Goal: Task Accomplishment & Management: Manage account settings

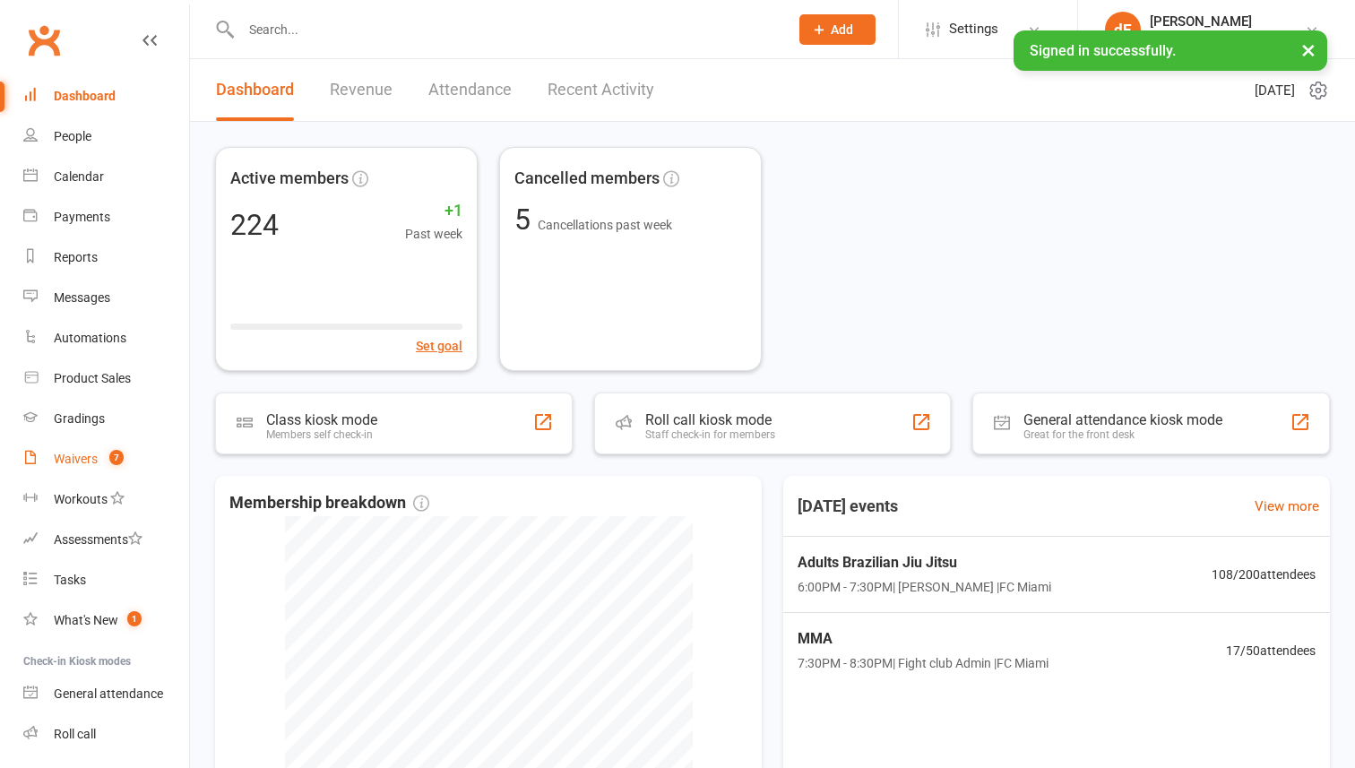
click at [90, 470] on link "Waivers 7" at bounding box center [106, 459] width 166 height 40
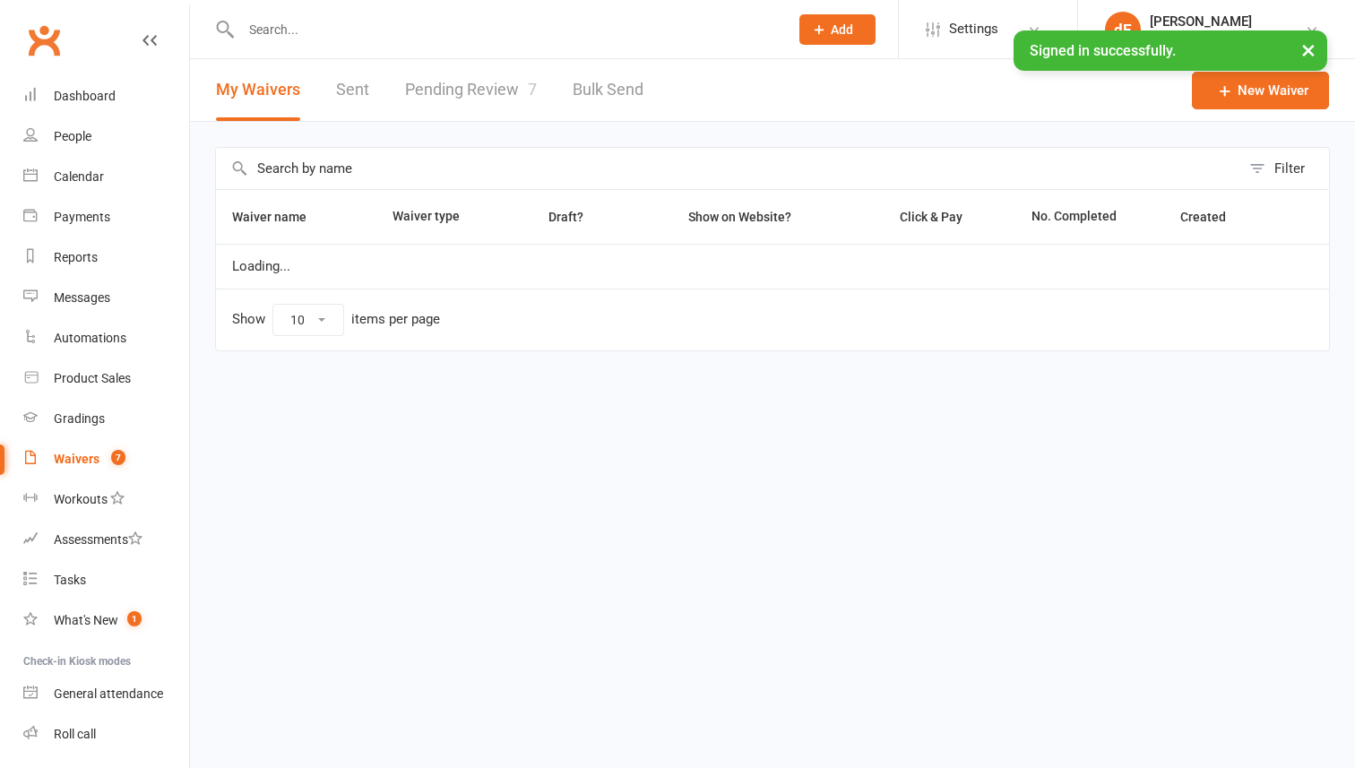
click at [475, 107] on link "Pending Review 7" at bounding box center [471, 90] width 132 height 62
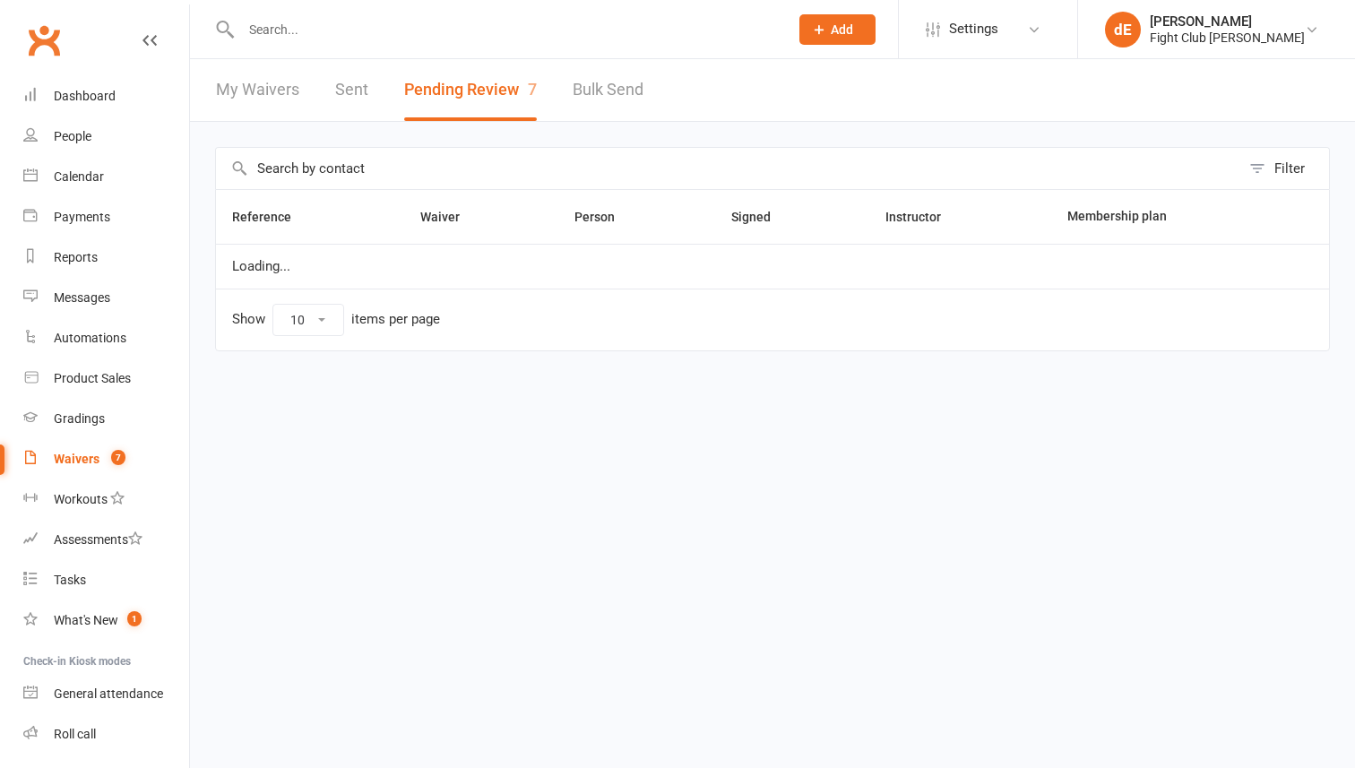
select select "100"
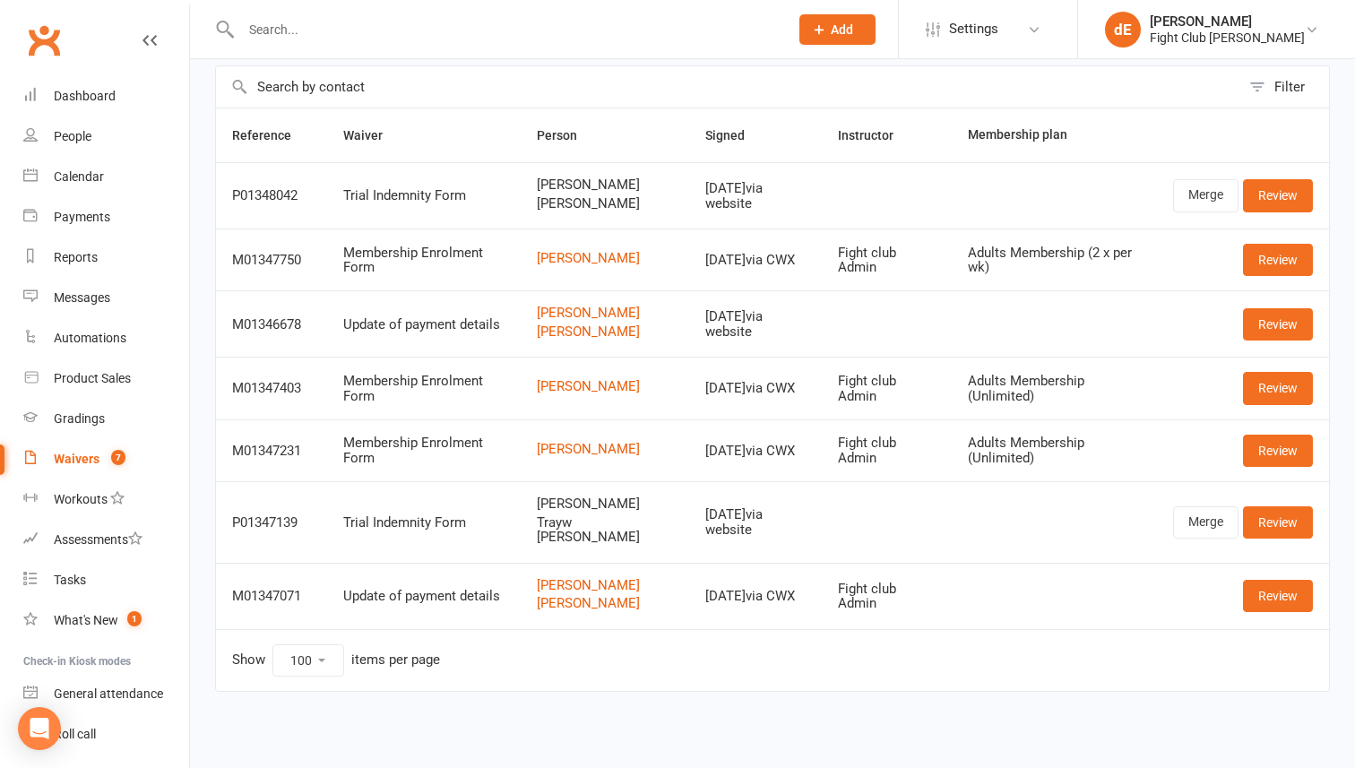
scroll to position [96, 0]
click at [1282, 591] on link "Review" at bounding box center [1278, 596] width 70 height 32
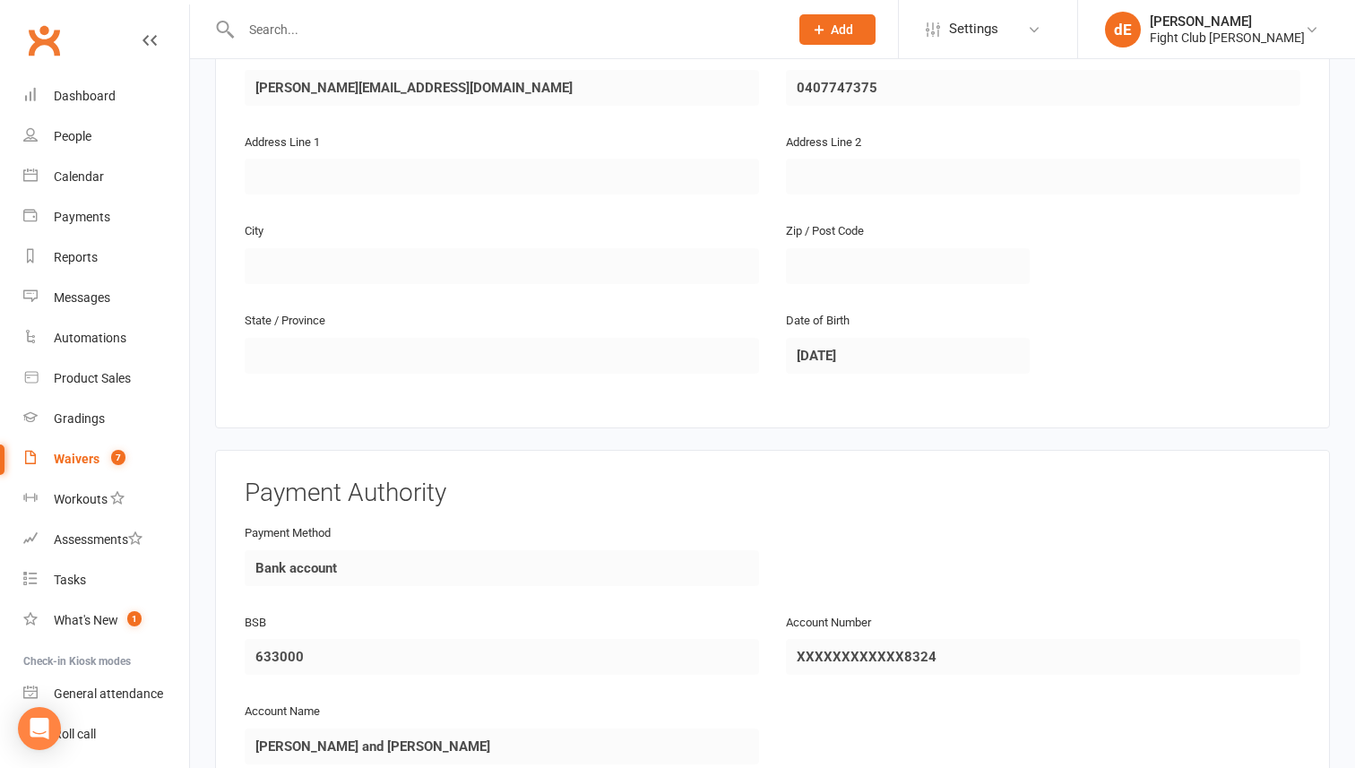
scroll to position [1518, 0]
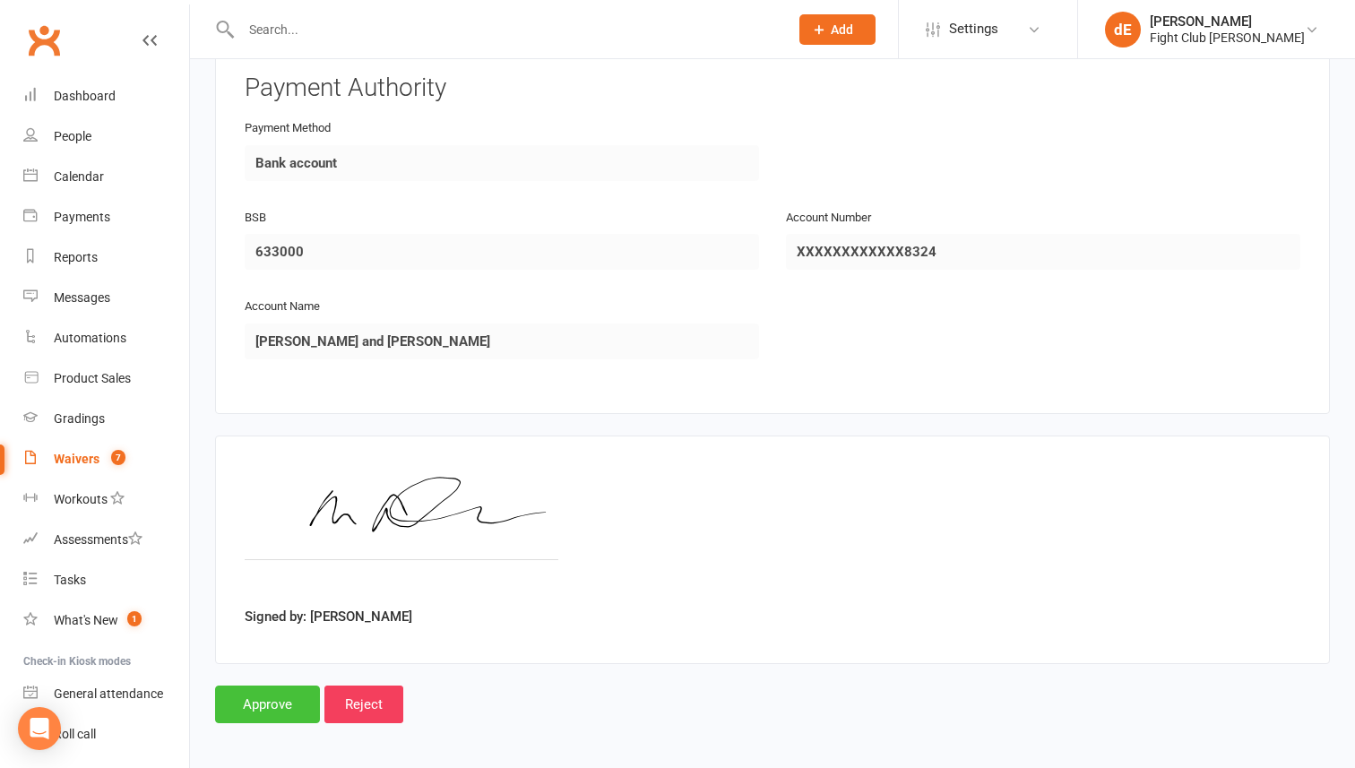
click at [275, 691] on input "Approve" at bounding box center [267, 704] width 105 height 38
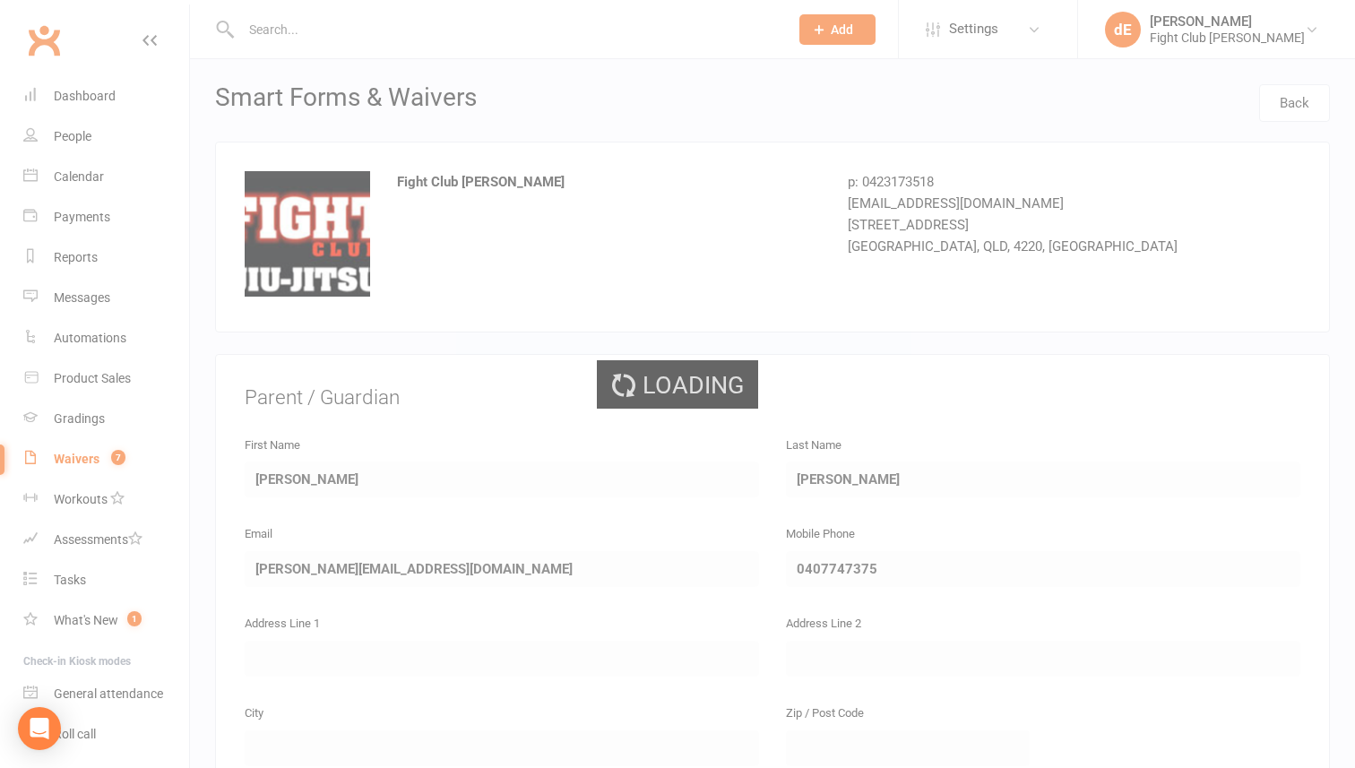
select select "100"
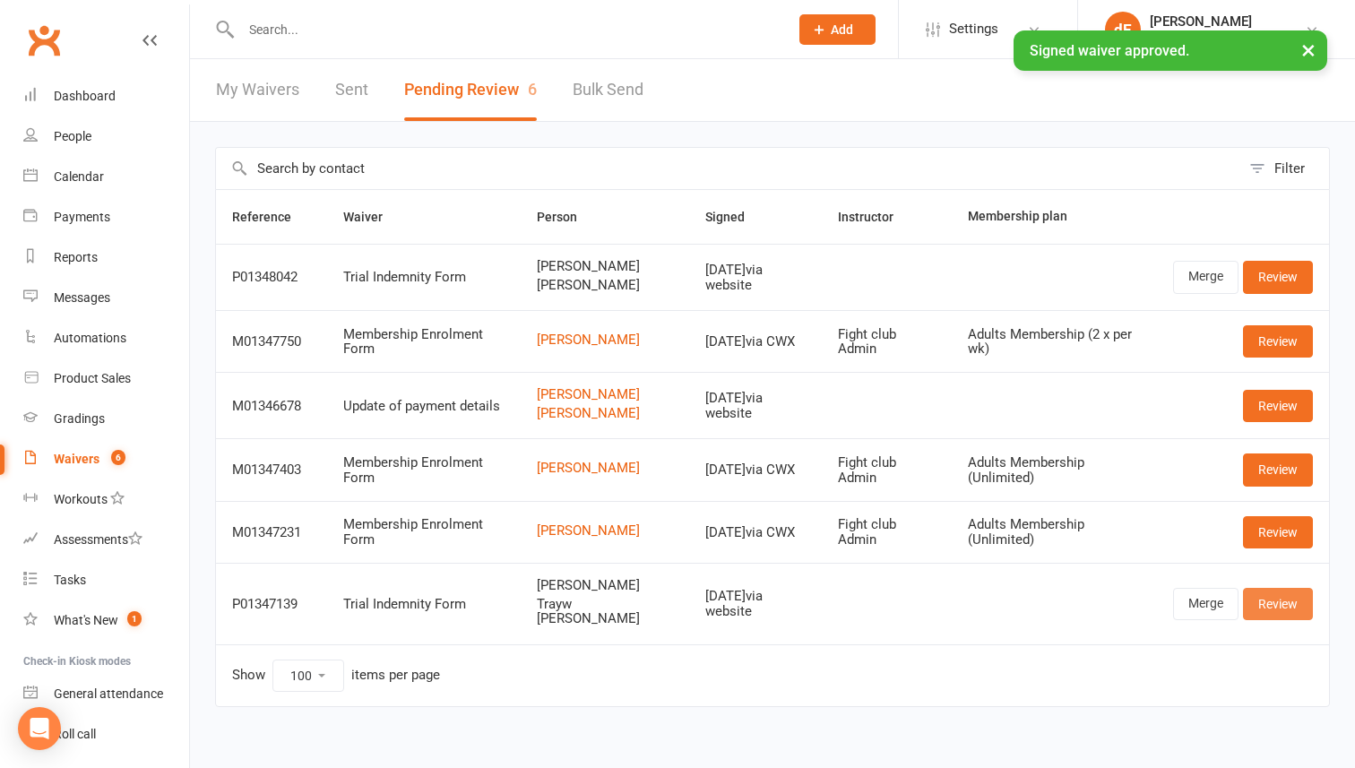
click at [1276, 620] on link "Review" at bounding box center [1278, 604] width 70 height 32
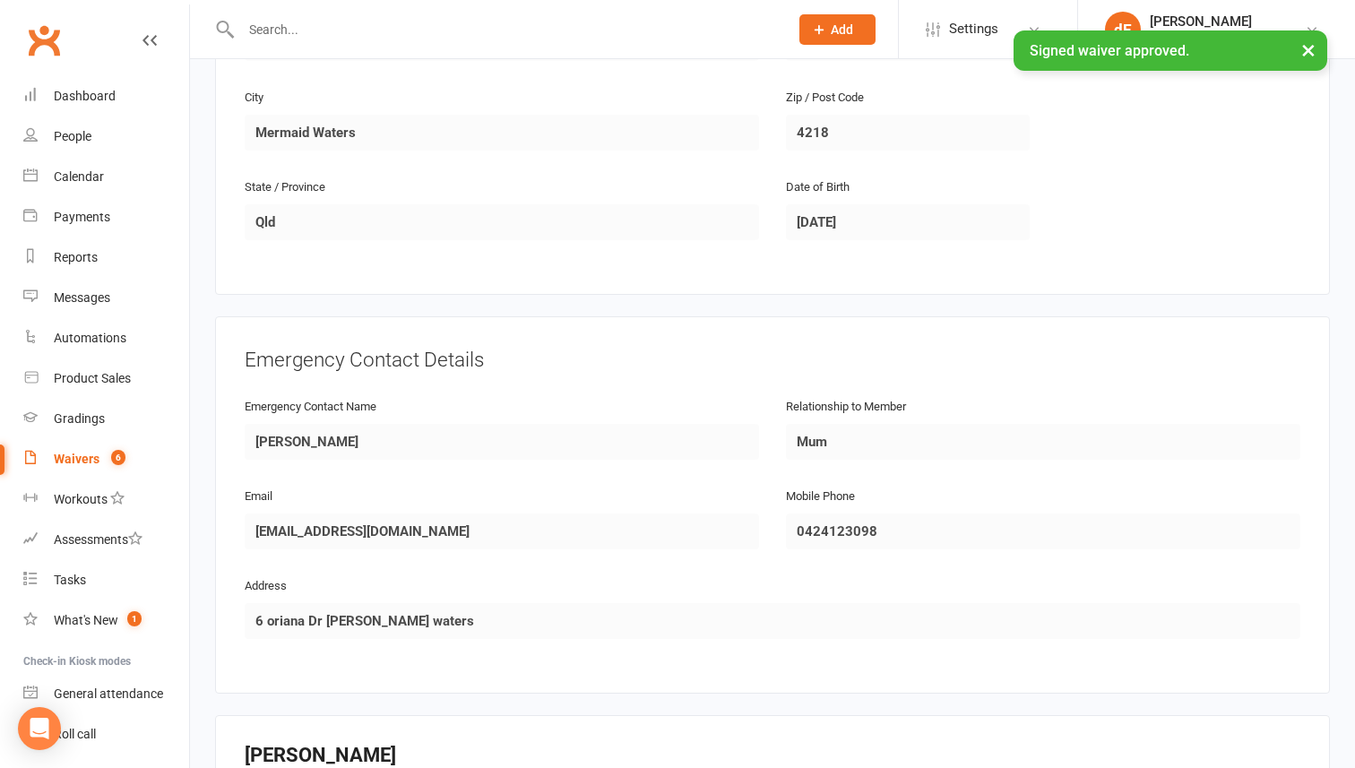
scroll to position [1812, 0]
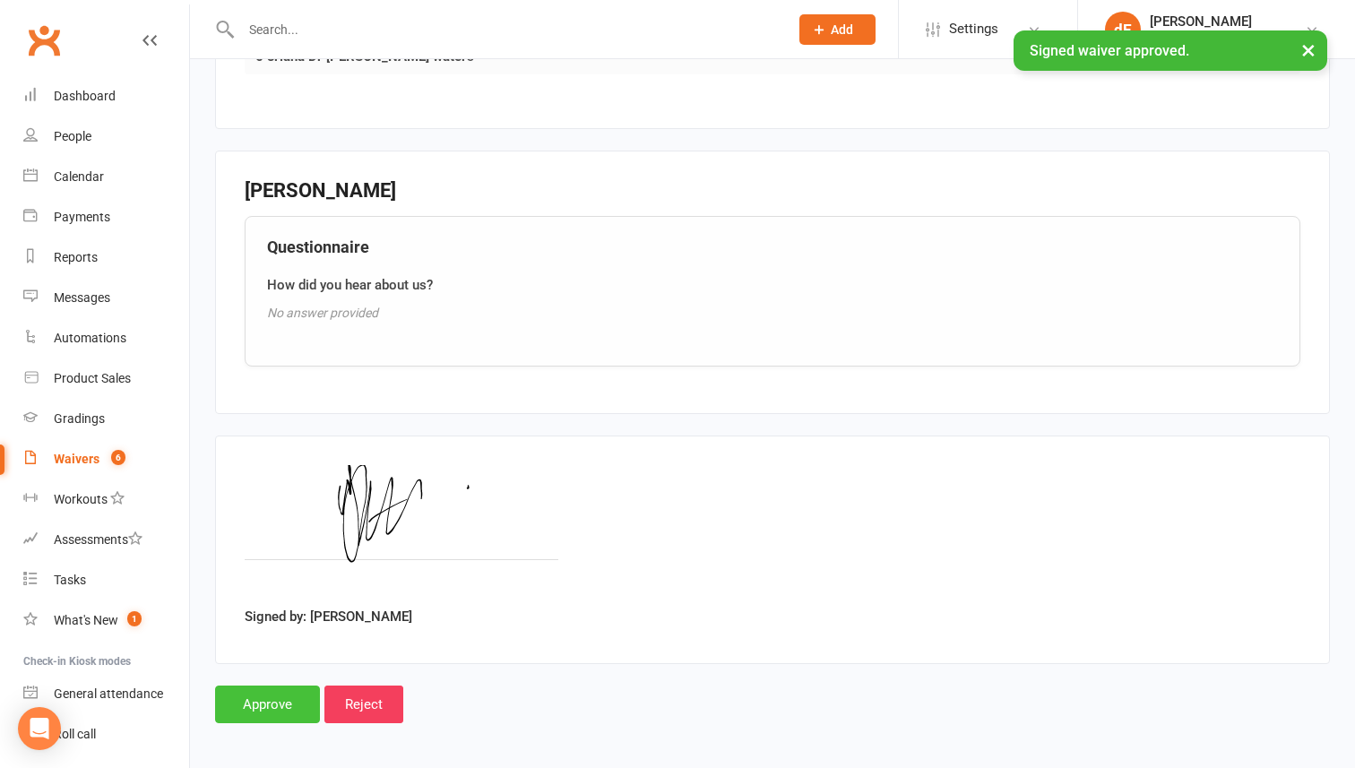
click at [293, 697] on input "Approve" at bounding box center [267, 704] width 105 height 38
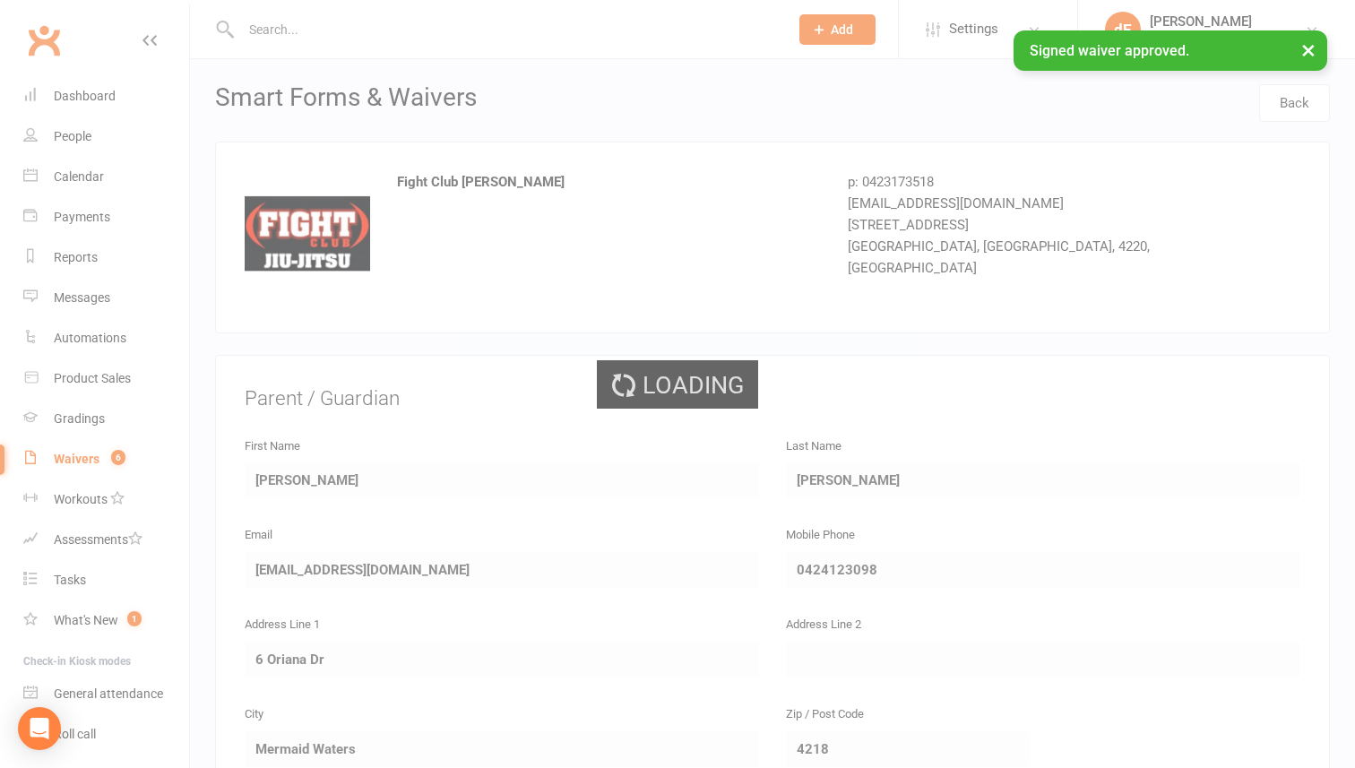
select select "100"
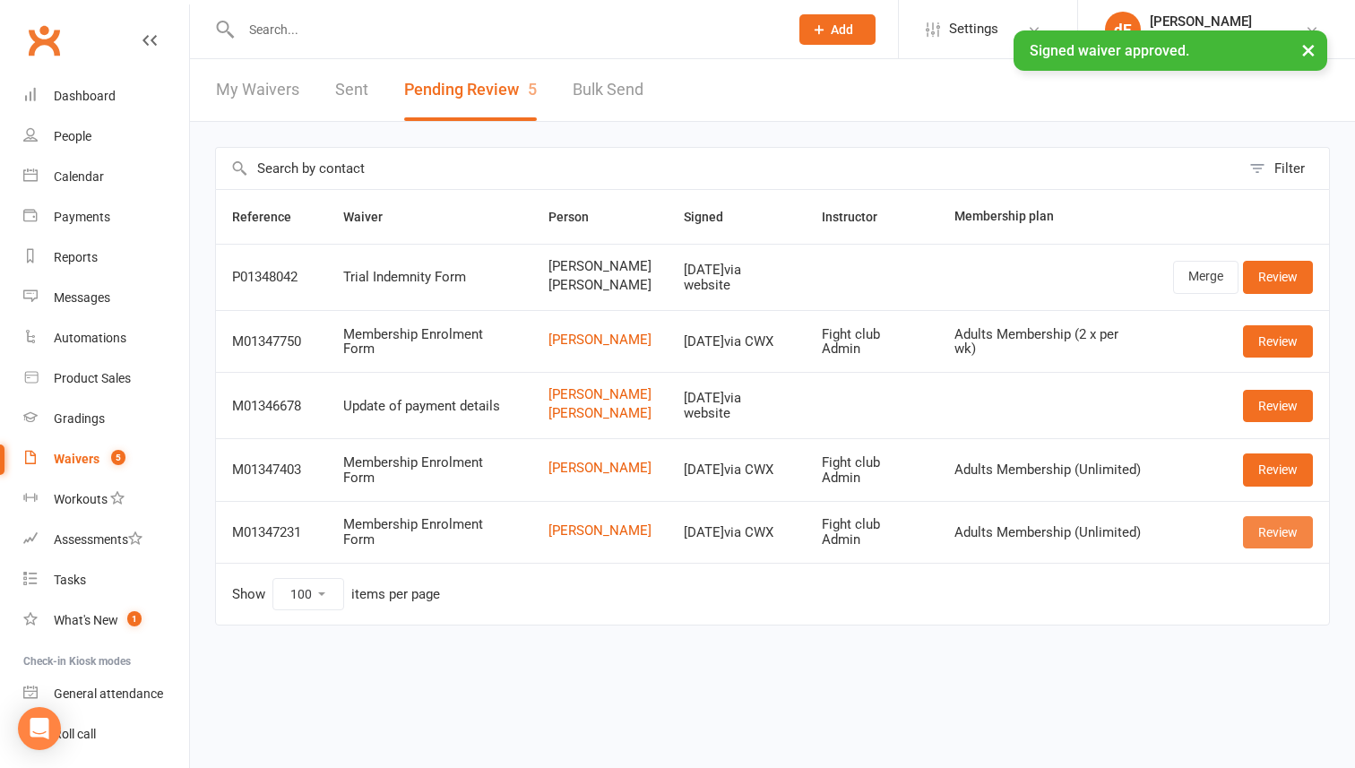
click at [1282, 548] on link "Review" at bounding box center [1278, 532] width 70 height 32
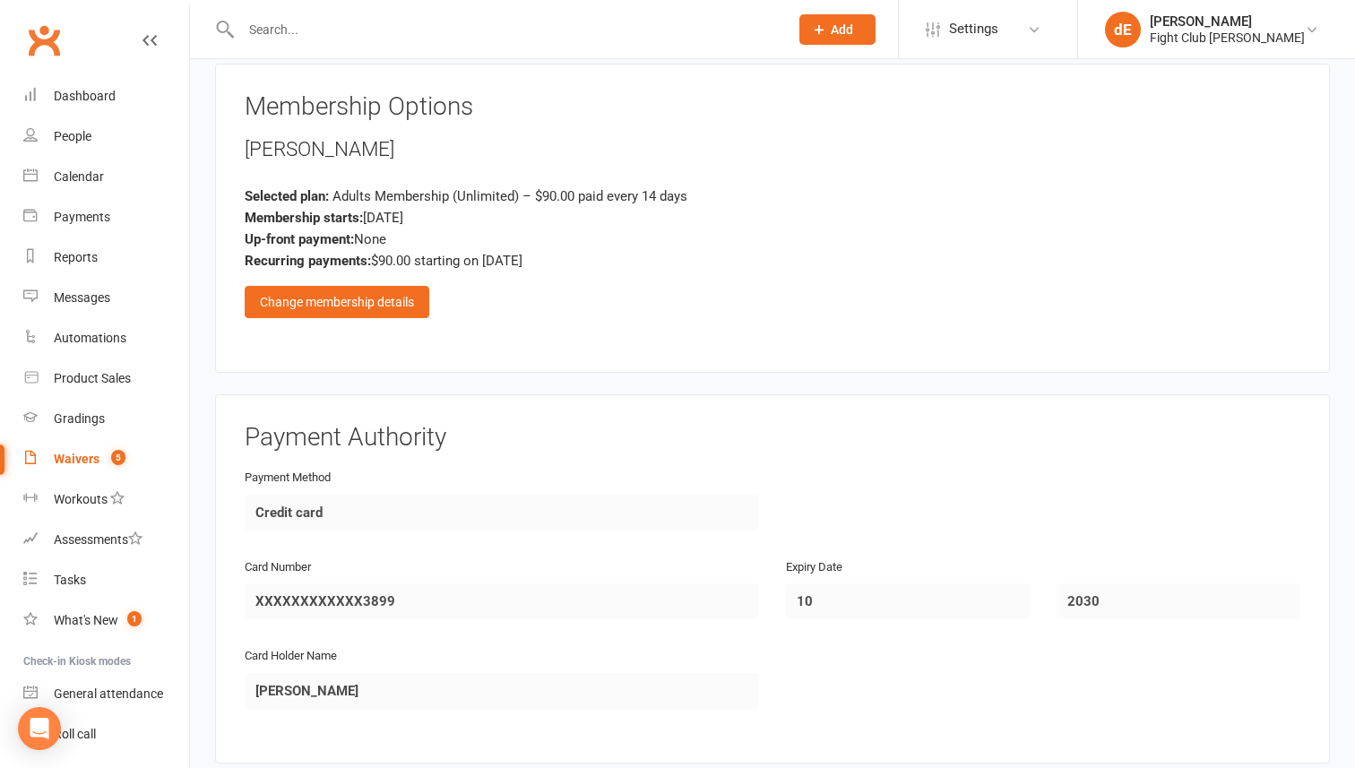
scroll to position [1503, 0]
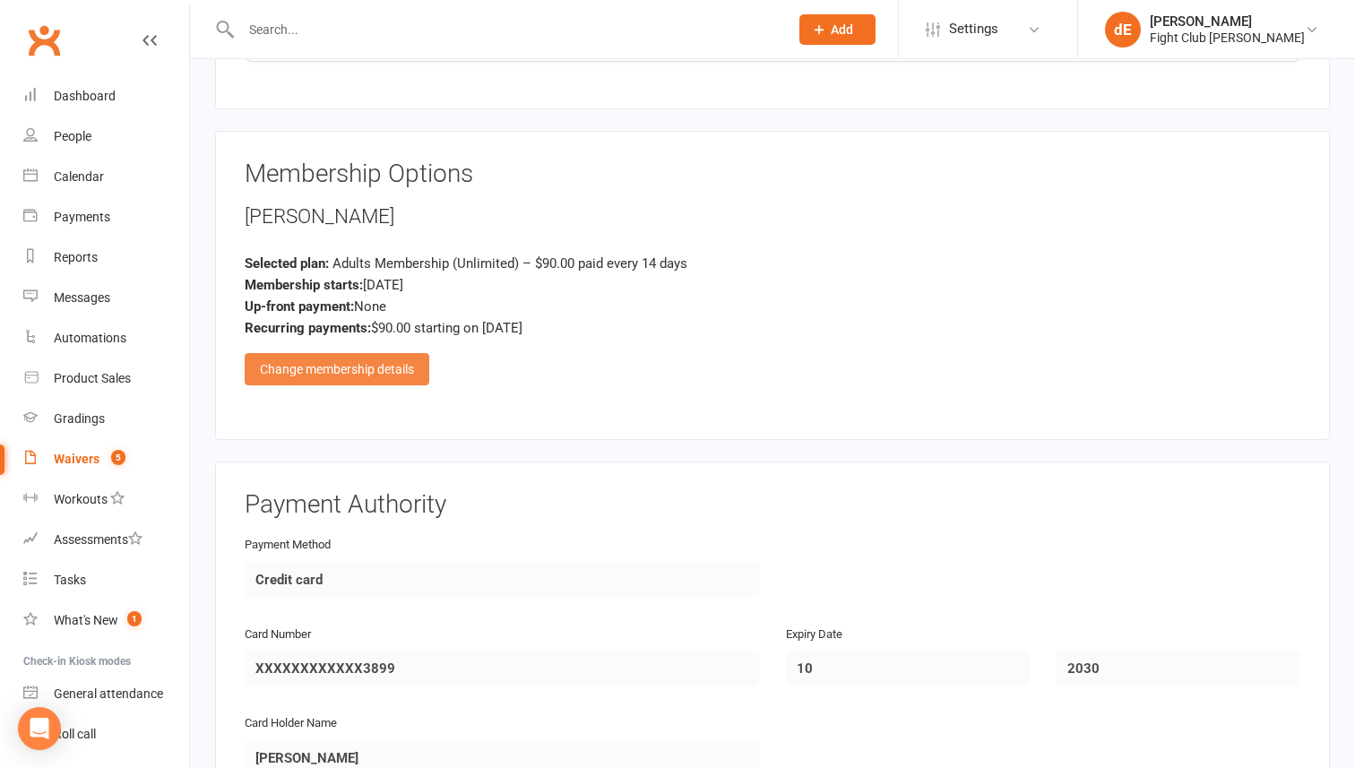
click at [408, 371] on div "Change membership details" at bounding box center [337, 369] width 185 height 32
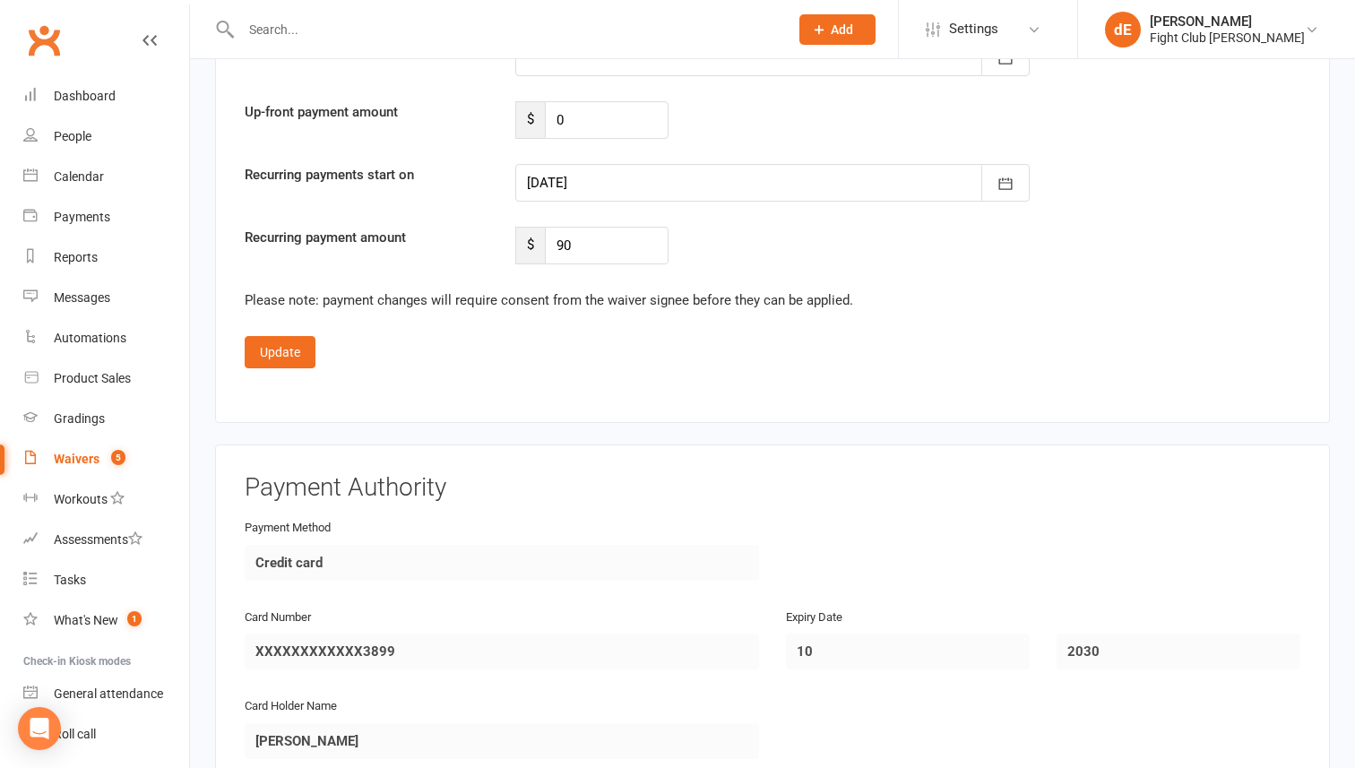
scroll to position [3087, 0]
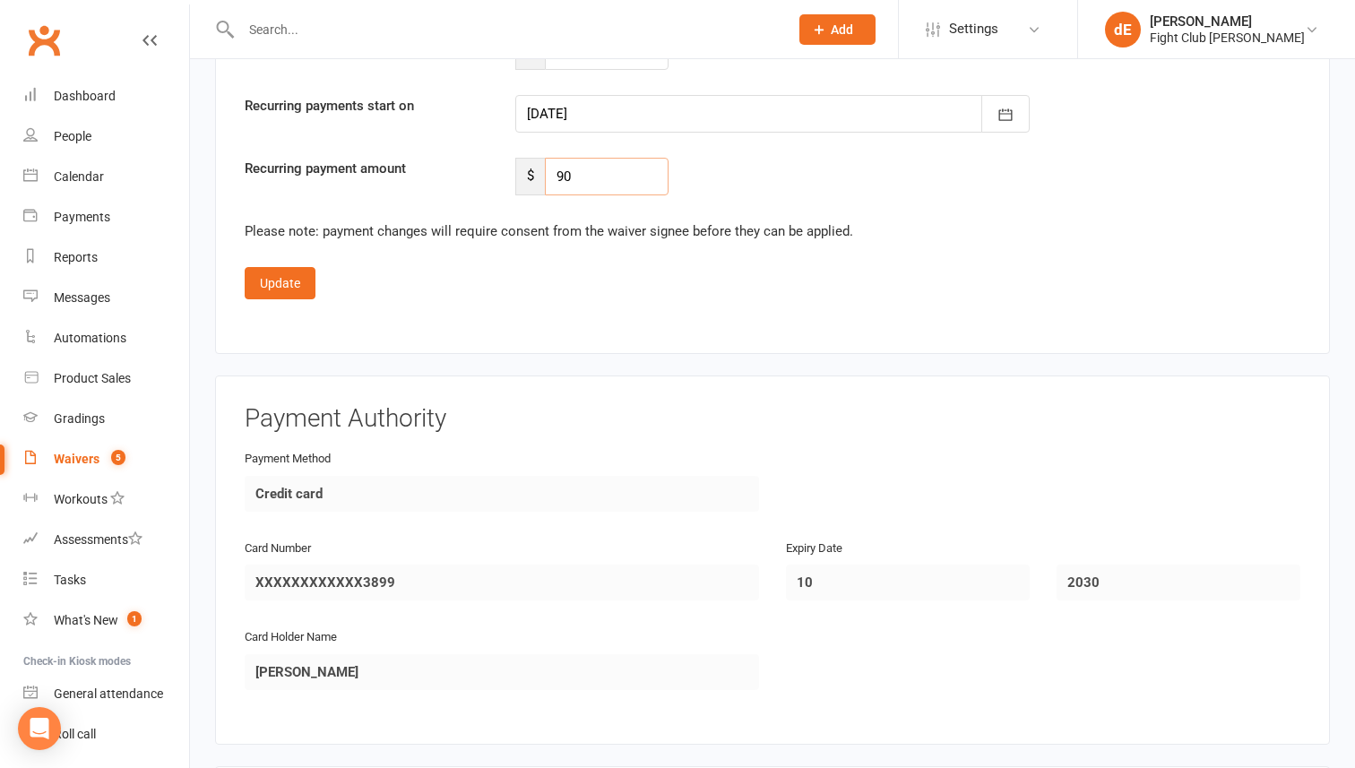
click at [599, 186] on input "90" at bounding box center [607, 177] width 124 height 38
type input "91.8"
type input "91.80"
click at [603, 112] on div at bounding box center [772, 114] width 514 height 38
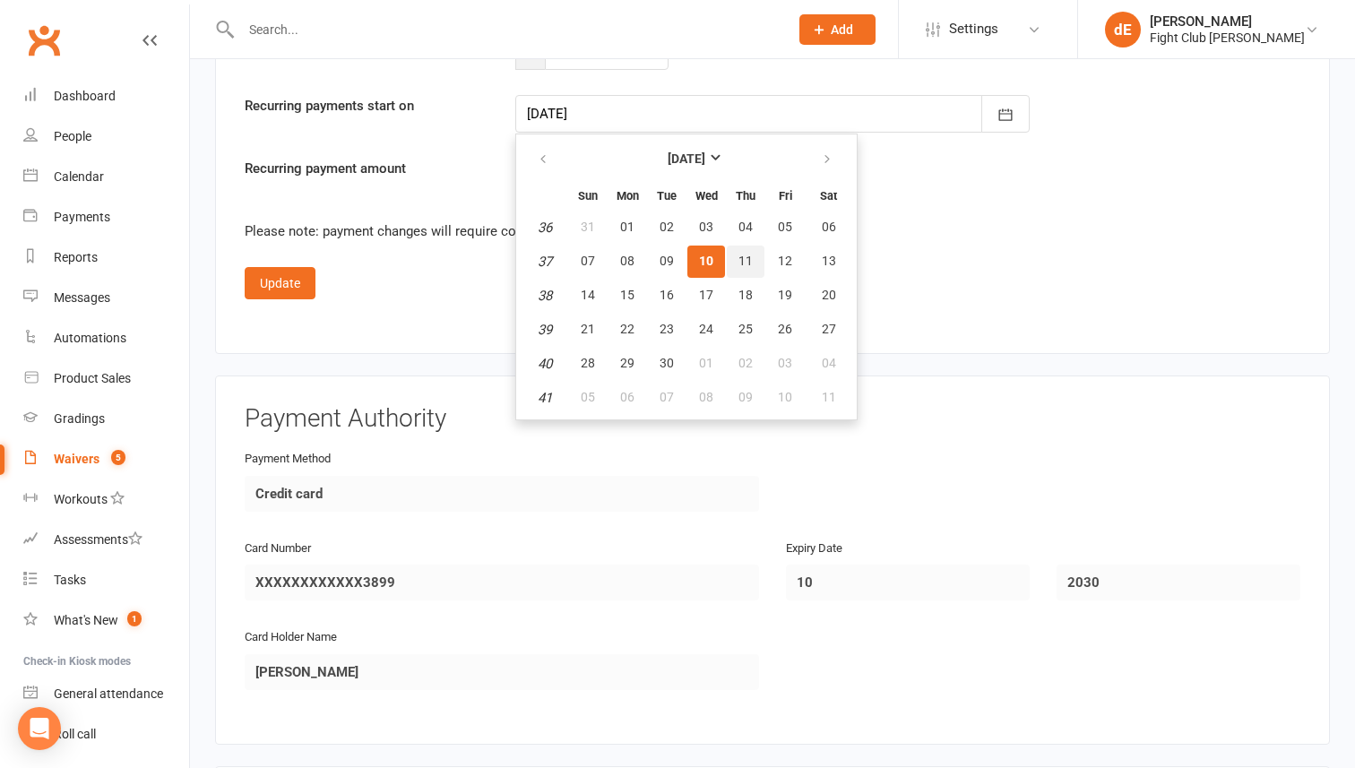
click at [748, 259] on span "11" at bounding box center [745, 261] width 14 height 14
type input "[DATE]"
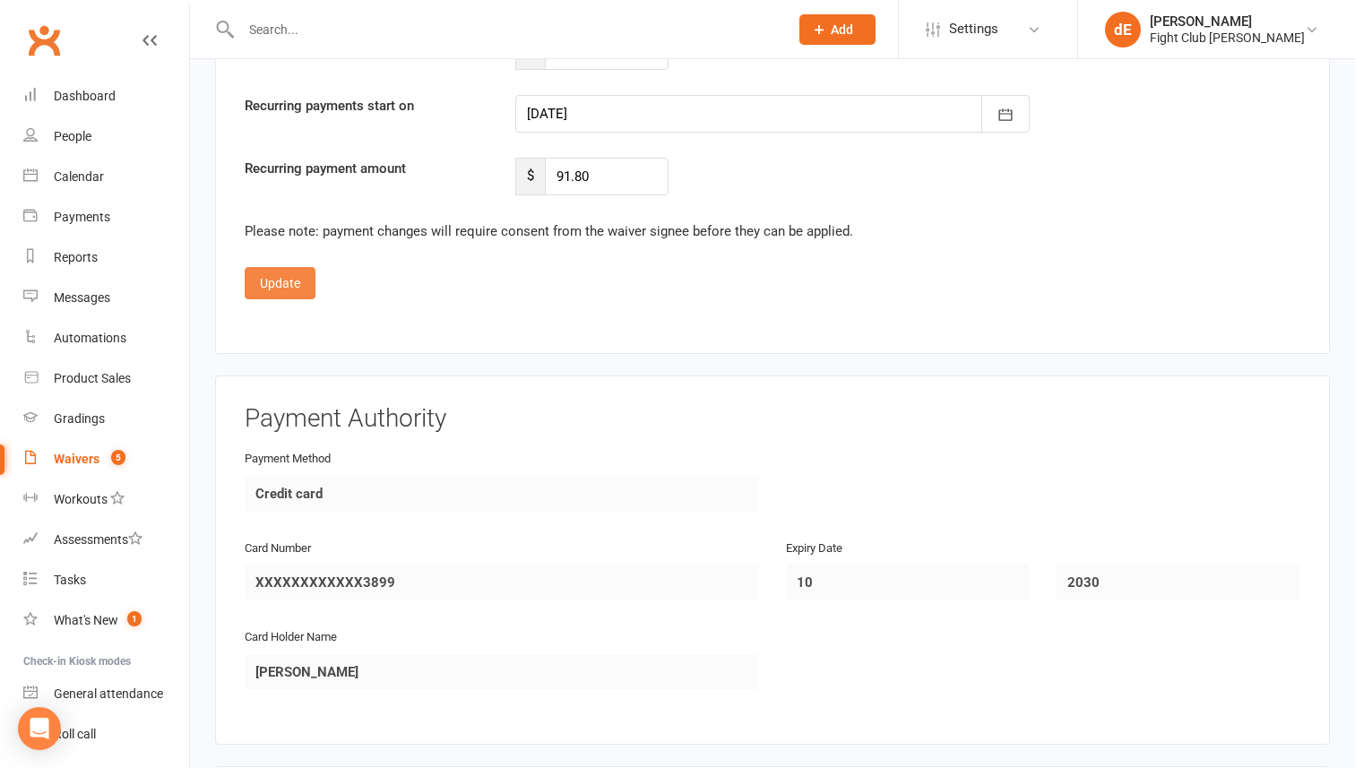
click at [273, 280] on button "Update" at bounding box center [280, 283] width 71 height 32
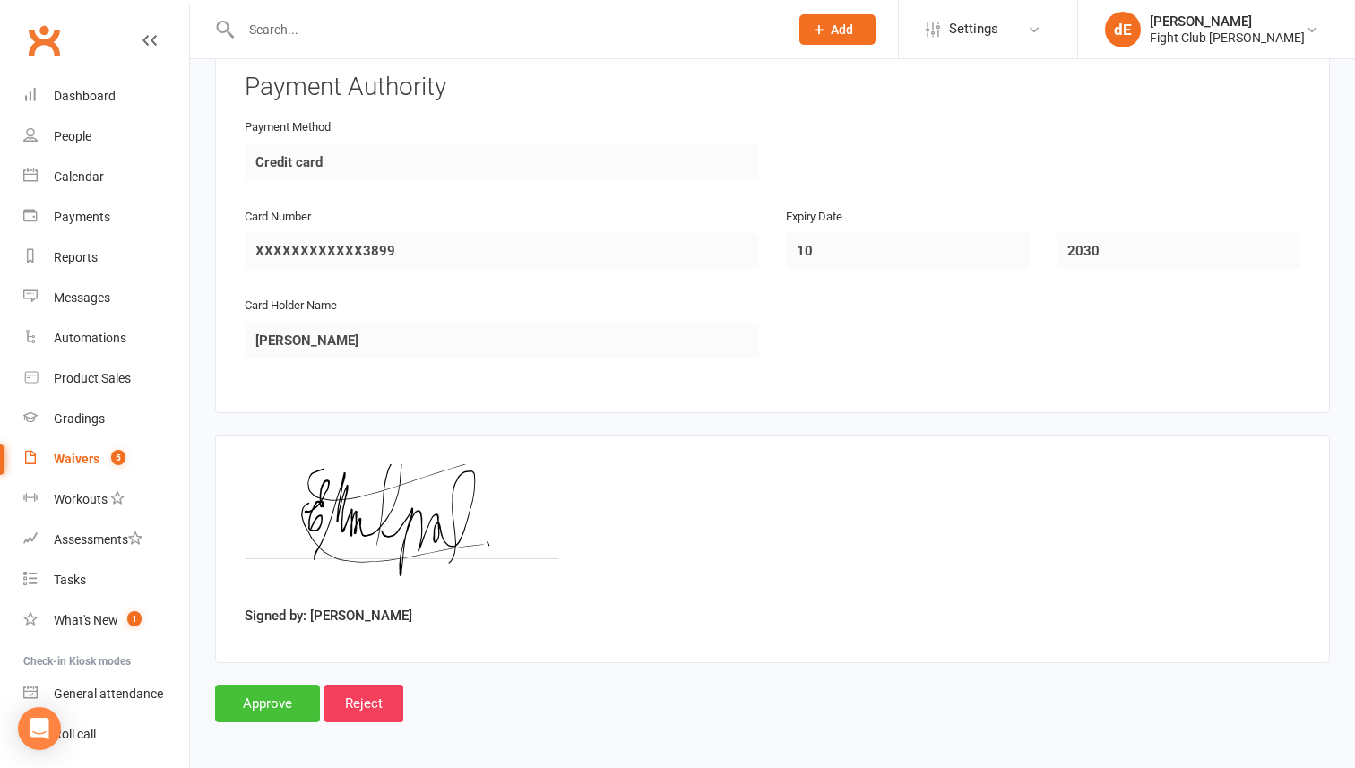
click at [265, 687] on input "Approve" at bounding box center [267, 704] width 105 height 38
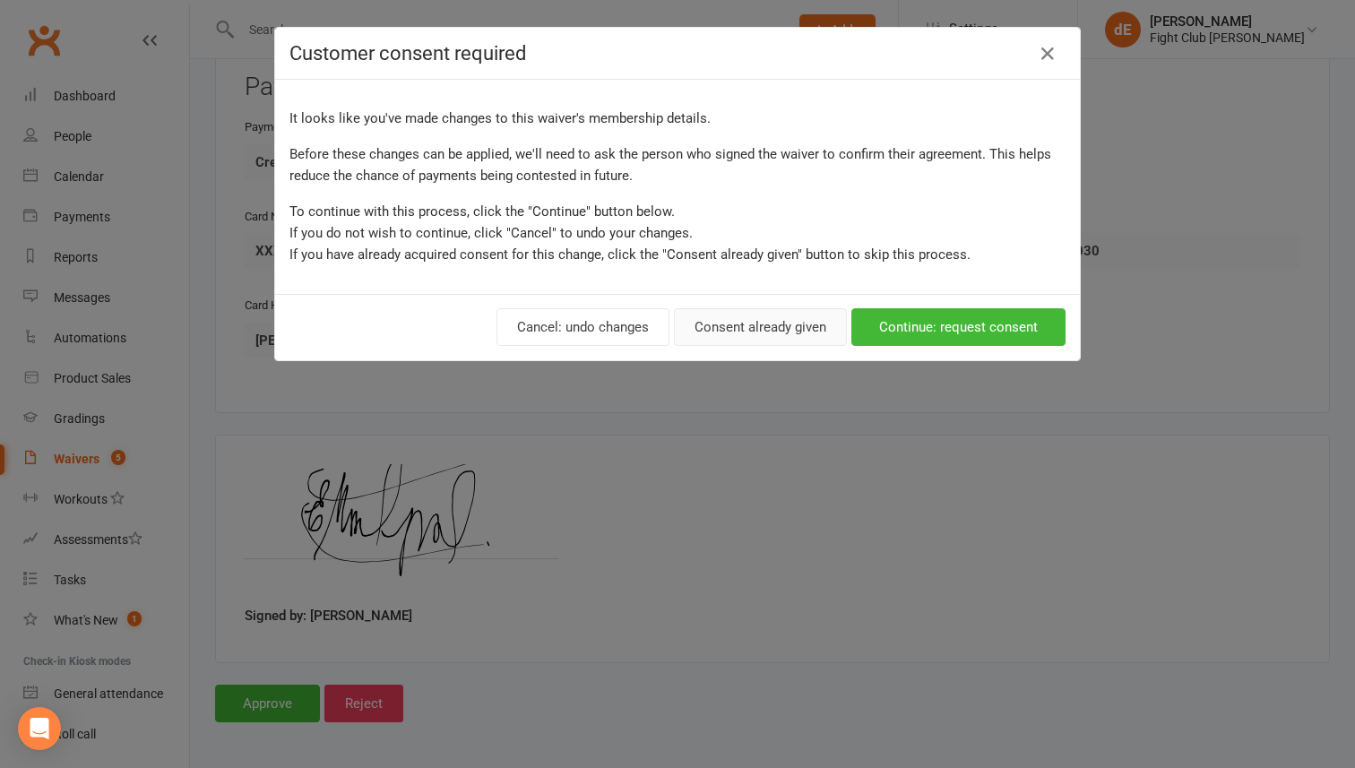
click at [788, 314] on button "Consent already given" at bounding box center [760, 327] width 173 height 38
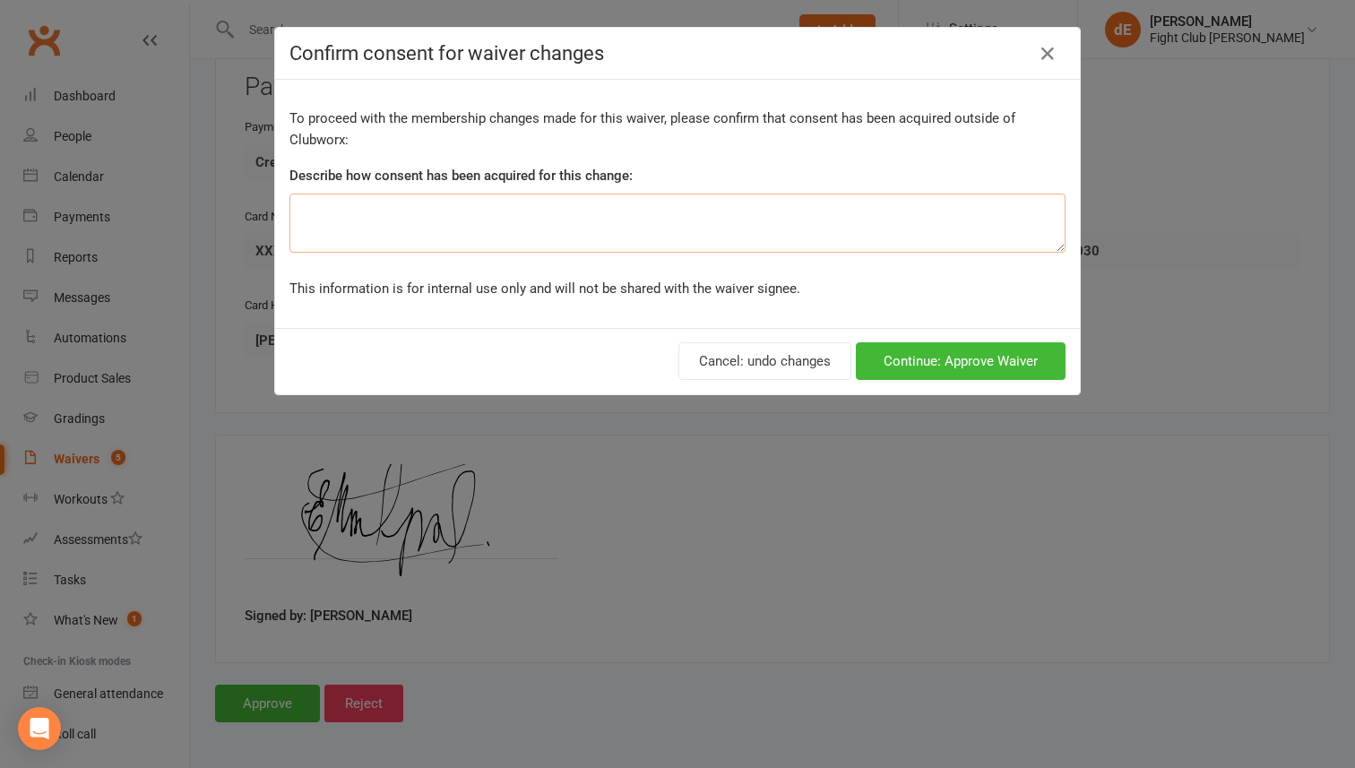
click at [703, 205] on textarea at bounding box center [677, 223] width 776 height 59
type textarea "in person"
click at [995, 352] on button "Continue: Approve Waiver" at bounding box center [961, 361] width 210 height 38
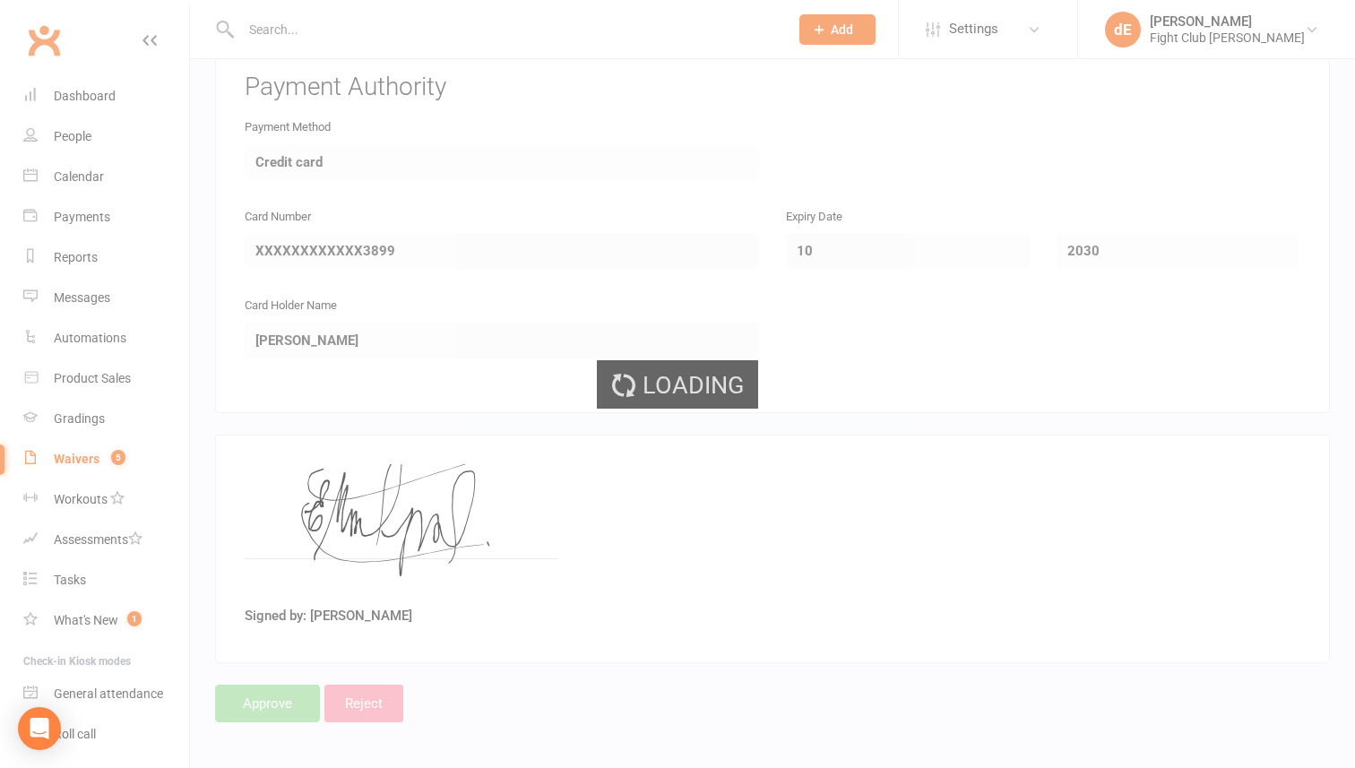
select select "100"
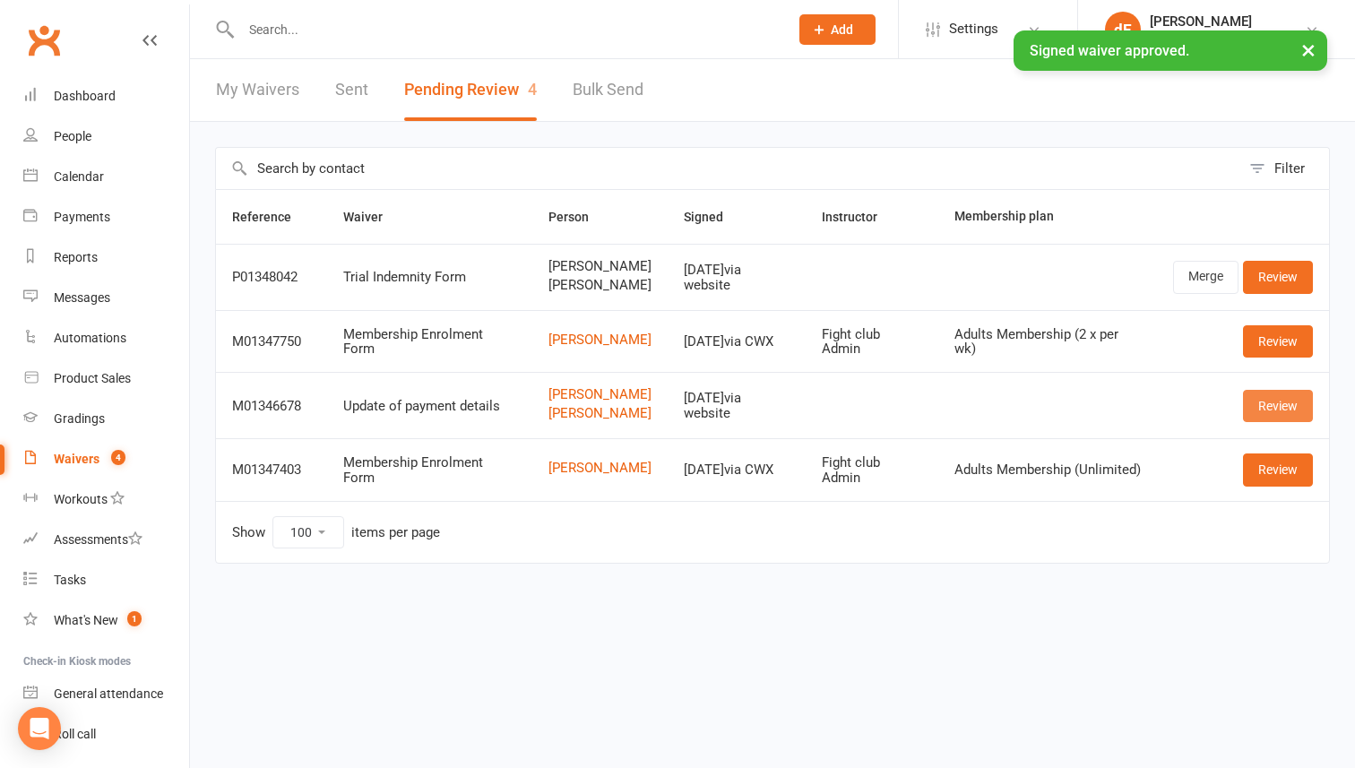
click at [1254, 422] on link "Review" at bounding box center [1278, 406] width 70 height 32
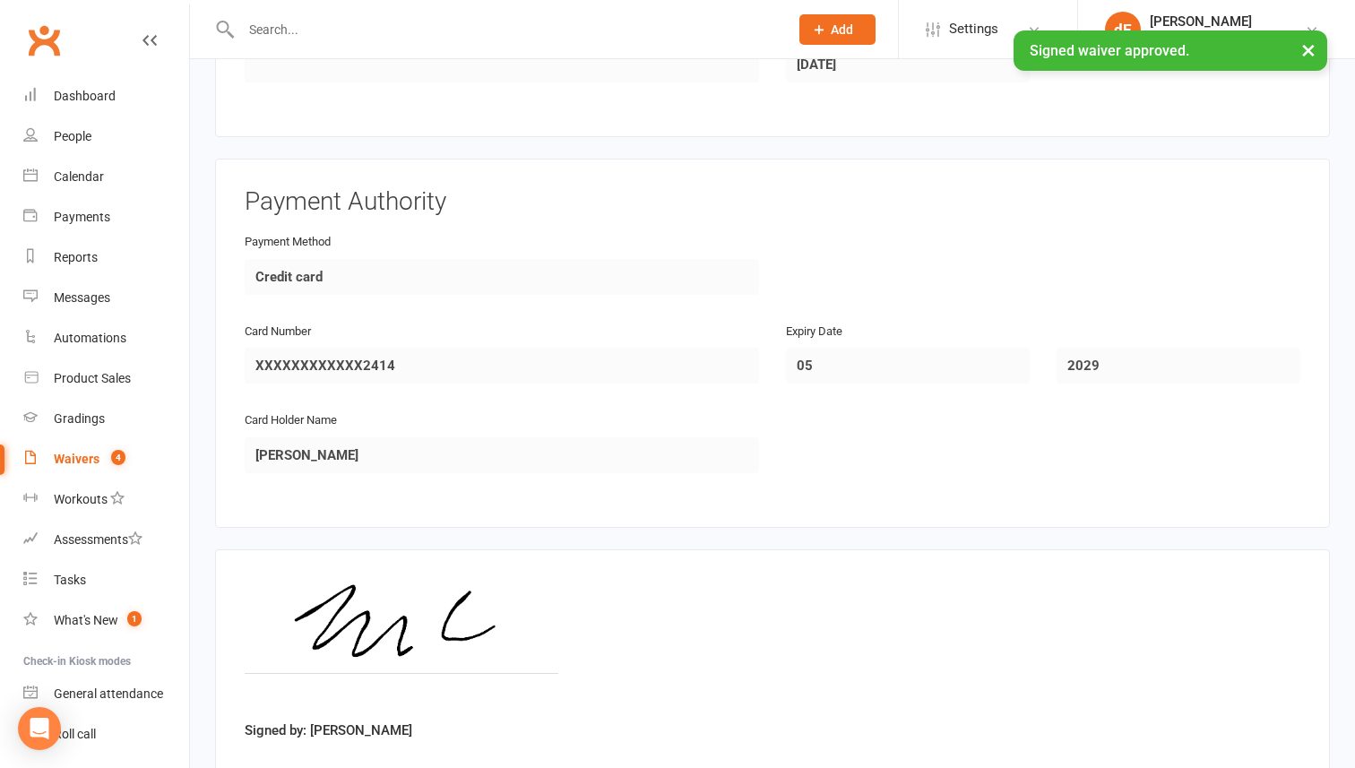
scroll to position [1518, 0]
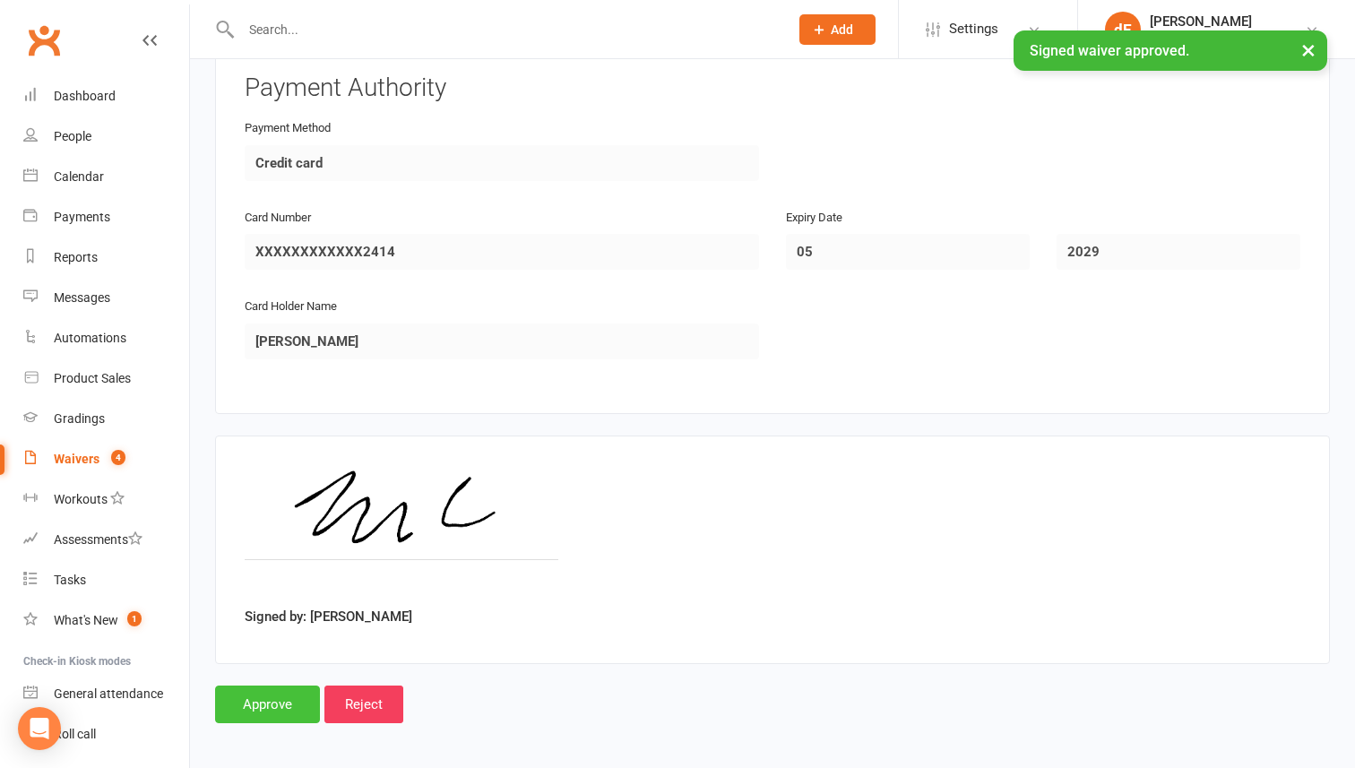
click at [291, 706] on input "Approve" at bounding box center [267, 704] width 105 height 38
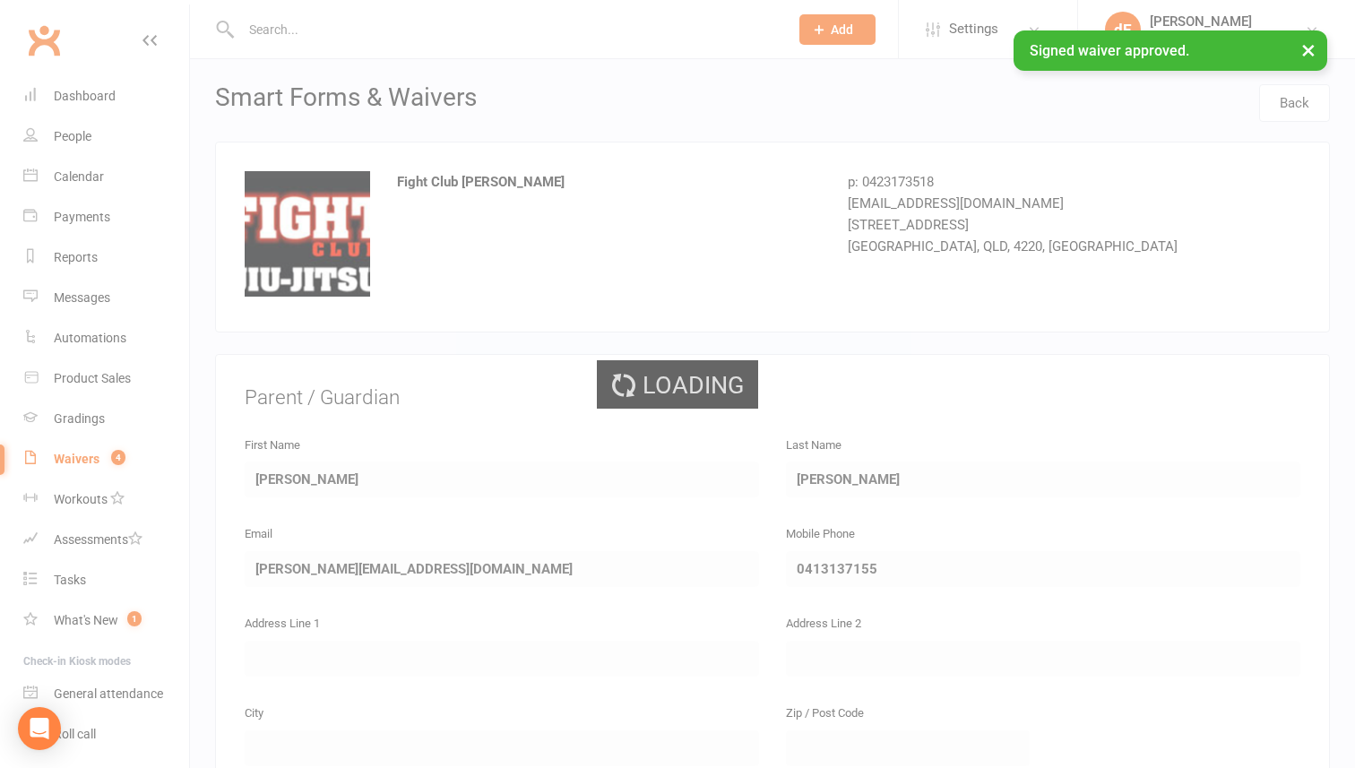
select select "100"
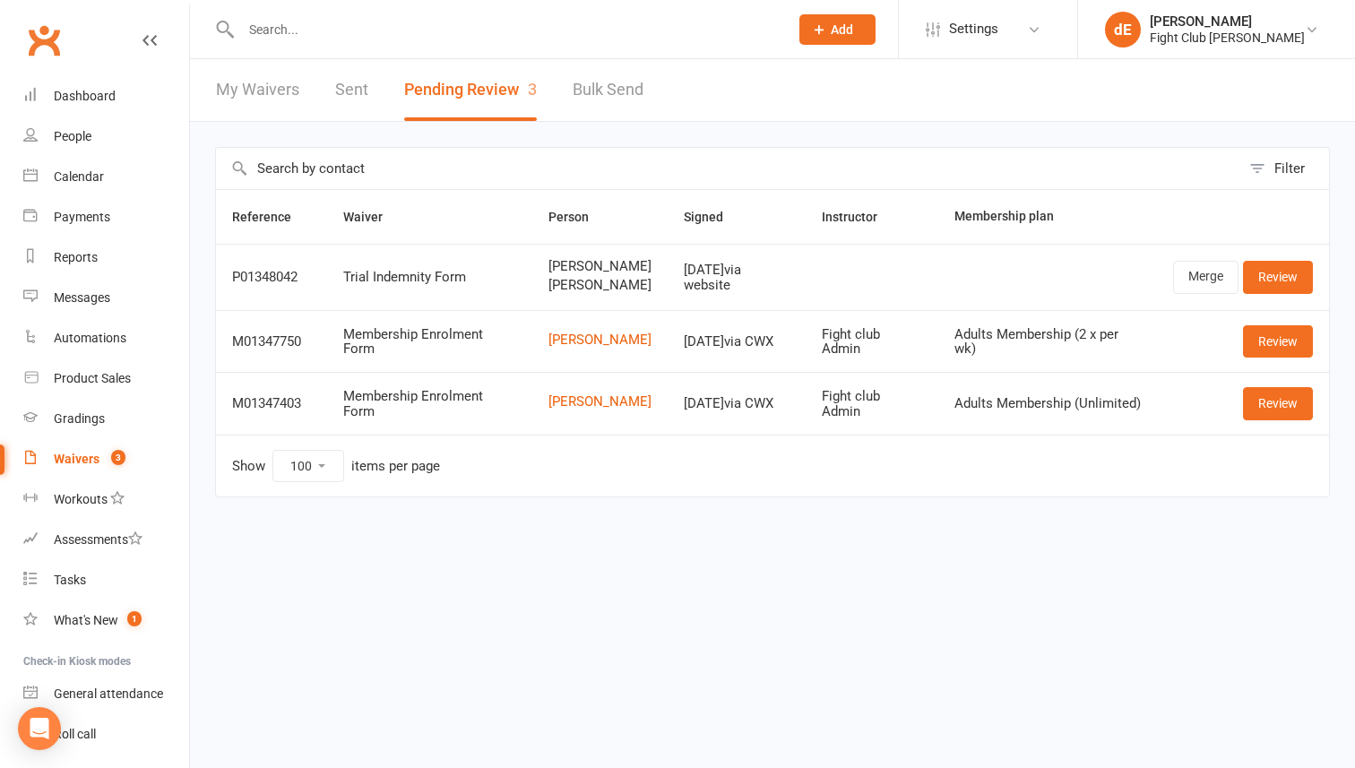
click at [345, 31] on input "text" at bounding box center [506, 29] width 540 height 25
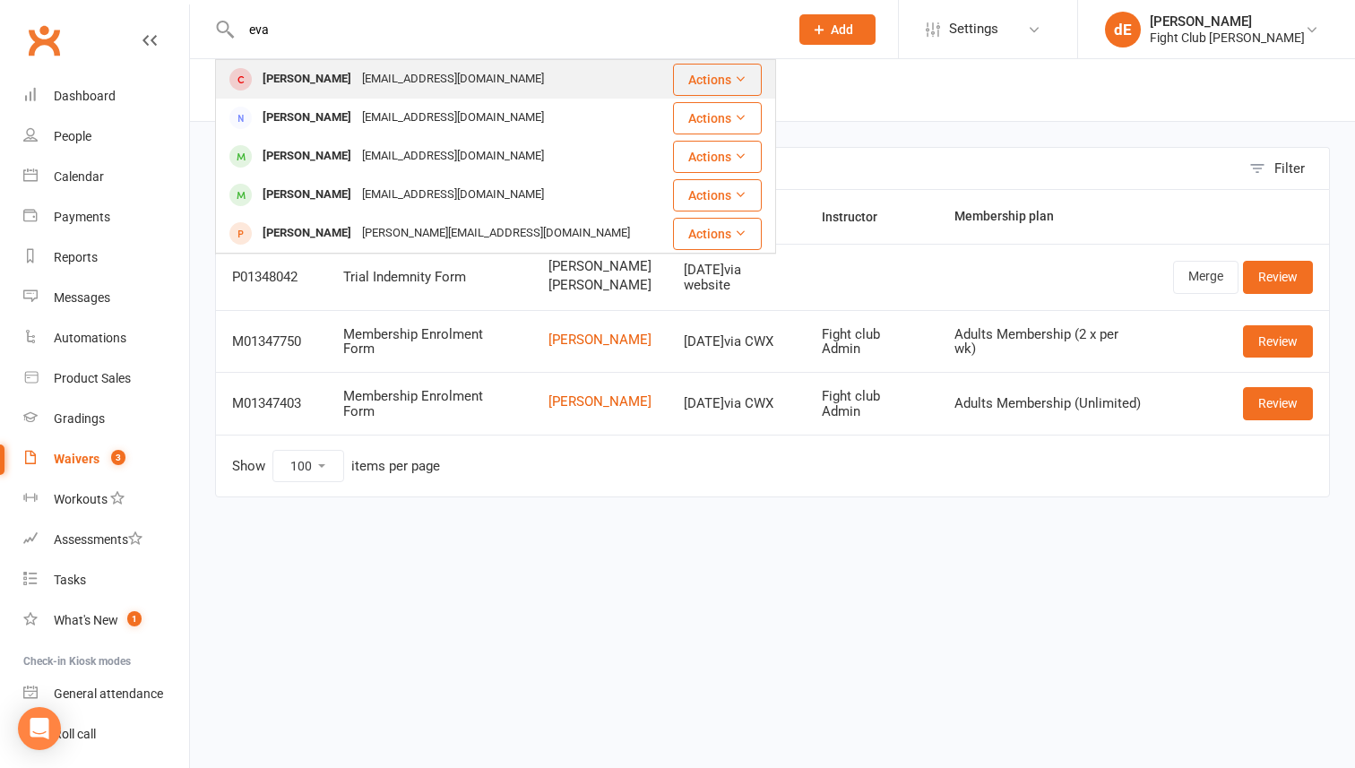
type input "eva"
click at [357, 85] on div "[EMAIL_ADDRESS][DOMAIN_NAME]" at bounding box center [453, 79] width 193 height 26
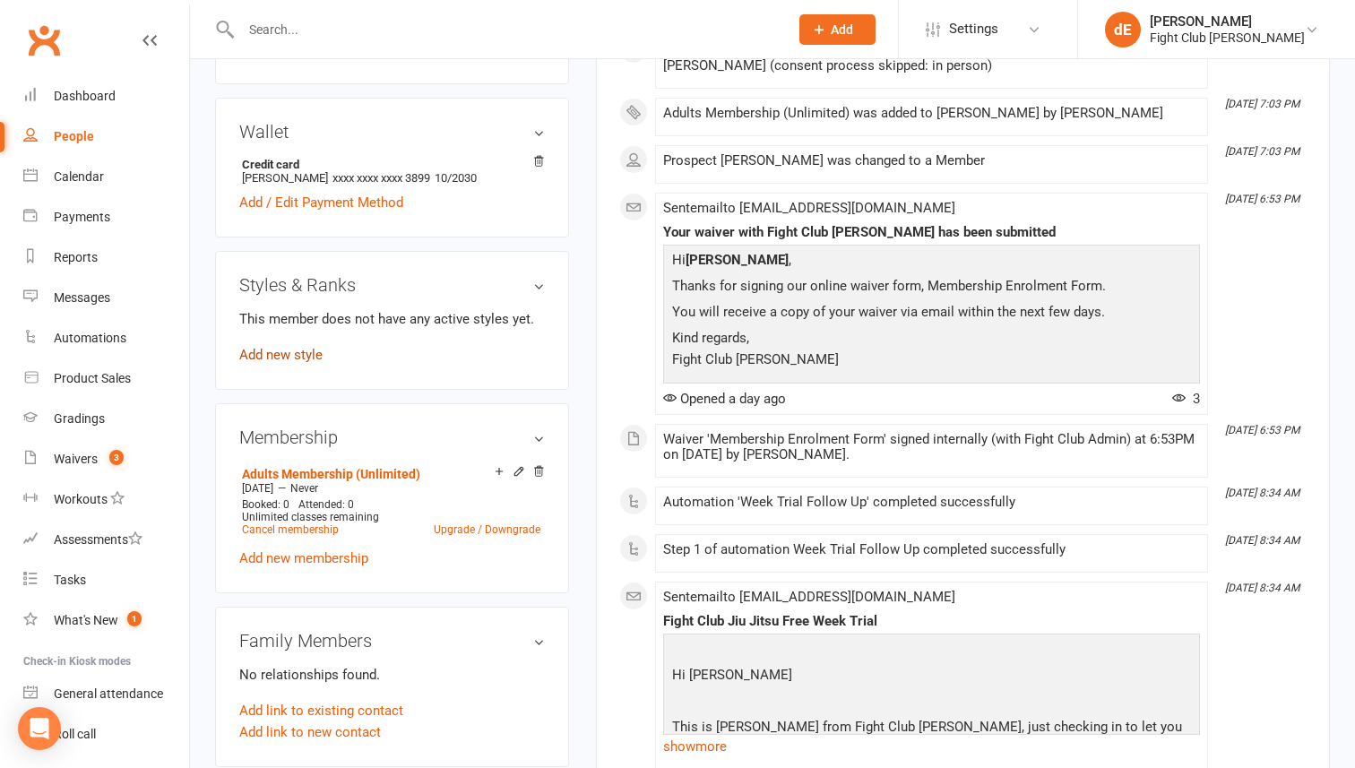
click at [298, 359] on link "Add new style" at bounding box center [280, 355] width 83 height 16
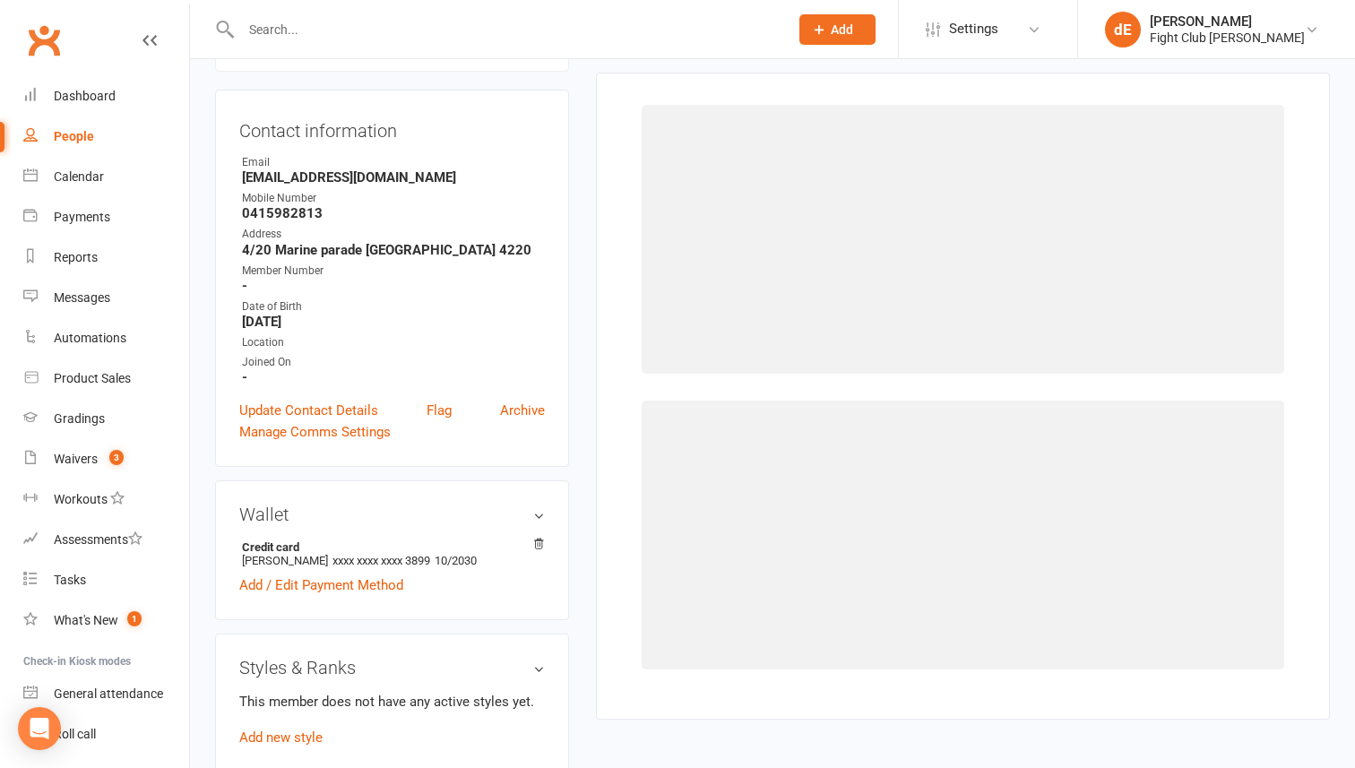
scroll to position [137, 0]
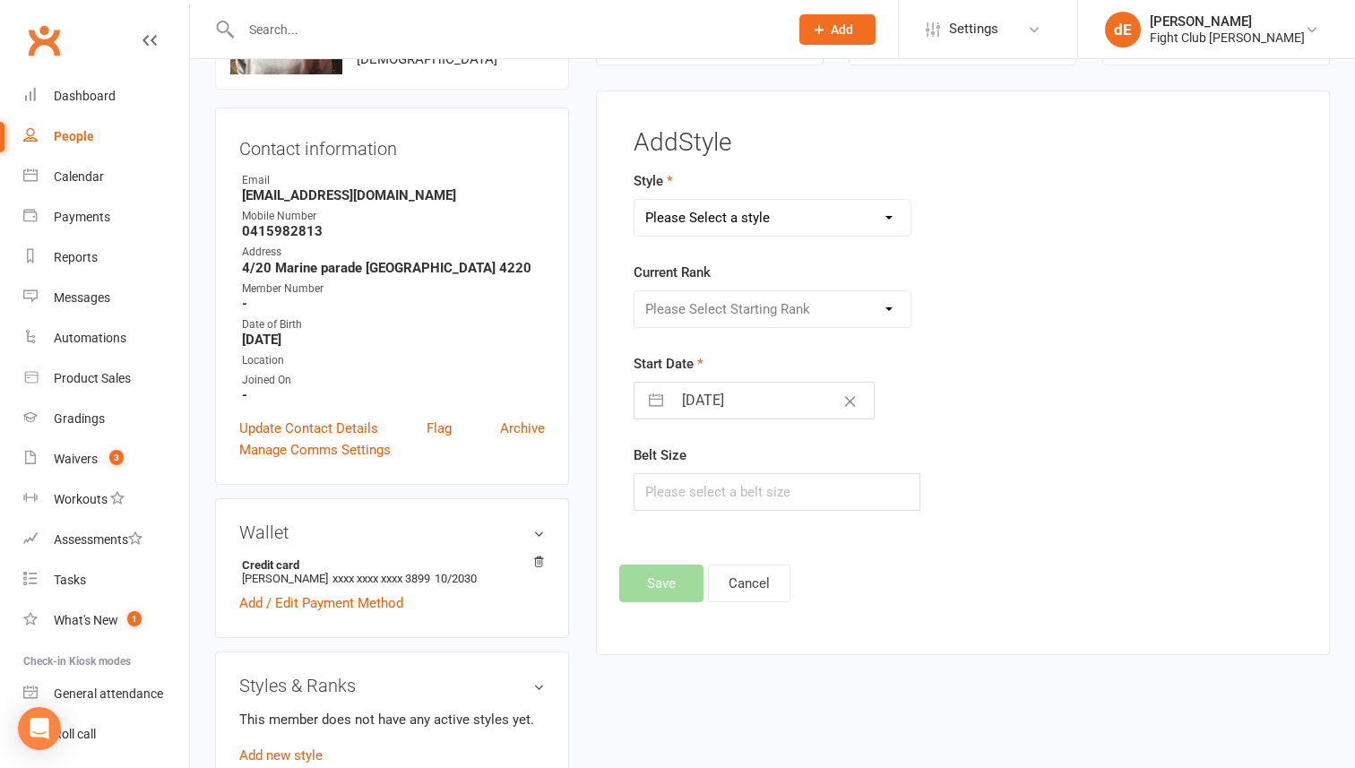
click at [749, 221] on select "Please Select a style Adults Brazilian Jiu Jitsu Kids 12+ Brazilian Jiu Jitsu K…" at bounding box center [772, 218] width 276 height 36
select select "1041"
click at [634, 200] on select "Please Select a style Adults Brazilian Jiu Jitsu Kids 12+ Brazilian Jiu Jitsu K…" at bounding box center [772, 218] width 276 height 36
click at [743, 319] on select "Please Select Starting Rank White Belt White Belt 1st Degree White Belt 2nd Deg…" at bounding box center [772, 309] width 276 height 36
click at [634, 291] on select "Please Select Starting Rank White Belt White Belt 1st Degree White Belt 2nd Deg…" at bounding box center [772, 309] width 276 height 36
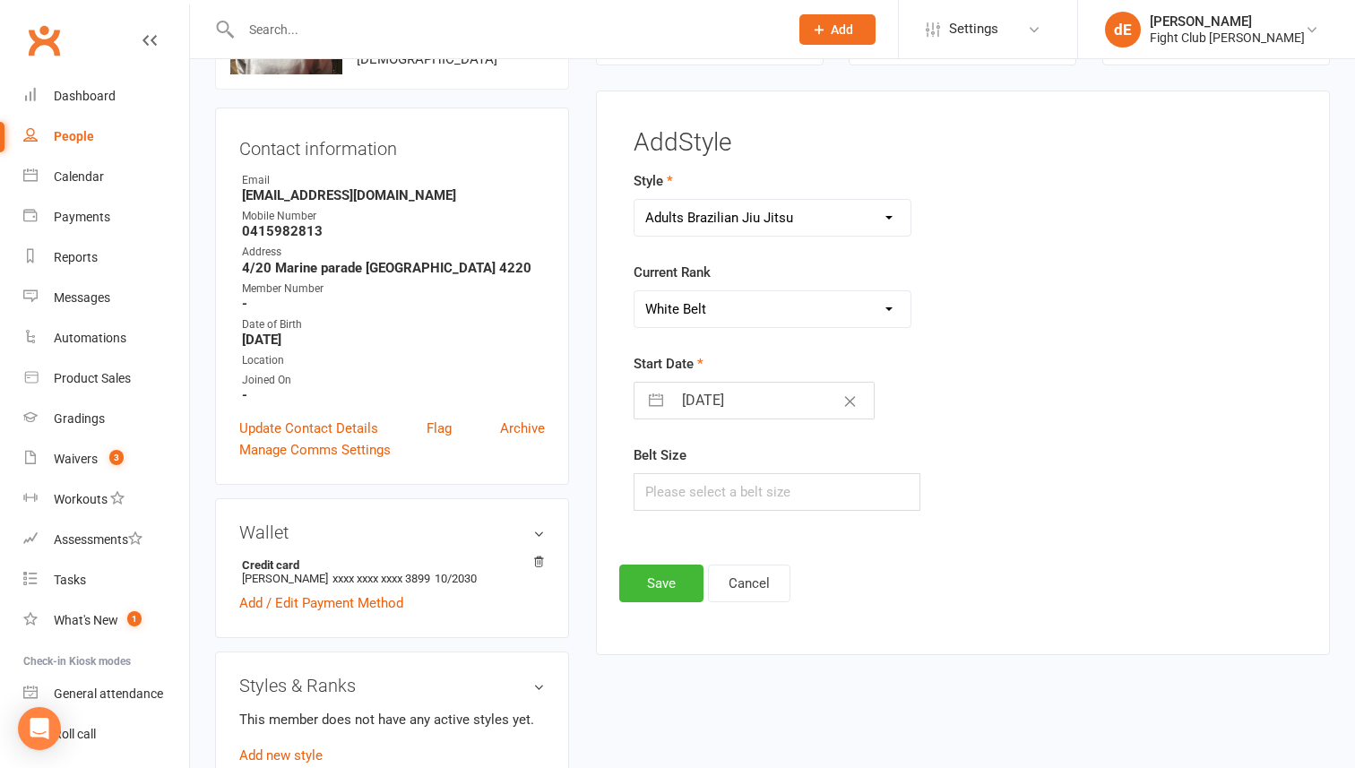
click at [725, 316] on select "Please Select Starting Rank White Belt White Belt 1st Degree White Belt 2nd Deg…" at bounding box center [772, 309] width 276 height 36
select select "9657"
click at [634, 291] on select "Please Select Starting Rank White Belt White Belt 1st Degree White Belt 2nd Deg…" at bounding box center [772, 309] width 276 height 36
click at [651, 579] on button "Save" at bounding box center [661, 583] width 84 height 38
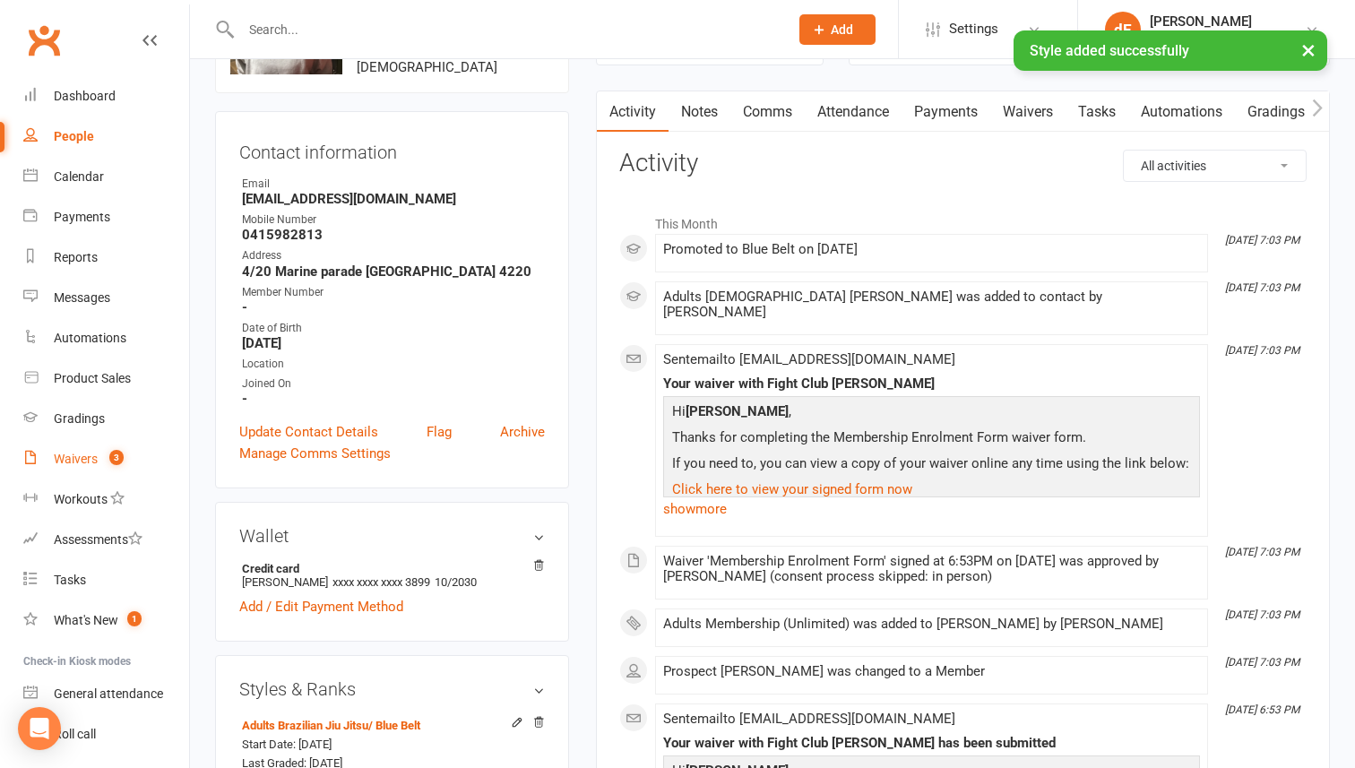
click at [85, 471] on link "Waivers 3" at bounding box center [106, 459] width 166 height 40
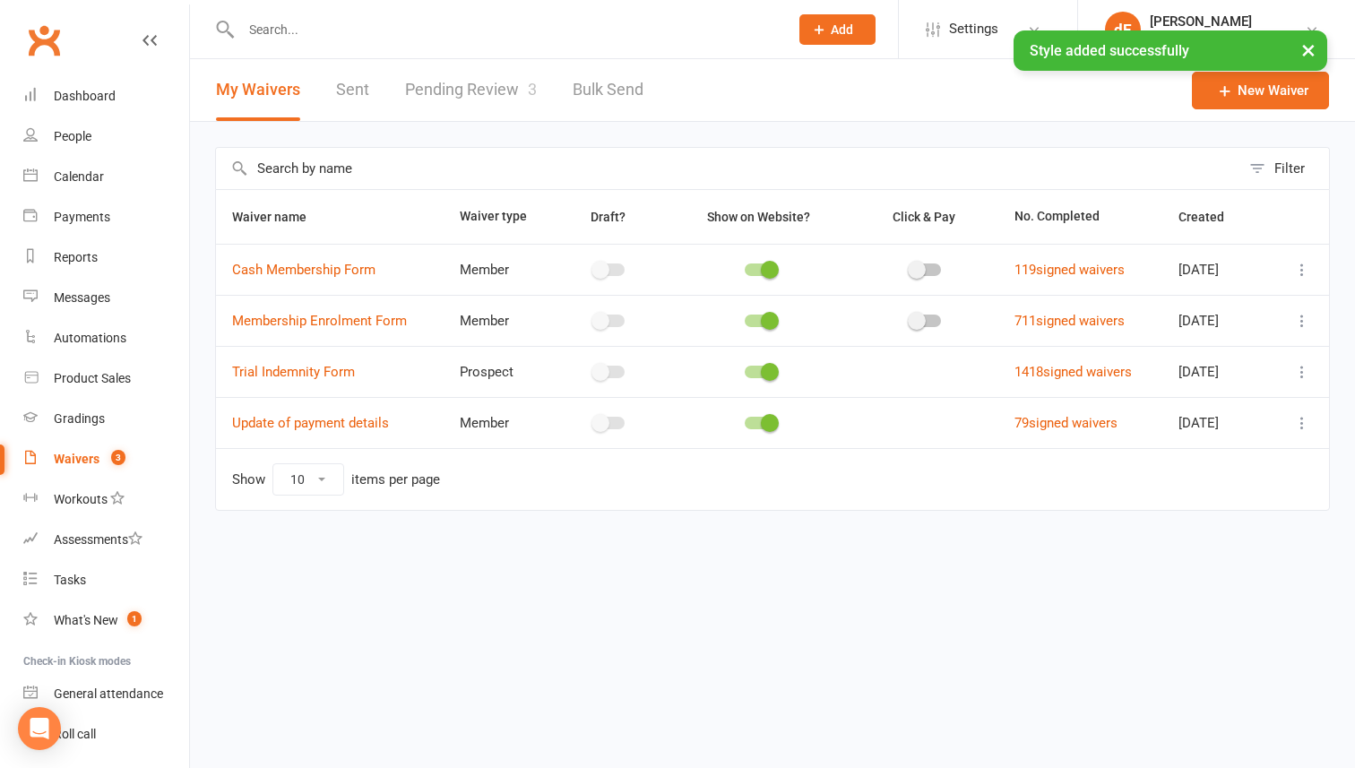
click at [513, 94] on link "Pending Review 3" at bounding box center [471, 90] width 132 height 62
select select "100"
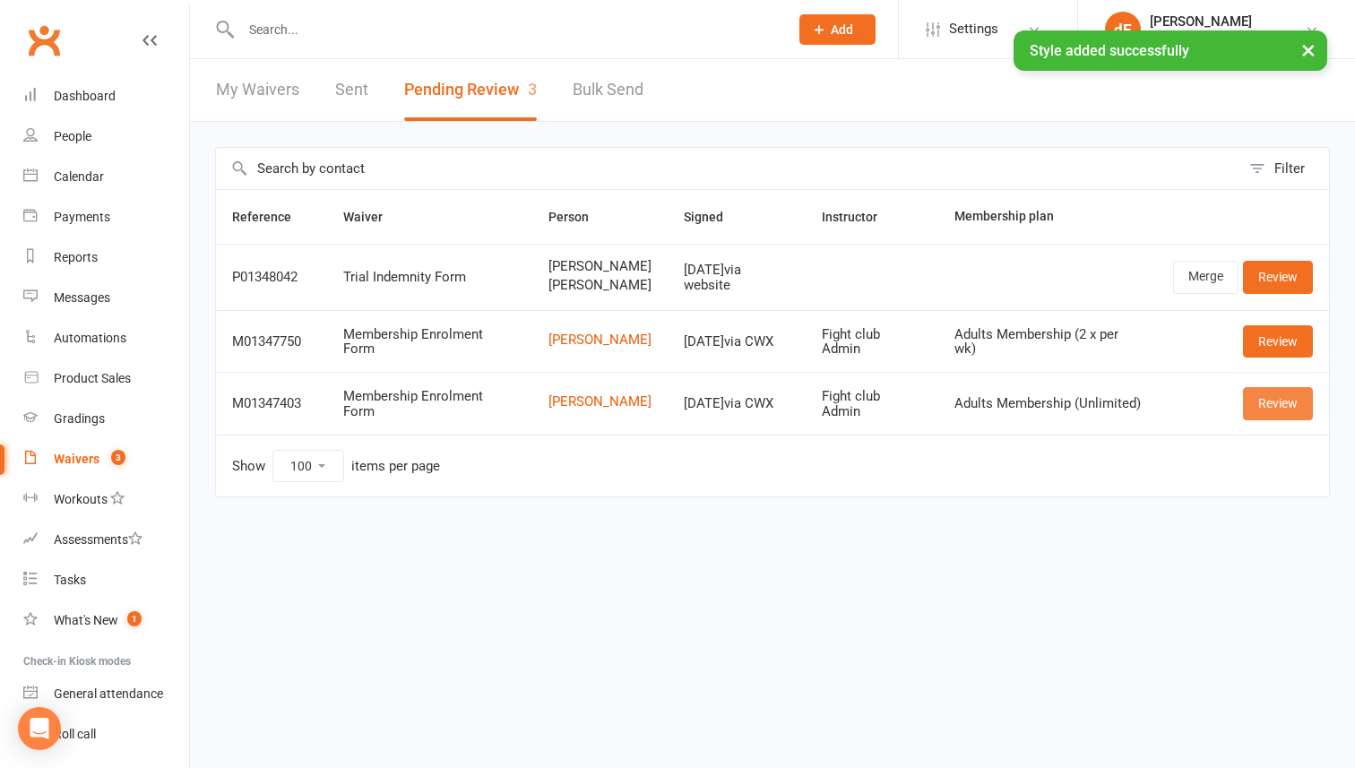
click at [1288, 419] on link "Review" at bounding box center [1278, 403] width 70 height 32
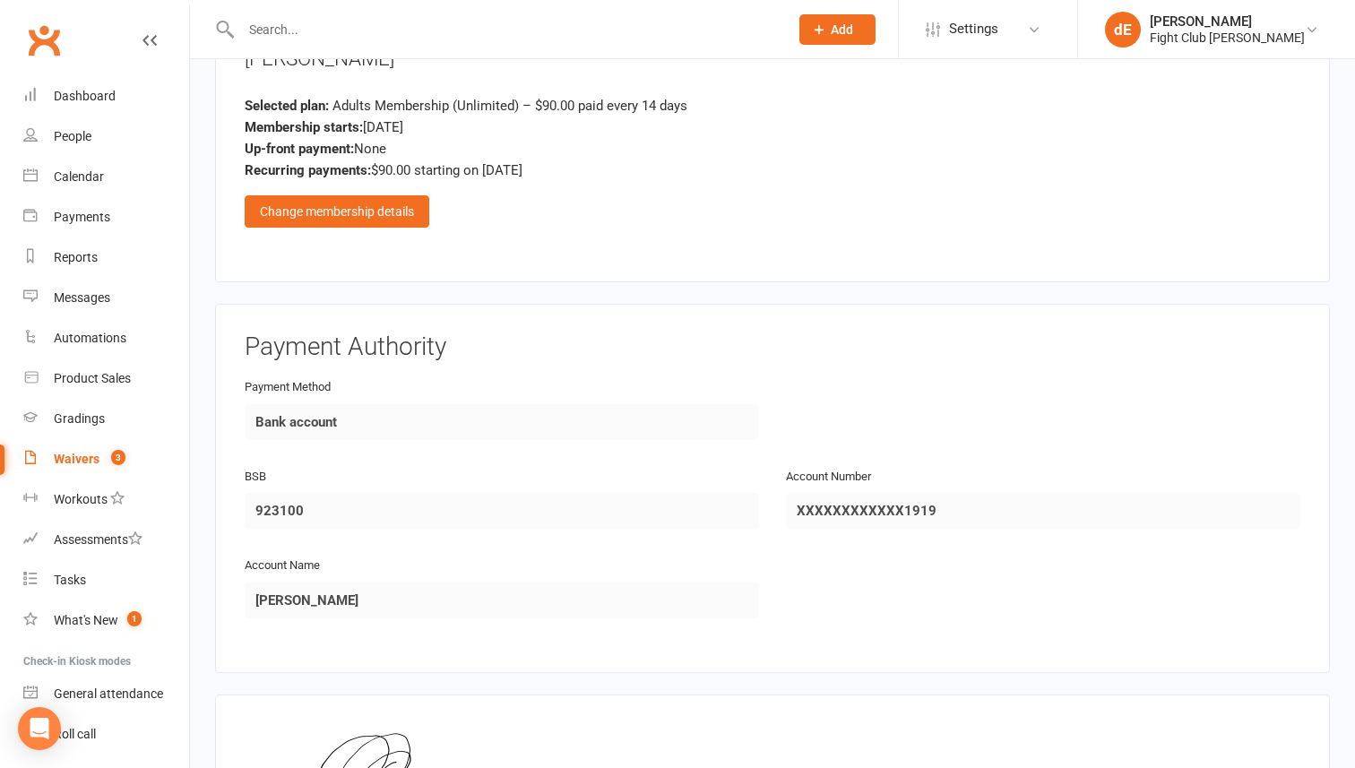
scroll to position [1653, 0]
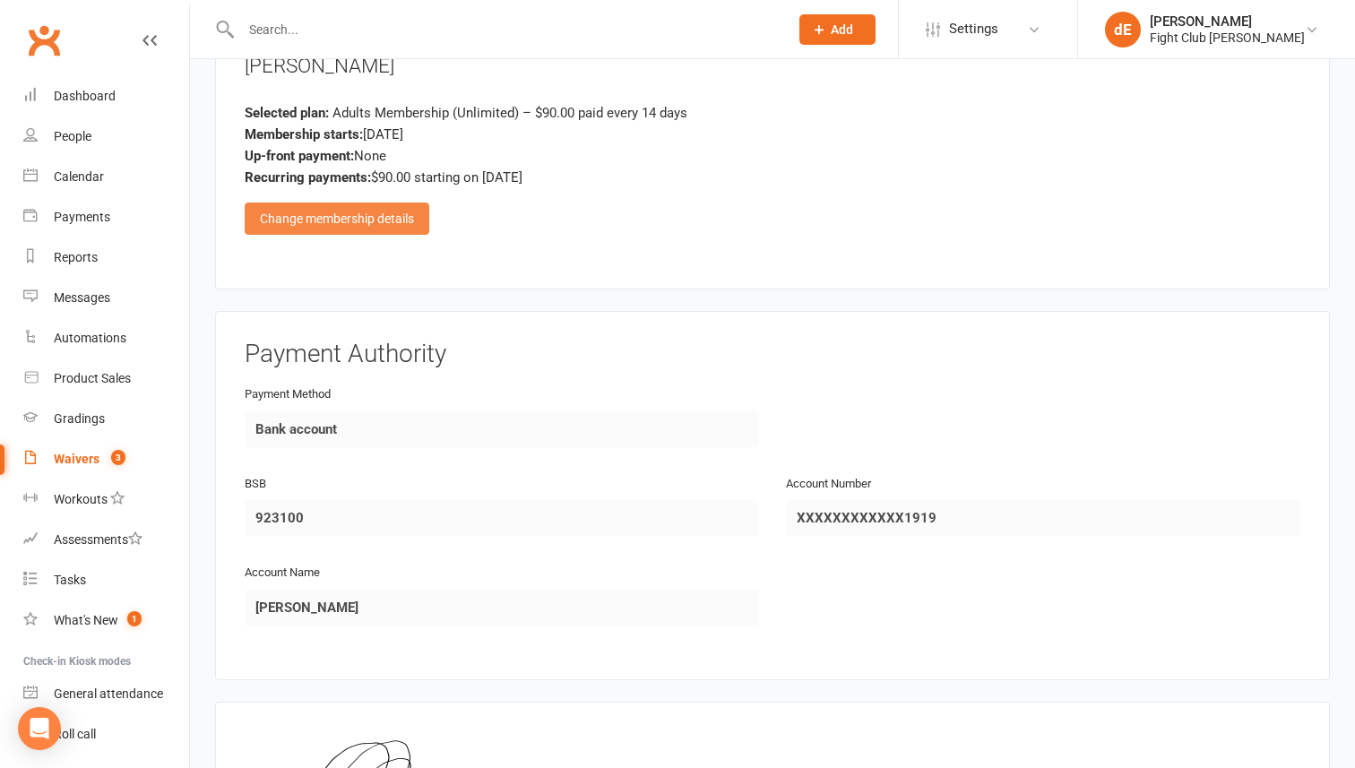
click at [404, 219] on div "Change membership details" at bounding box center [337, 218] width 185 height 32
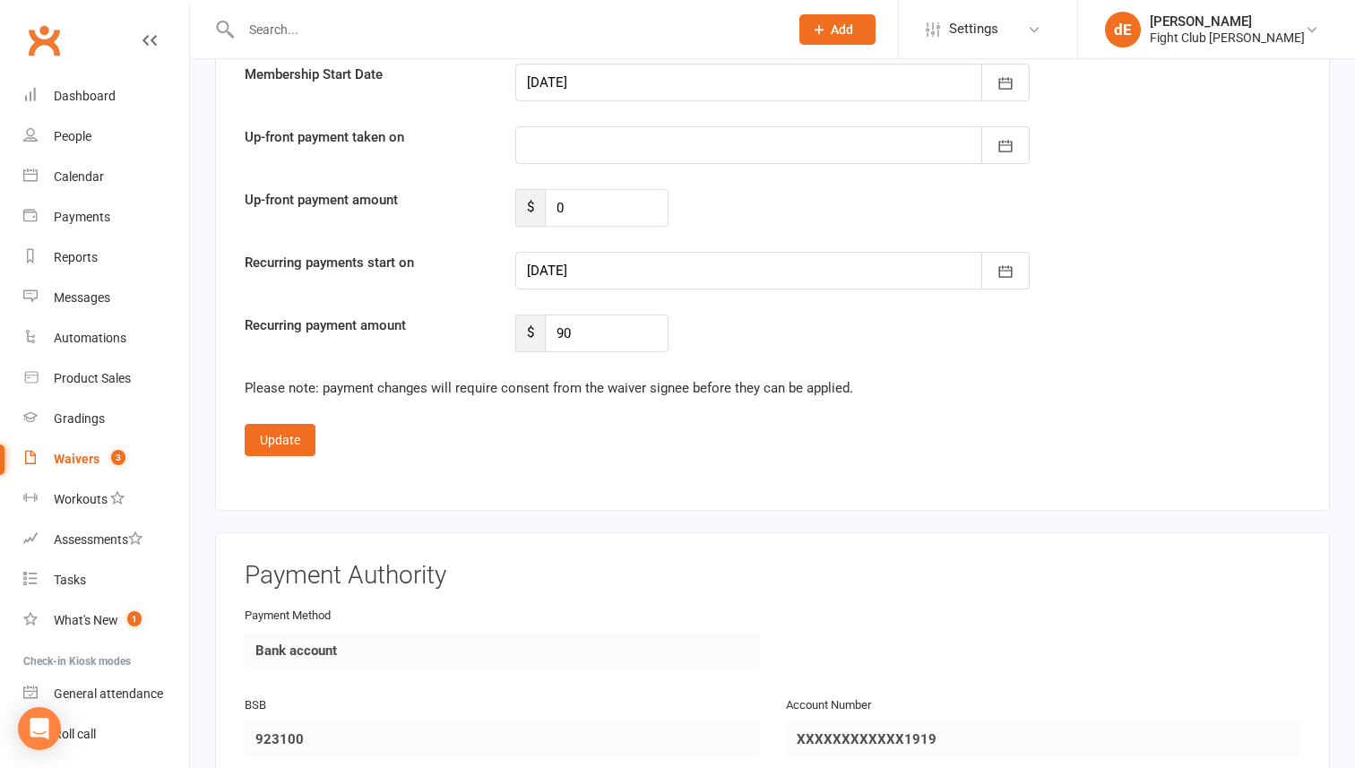
scroll to position [2925, 0]
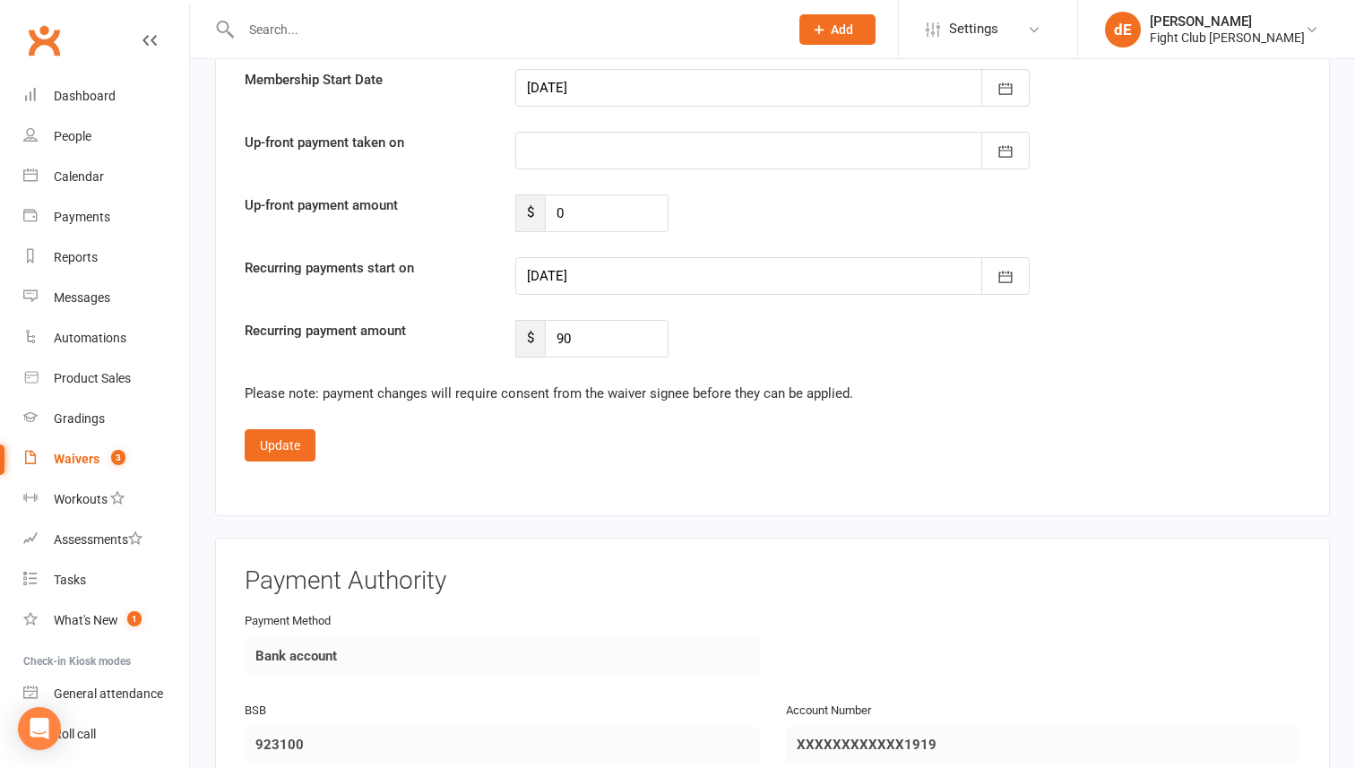
click at [697, 273] on div at bounding box center [772, 276] width 514 height 38
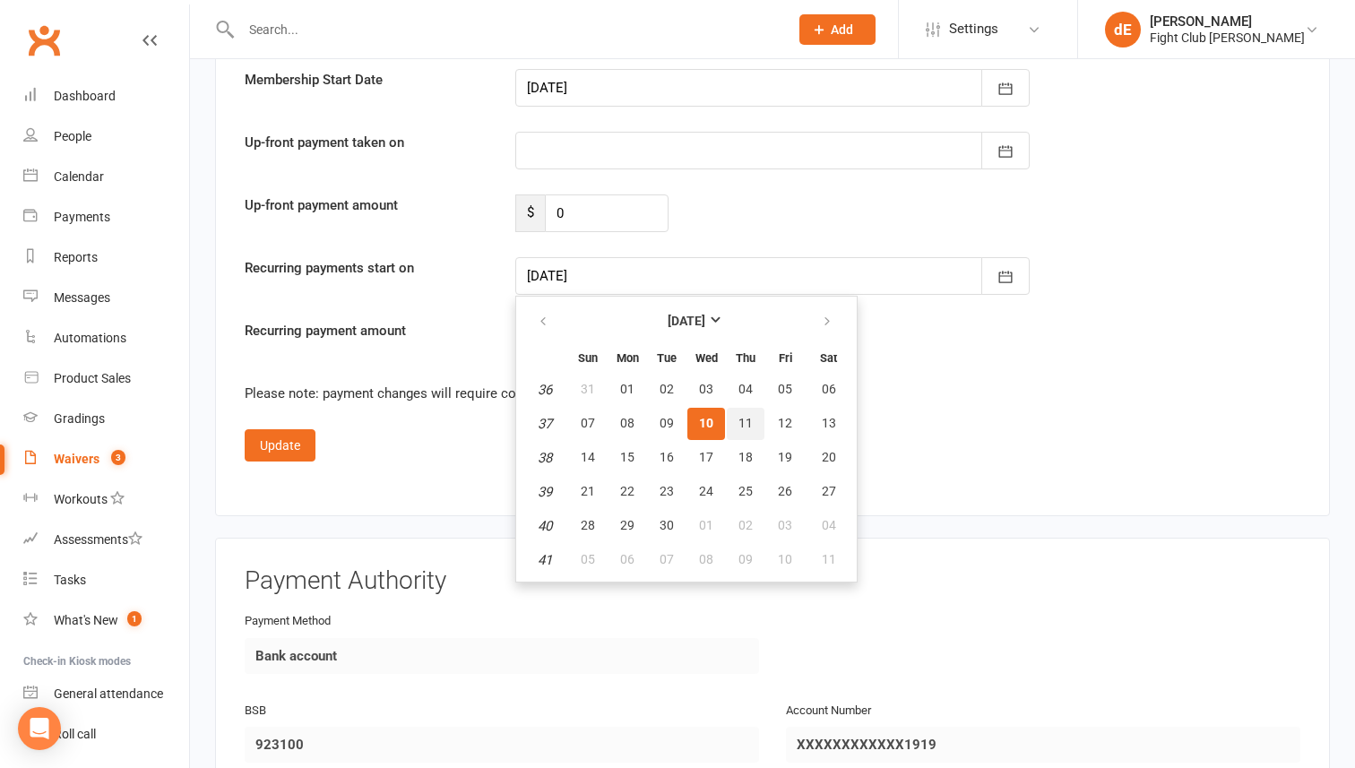
click at [744, 417] on span "11" at bounding box center [745, 423] width 14 height 14
type input "[DATE]"
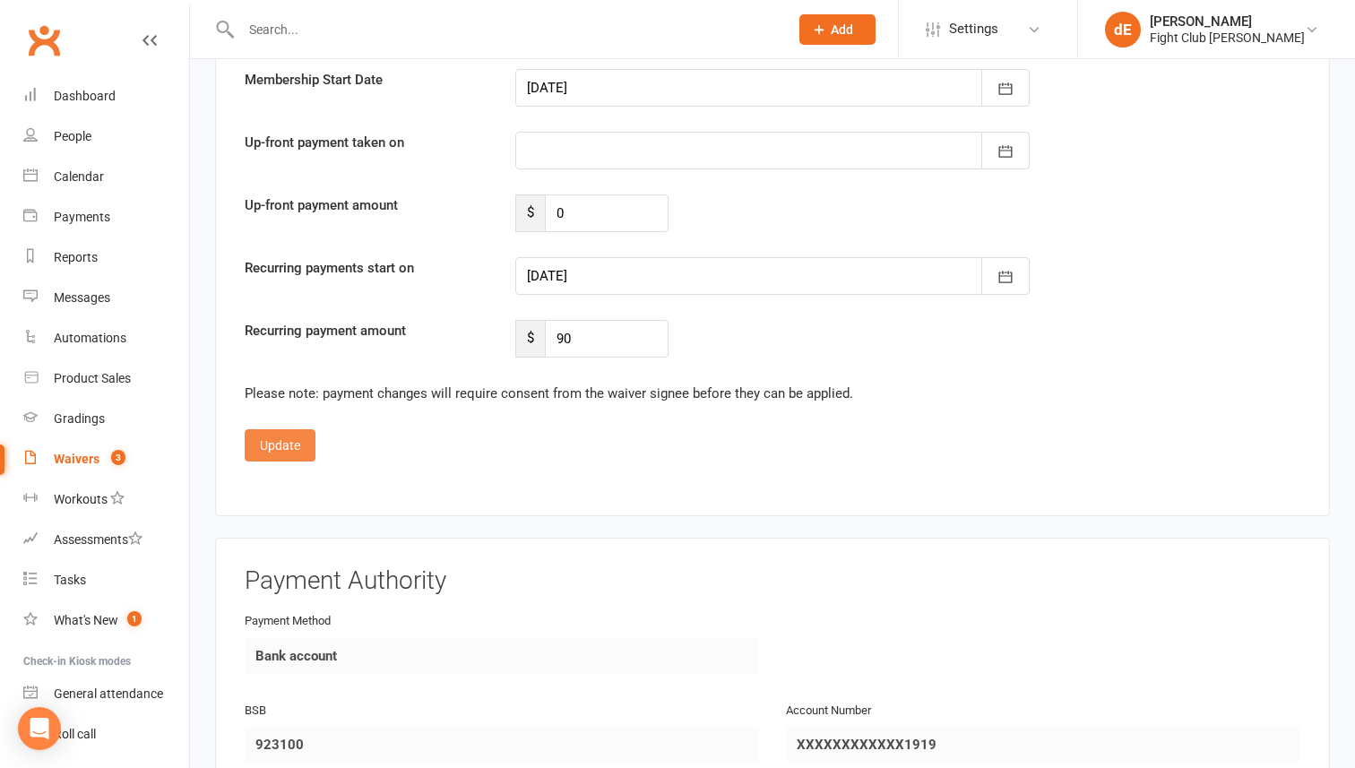
click at [273, 441] on button "Update" at bounding box center [280, 445] width 71 height 32
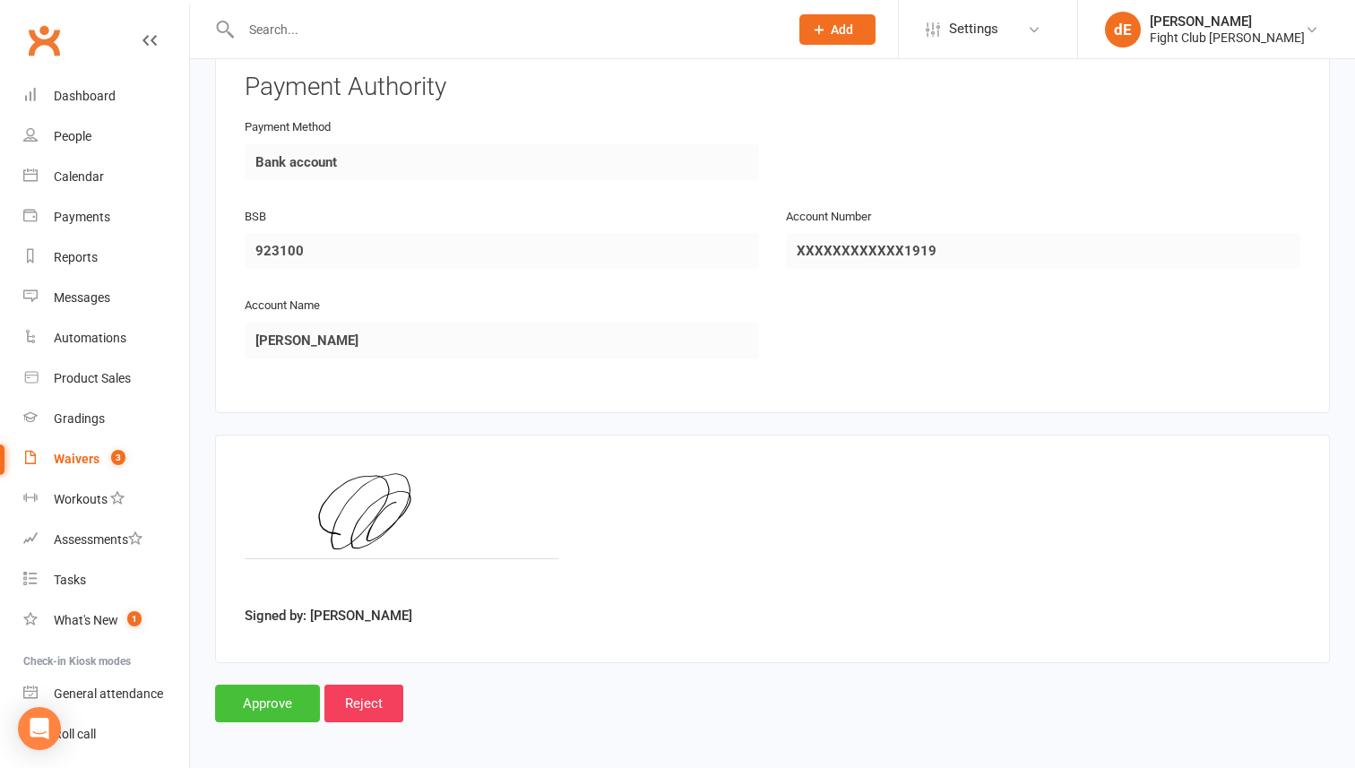
click at [295, 700] on input "Approve" at bounding box center [267, 704] width 105 height 38
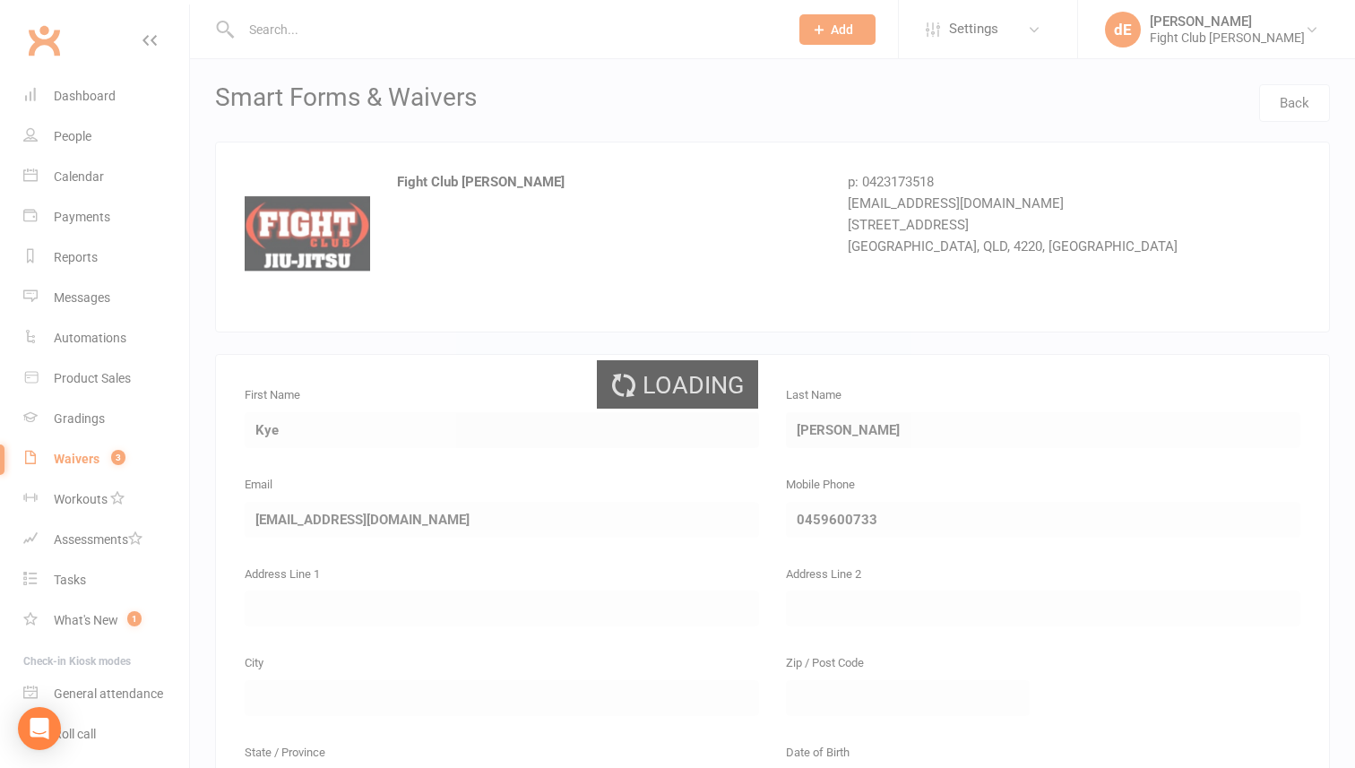
select select "100"
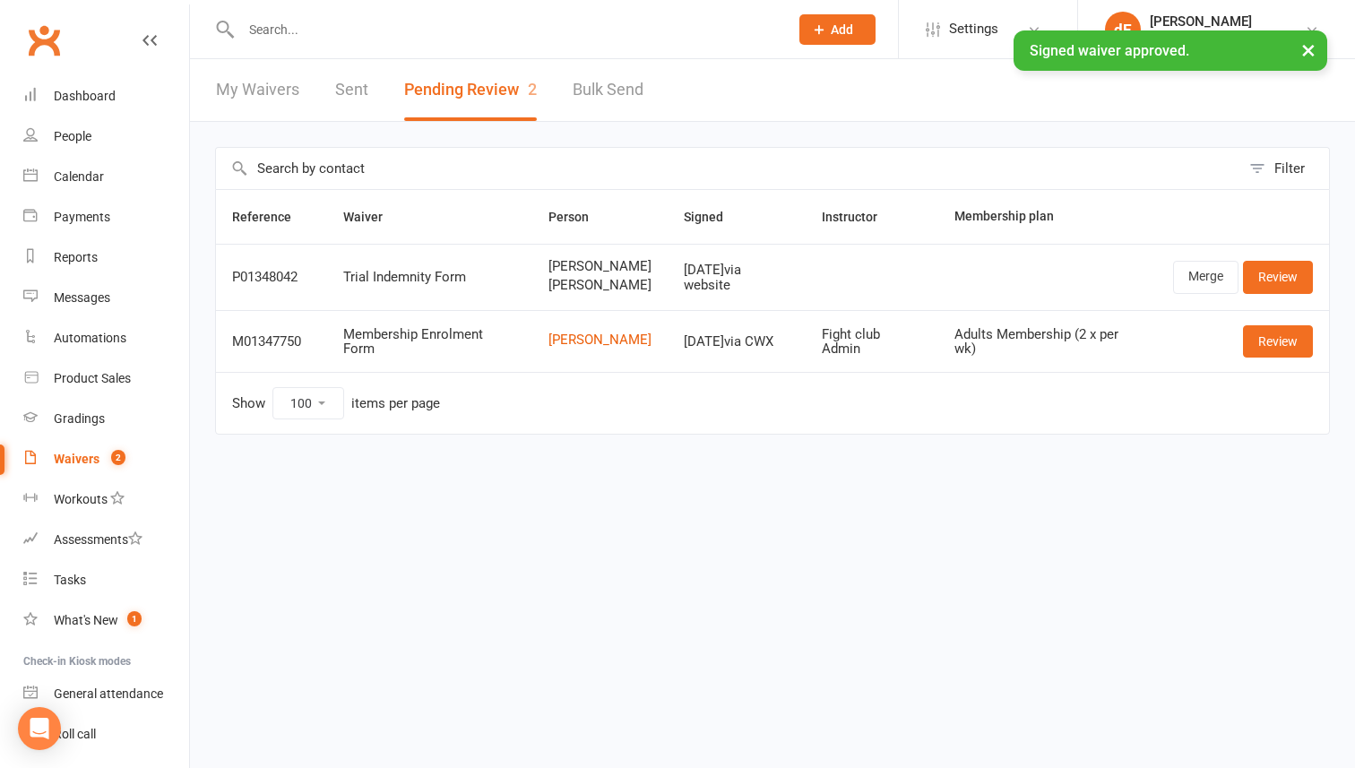
click at [454, 30] on div "× Signed waiver approved." at bounding box center [665, 30] width 1331 height 0
click at [454, 13] on div at bounding box center [495, 29] width 561 height 58
click at [454, 29] on input "text" at bounding box center [506, 29] width 540 height 25
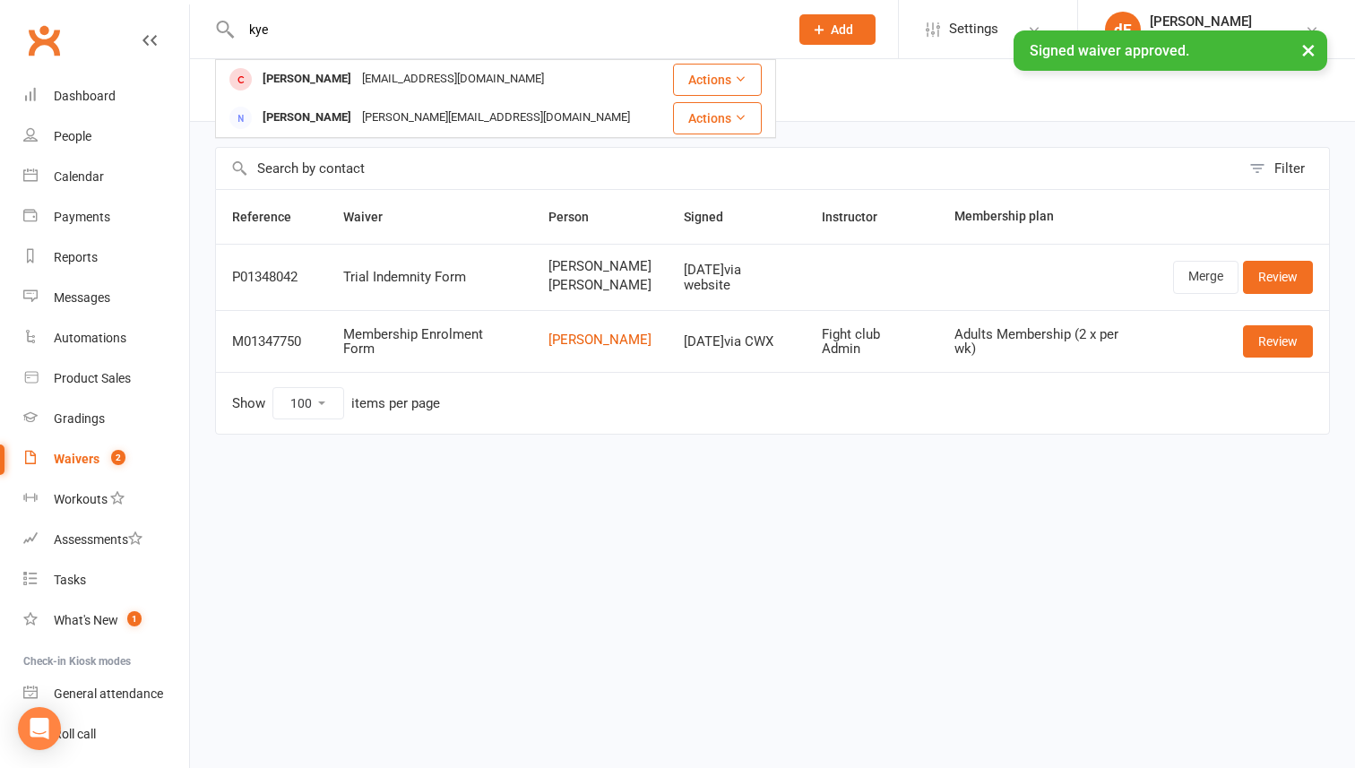
type input "kye"
click at [435, 30] on div "× Signed waiver approved." at bounding box center [665, 30] width 1331 height 0
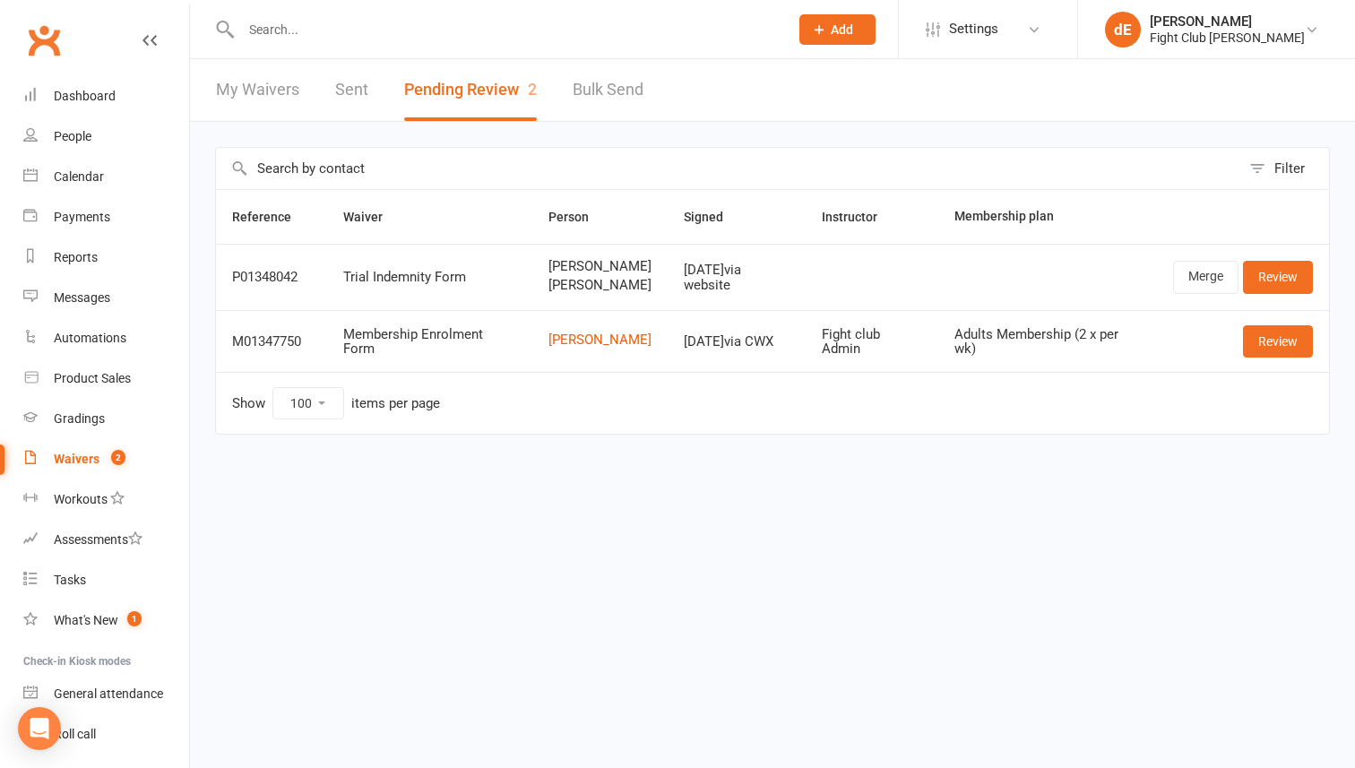
click at [357, 31] on input "text" at bounding box center [506, 29] width 540 height 25
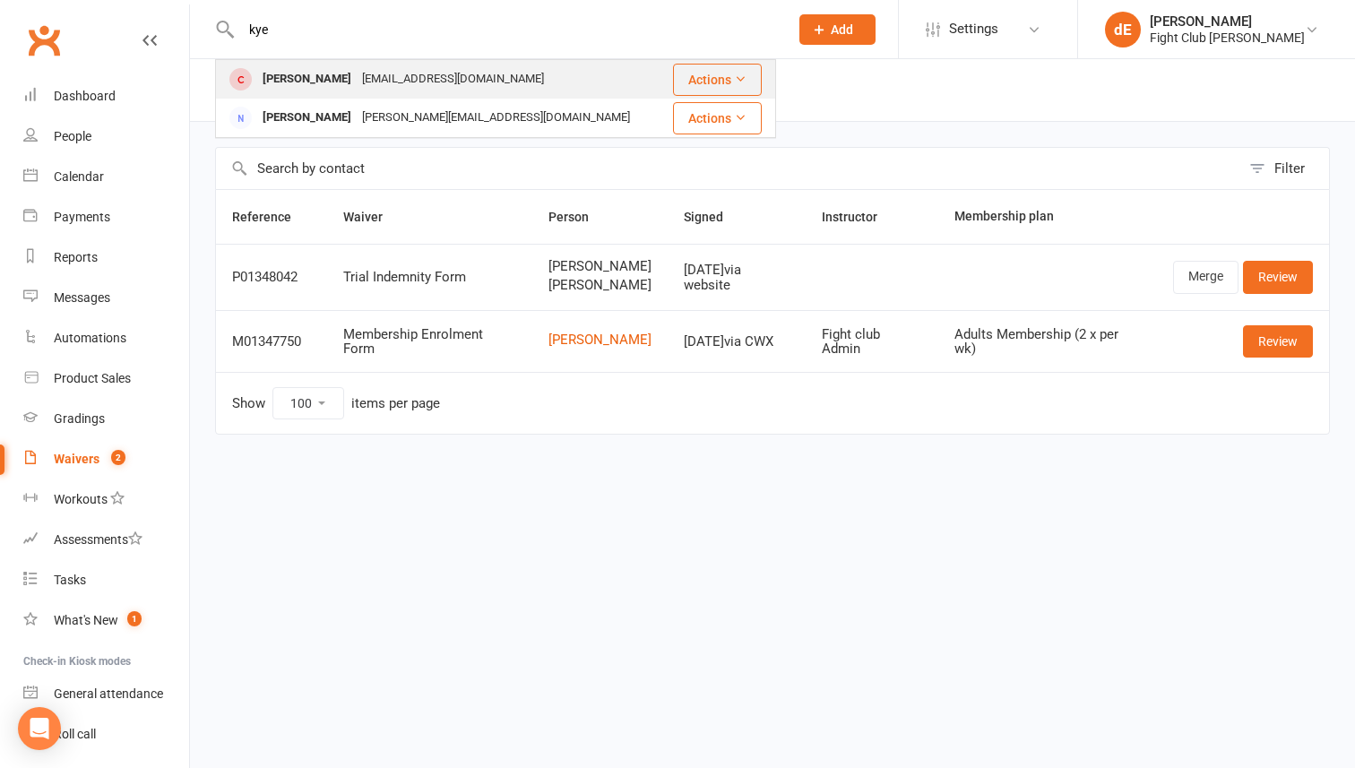
type input "kye"
click at [357, 80] on div "[EMAIL_ADDRESS][DOMAIN_NAME]" at bounding box center [453, 79] width 193 height 26
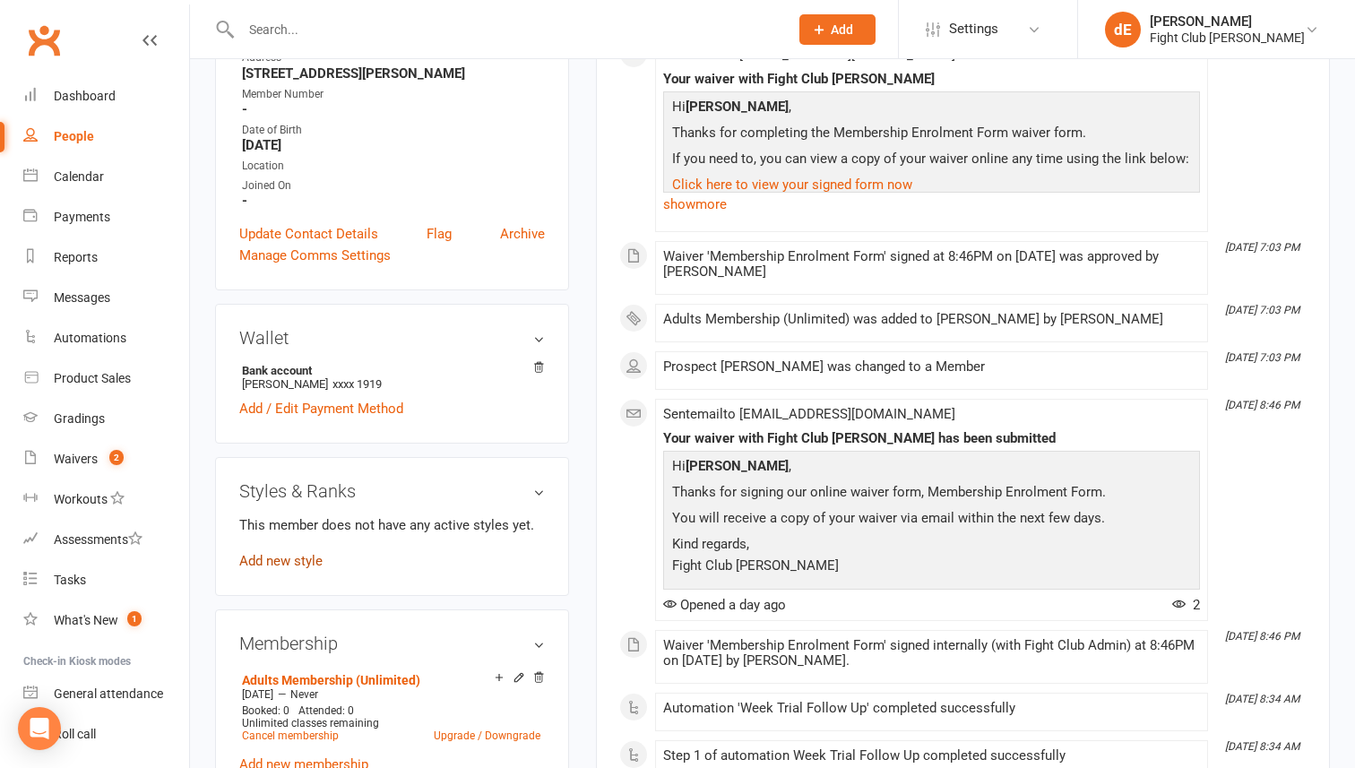
click at [306, 563] on link "Add new style" at bounding box center [280, 561] width 83 height 16
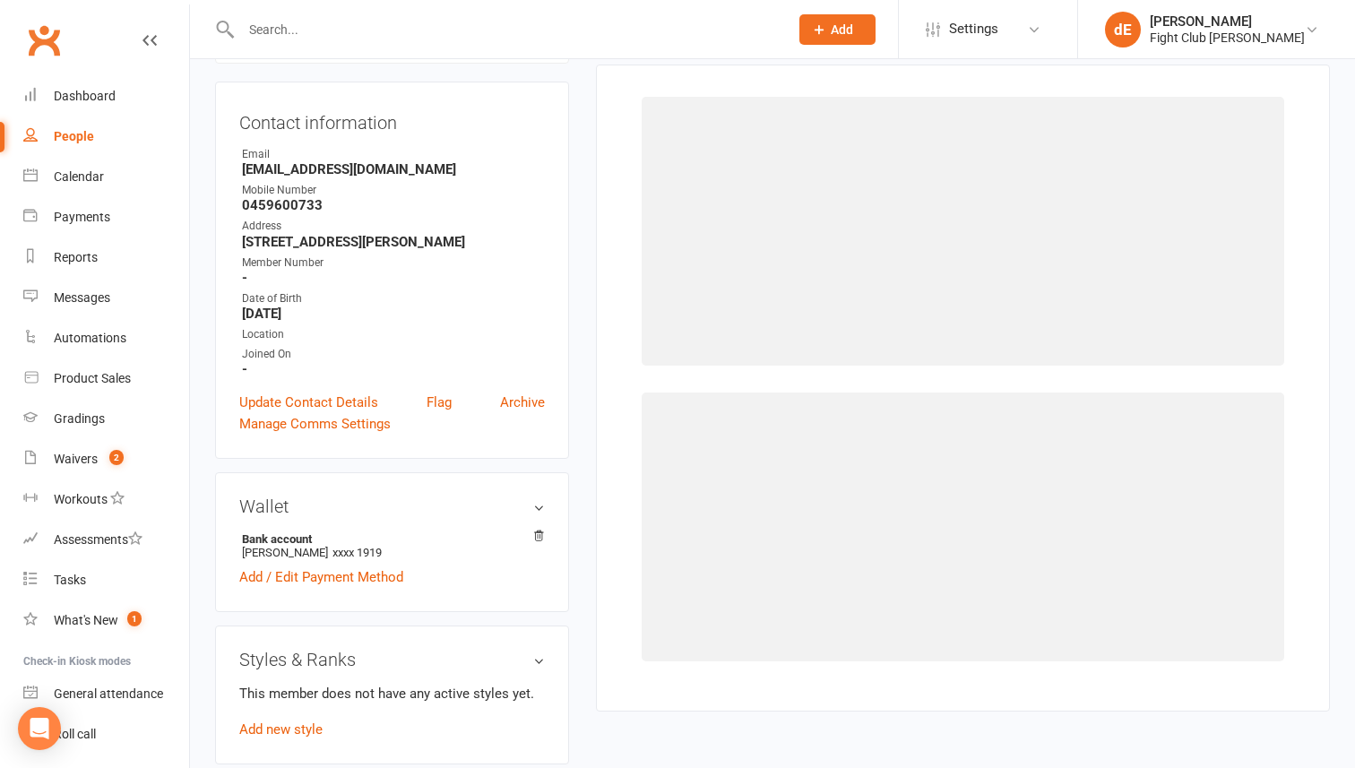
scroll to position [137, 0]
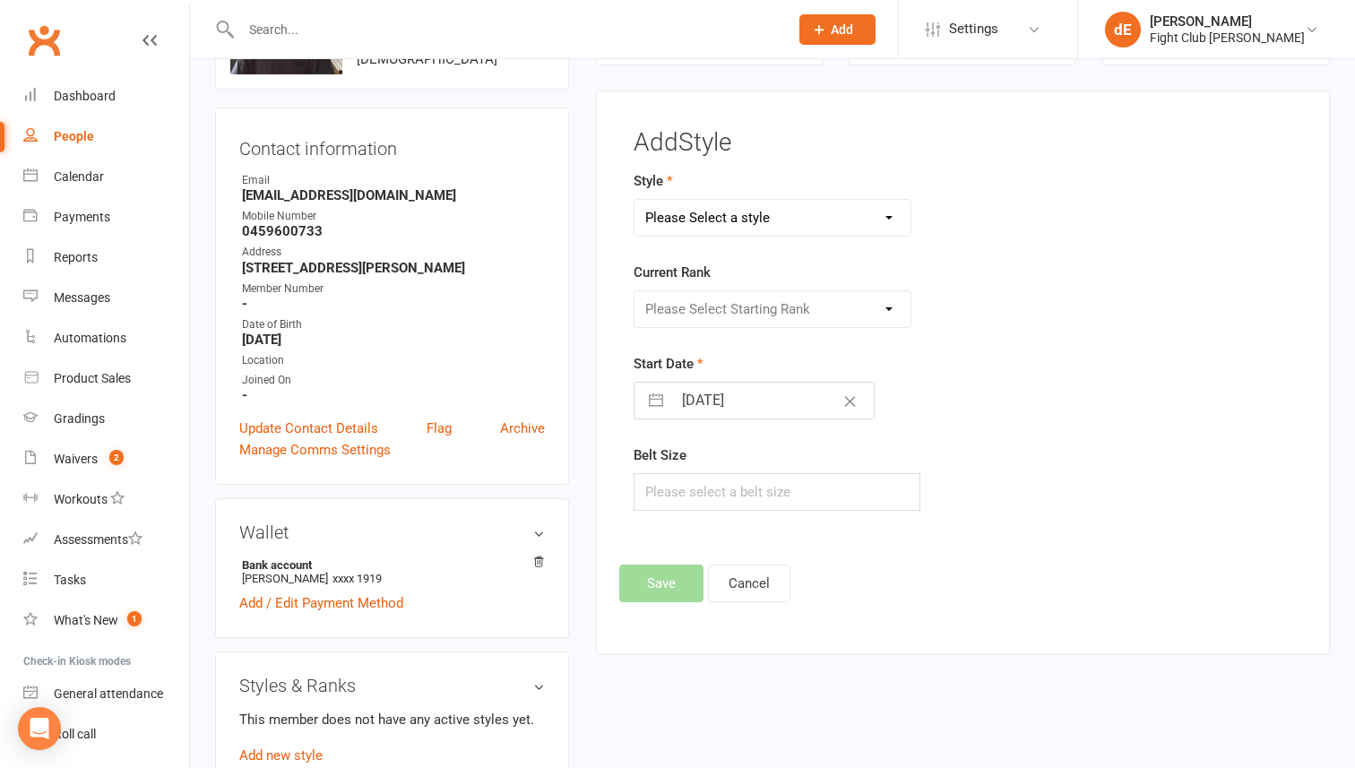
click at [757, 218] on select "Please Select a style Adults Brazilian Jiu Jitsu Kids 12+ Brazilian Jiu Jitsu K…" at bounding box center [772, 218] width 276 height 36
select select "1041"
click at [634, 200] on select "Please Select a style Adults Brazilian Jiu Jitsu Kids 12+ Brazilian Jiu Jitsu K…" at bounding box center [772, 218] width 276 height 36
click at [737, 309] on select "Please Select Starting Rank White Belt White Belt 1st Degree White Belt 2nd Deg…" at bounding box center [772, 309] width 276 height 36
select select "9652"
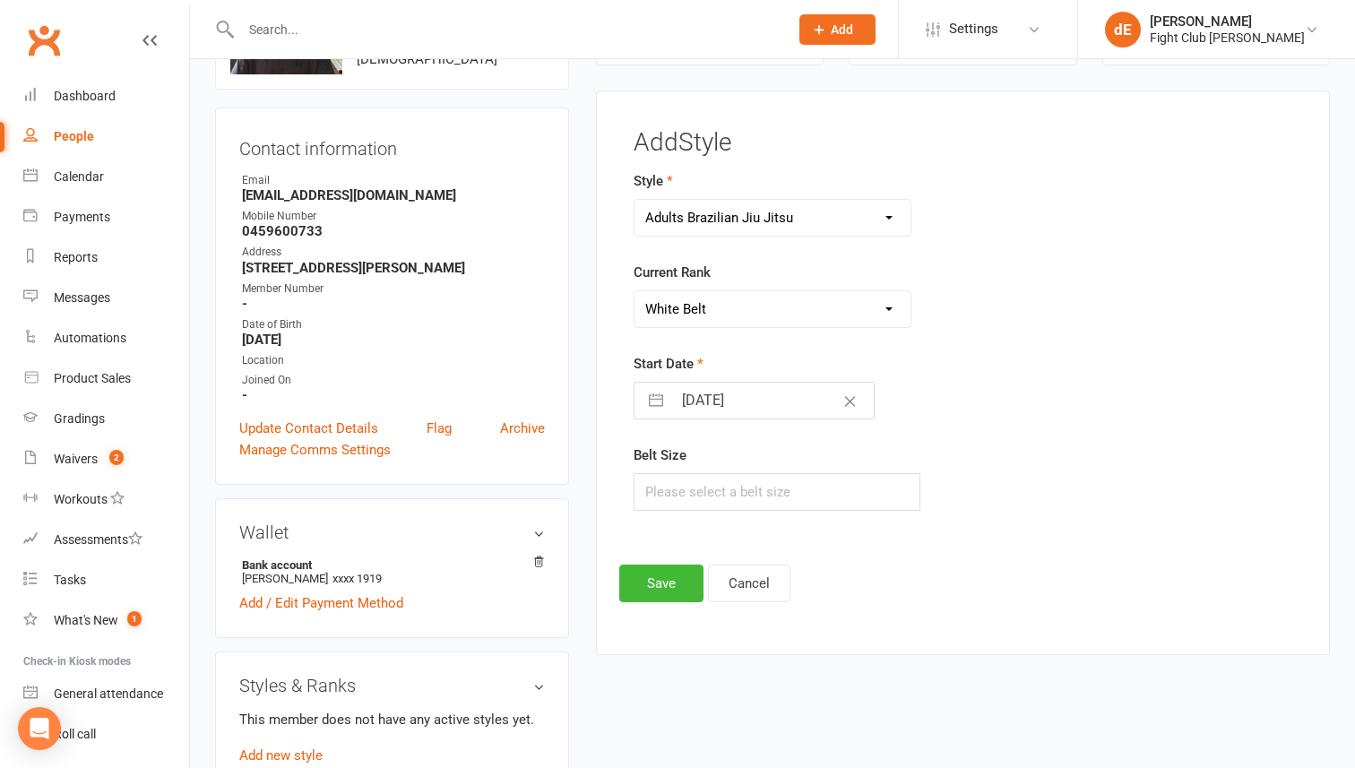
click at [634, 291] on select "Please Select Starting Rank White Belt White Belt 1st Degree White Belt 2nd Deg…" at bounding box center [772, 309] width 276 height 36
click at [669, 573] on button "Save" at bounding box center [661, 583] width 84 height 38
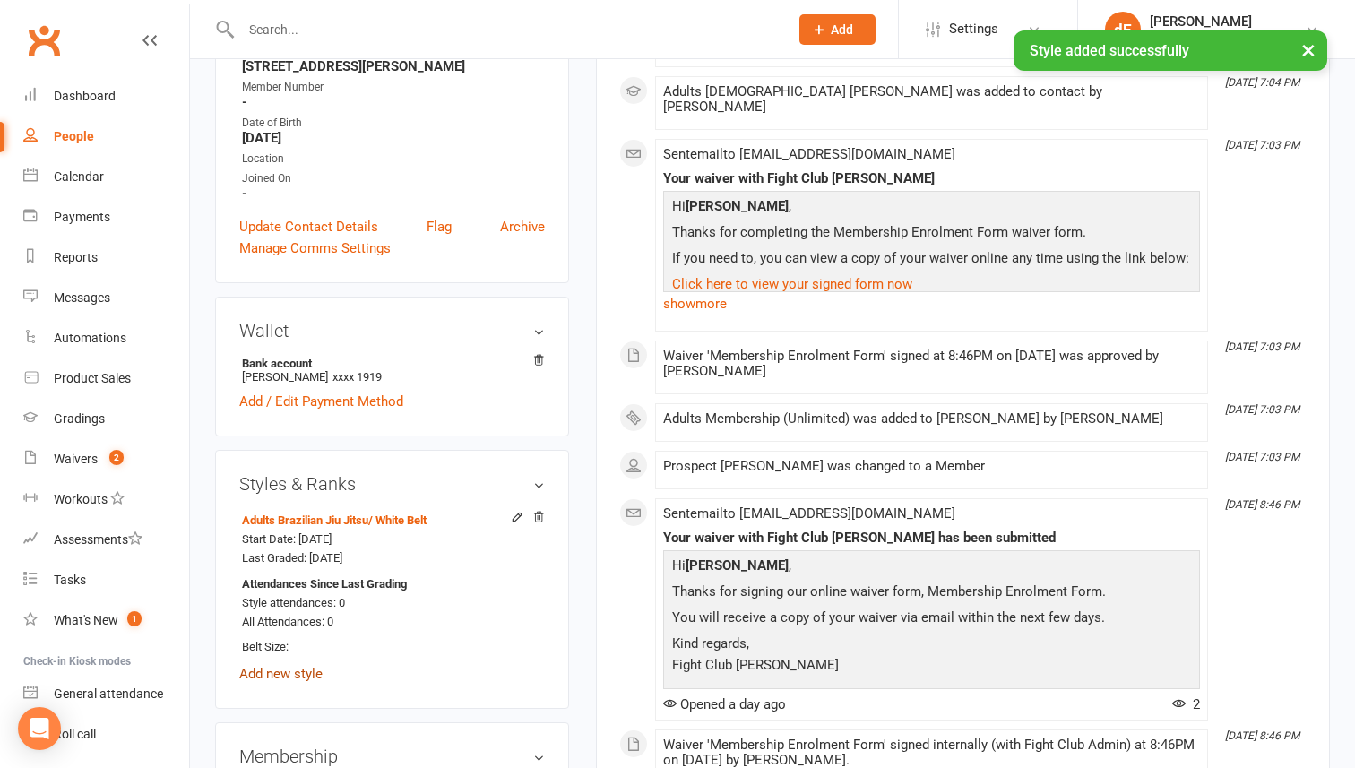
click at [289, 672] on link "Add new style" at bounding box center [280, 674] width 83 height 16
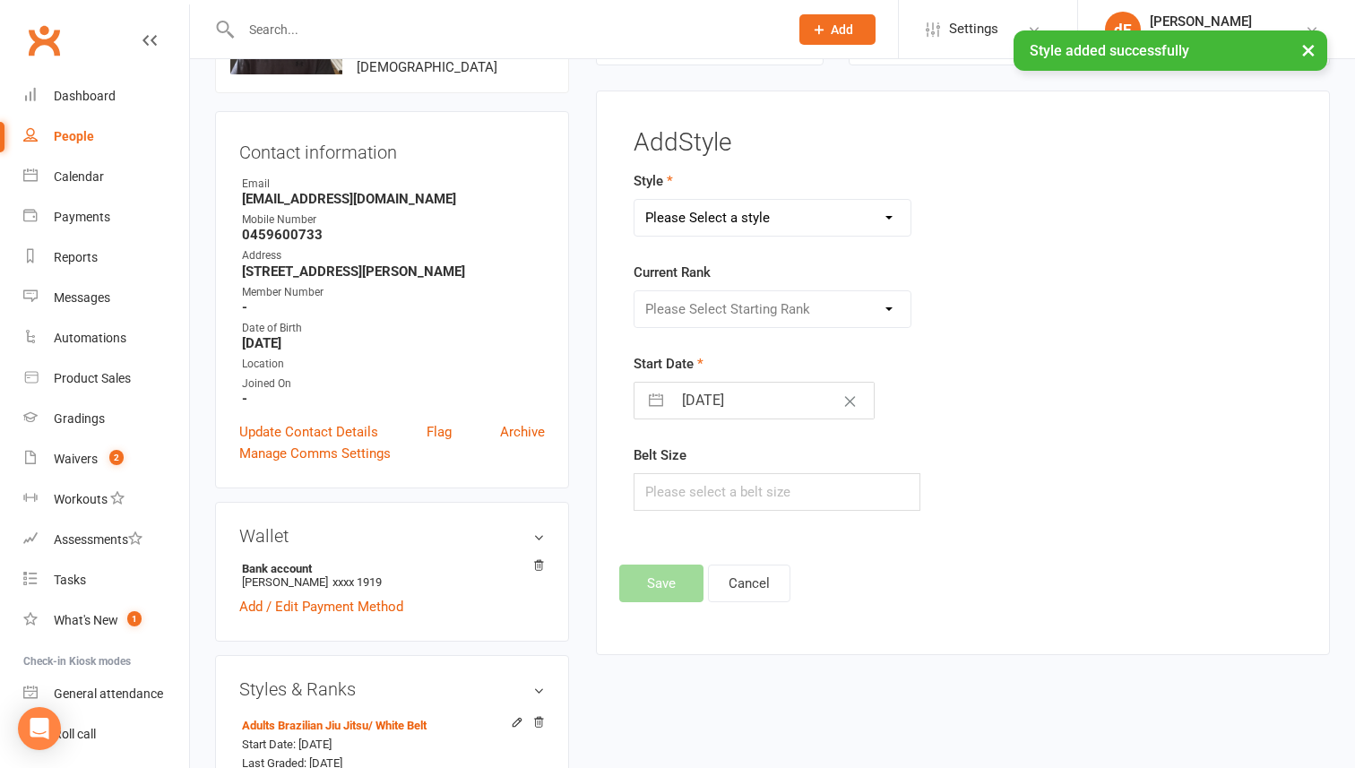
click at [762, 216] on select "Please Select a style Adults Brazilian Jiu Jitsu Kids 12+ Brazilian Jiu Jitsu K…" at bounding box center [772, 218] width 276 height 36
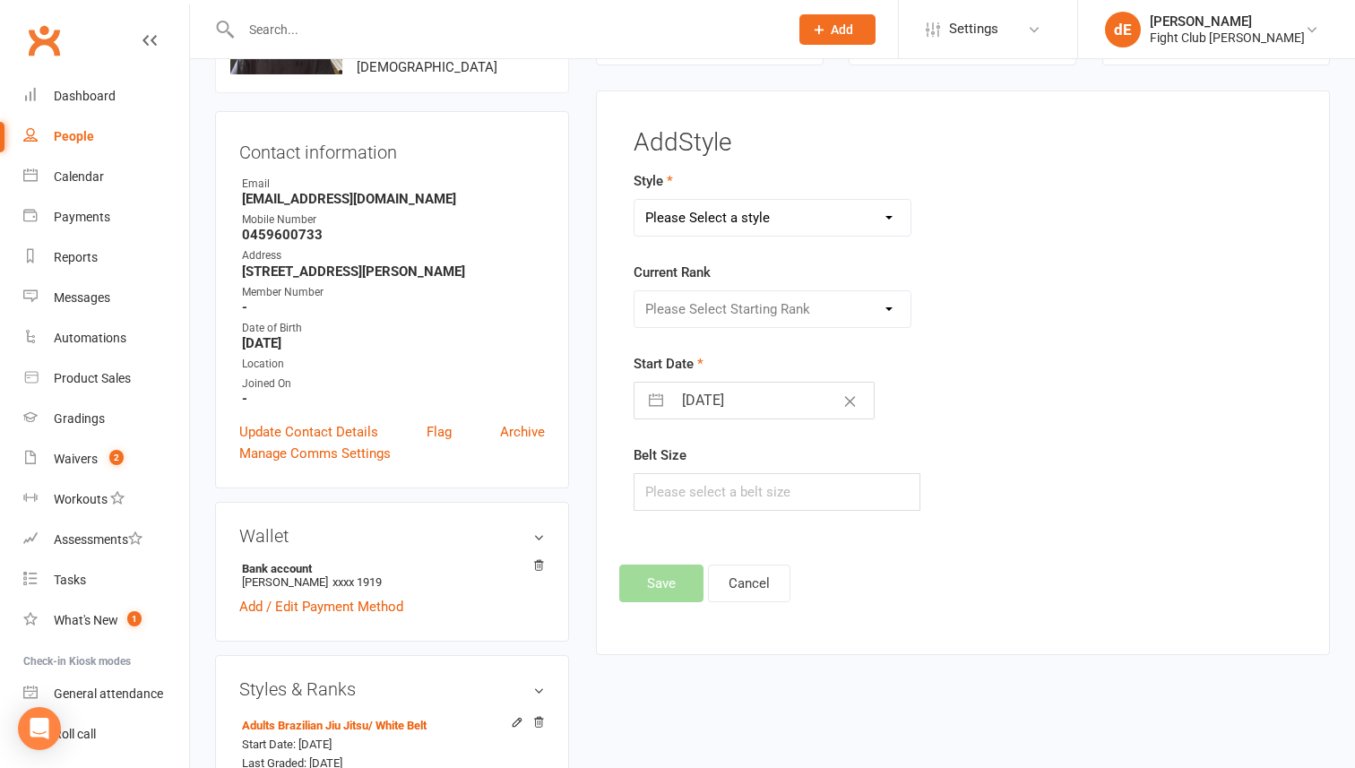
select select "1132"
click at [634, 200] on select "Please Select a style Adults Brazilian Jiu Jitsu Kids 12+ Brazilian Jiu Jitsu K…" at bounding box center [772, 218] width 276 height 36
click at [726, 308] on select "Please Select Starting Rank White White Belt 1st degree White Belt 2nd degree W…" at bounding box center [772, 309] width 276 height 36
select select "10729"
click at [634, 291] on select "Please Select Starting Rank White White Belt 1st degree White Belt 2nd degree W…" at bounding box center [772, 309] width 276 height 36
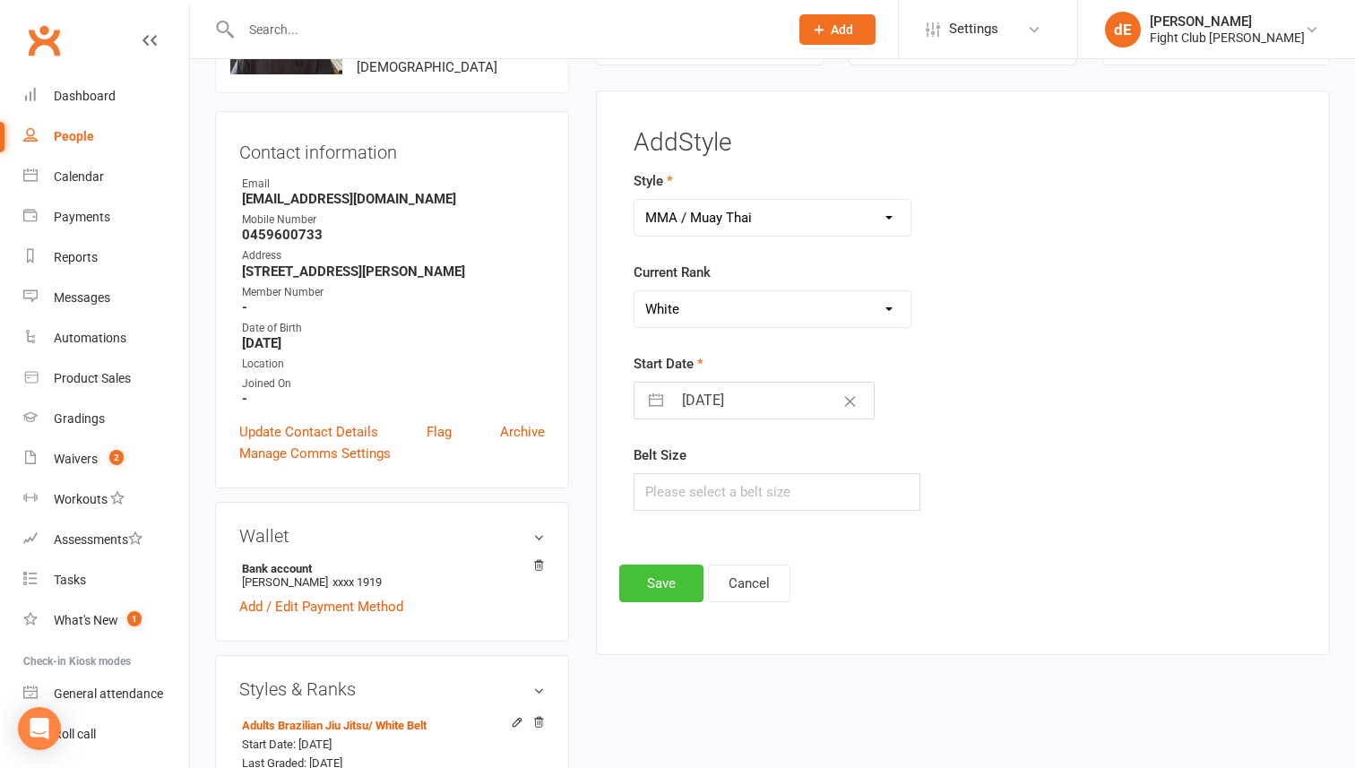
click at [662, 583] on button "Save" at bounding box center [661, 583] width 84 height 38
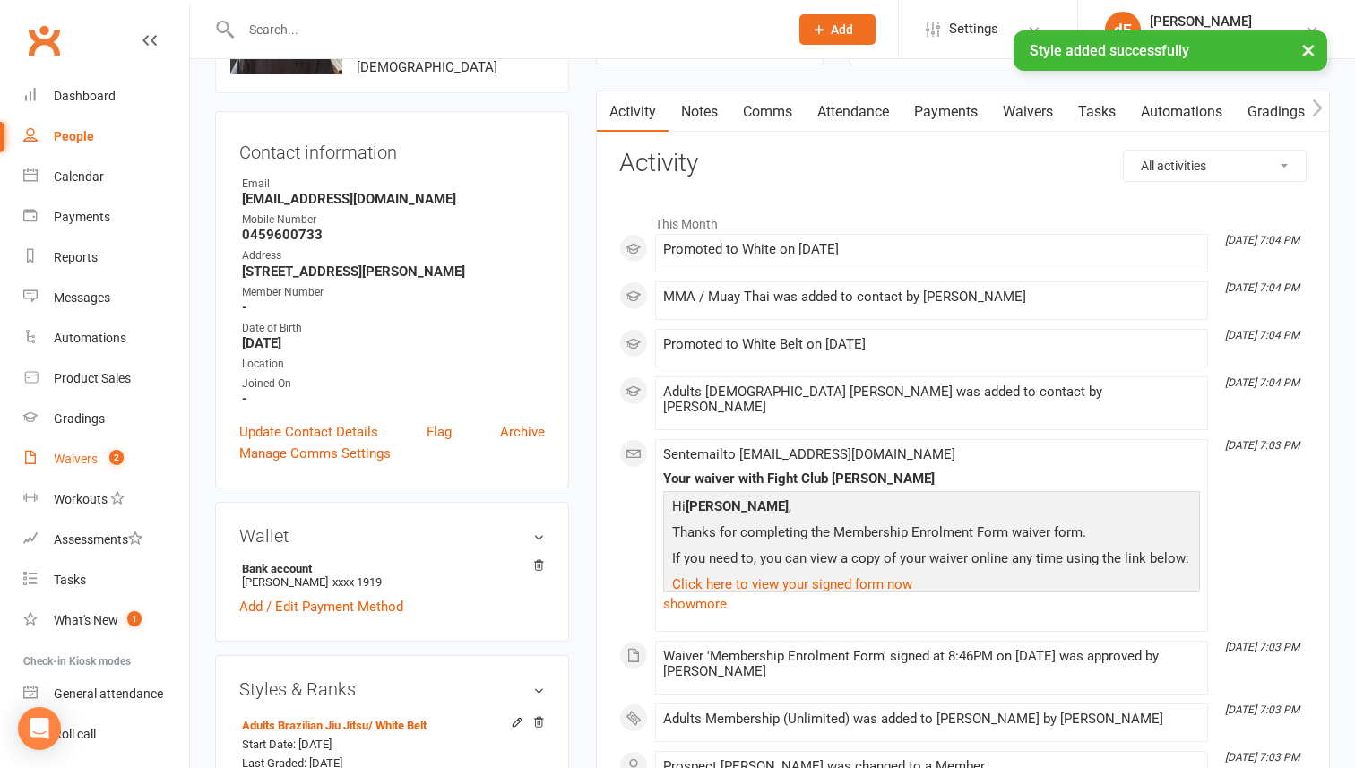
click at [86, 467] on link "Waivers 2" at bounding box center [106, 459] width 166 height 40
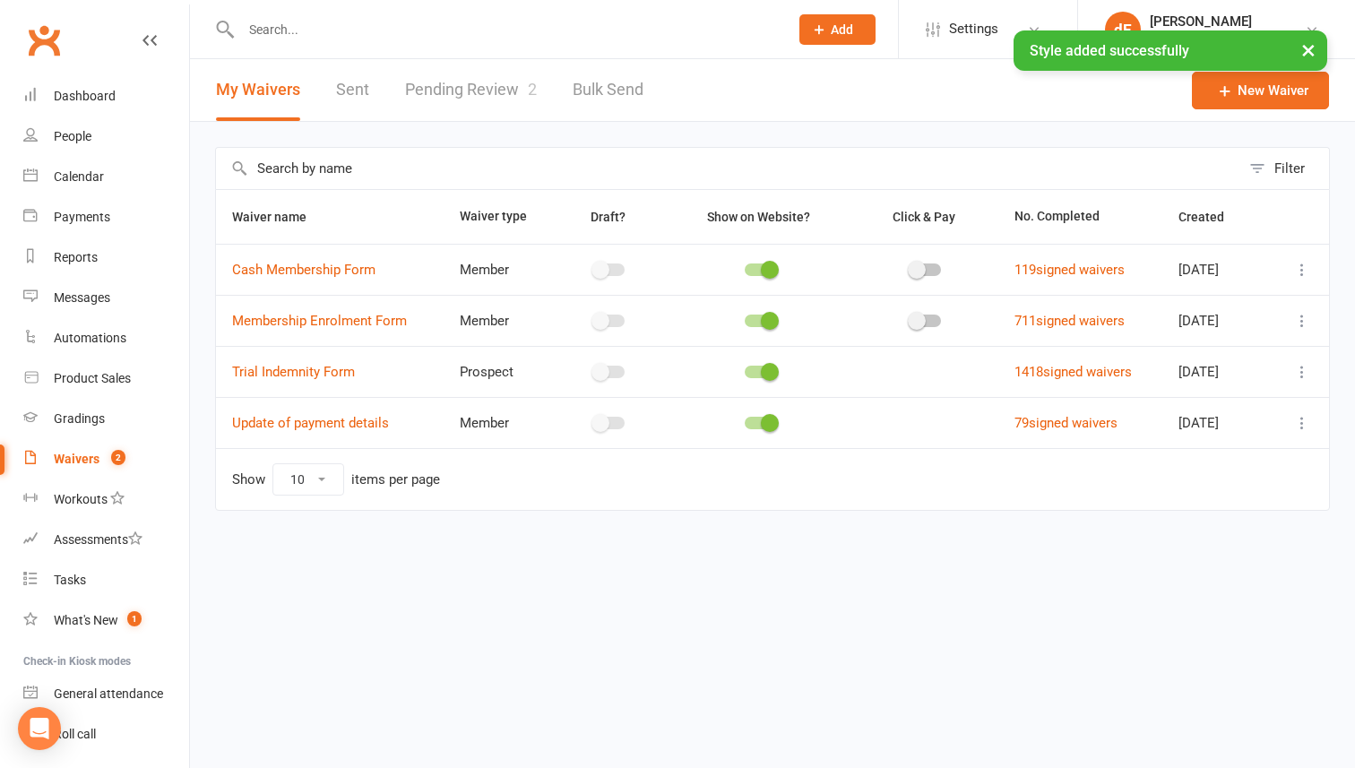
click at [463, 88] on link "Pending Review 2" at bounding box center [471, 90] width 132 height 62
select select "100"
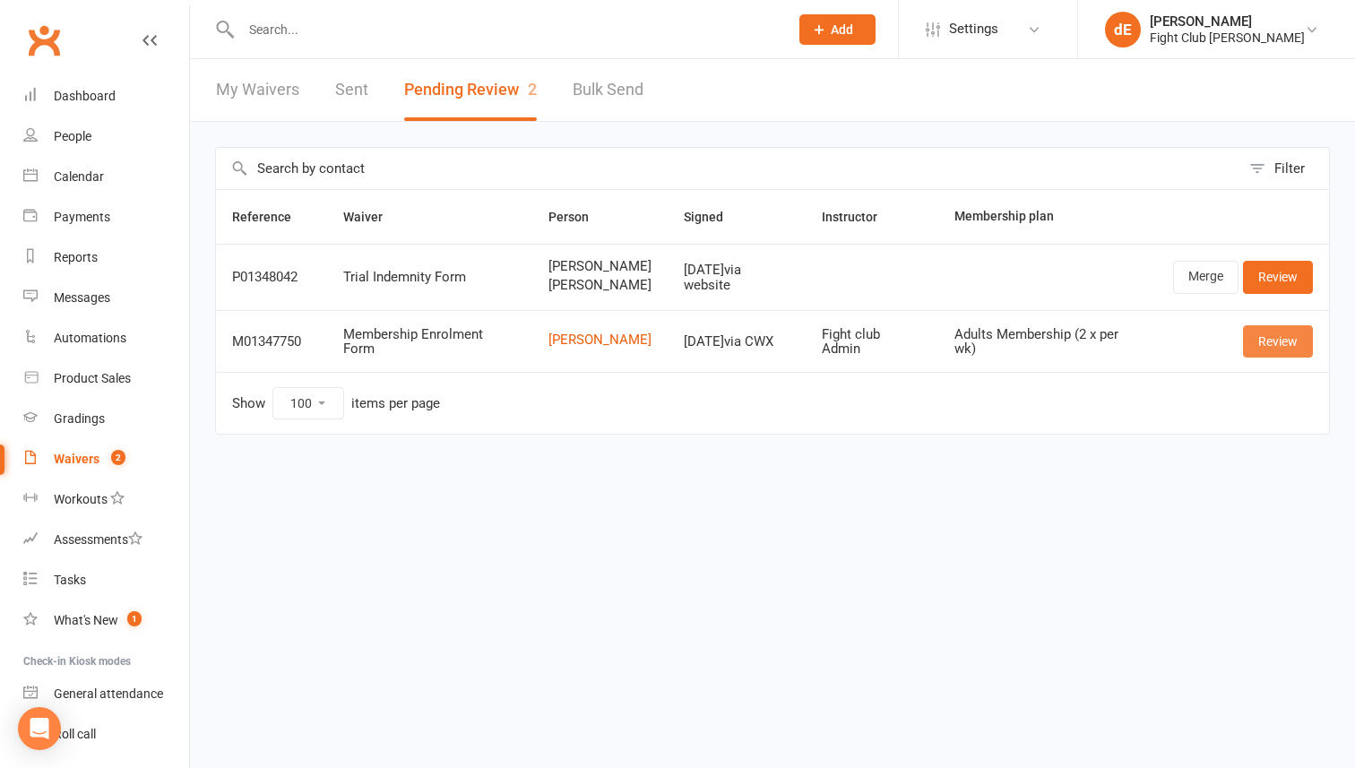
click at [1281, 357] on link "Review" at bounding box center [1278, 341] width 70 height 32
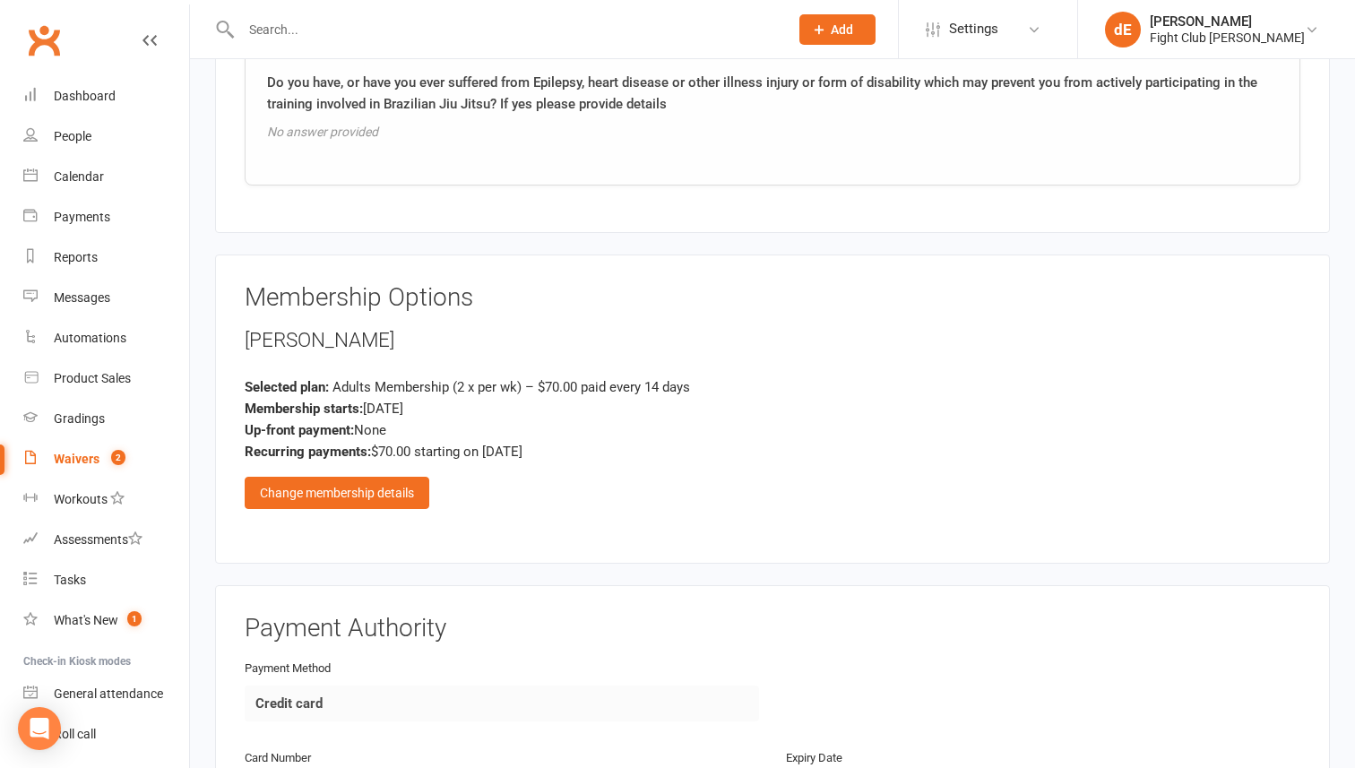
scroll to position [1387, 0]
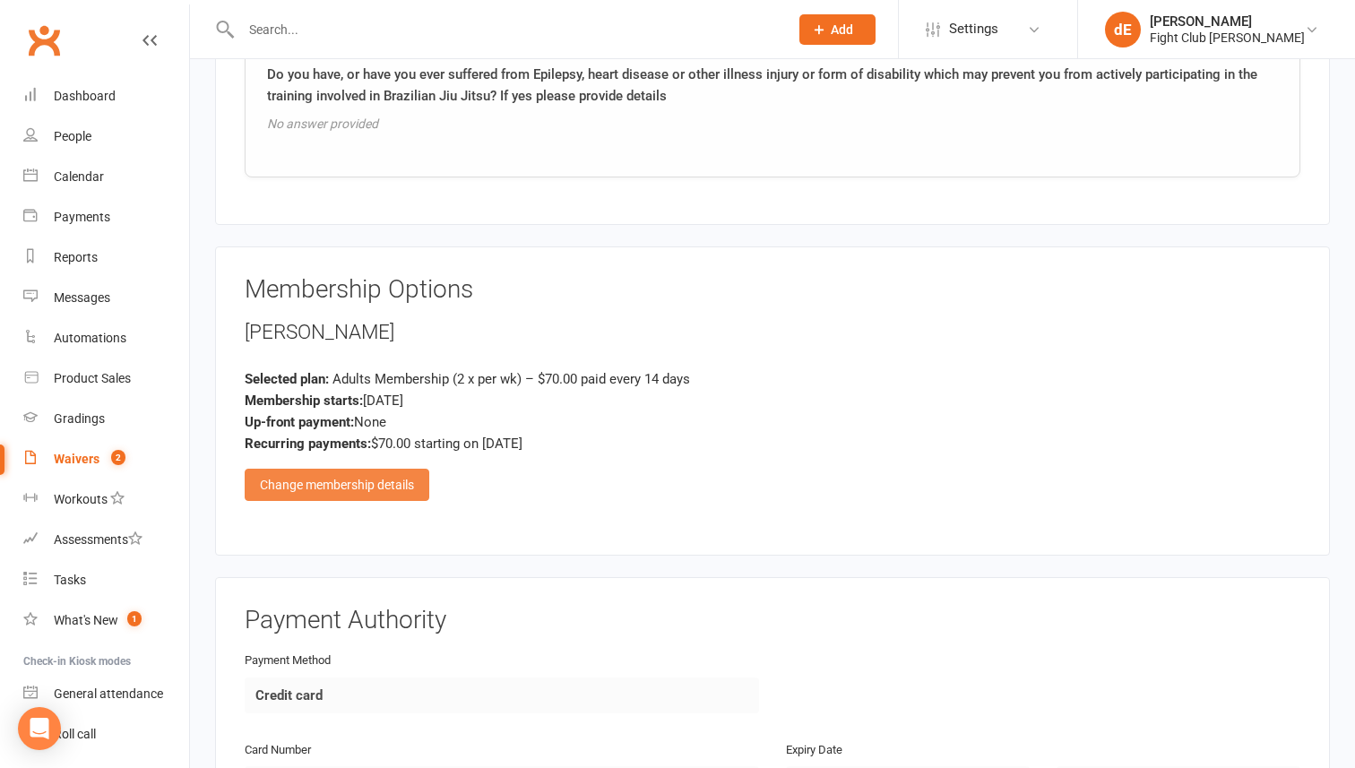
click at [345, 475] on div "Change membership details" at bounding box center [337, 485] width 185 height 32
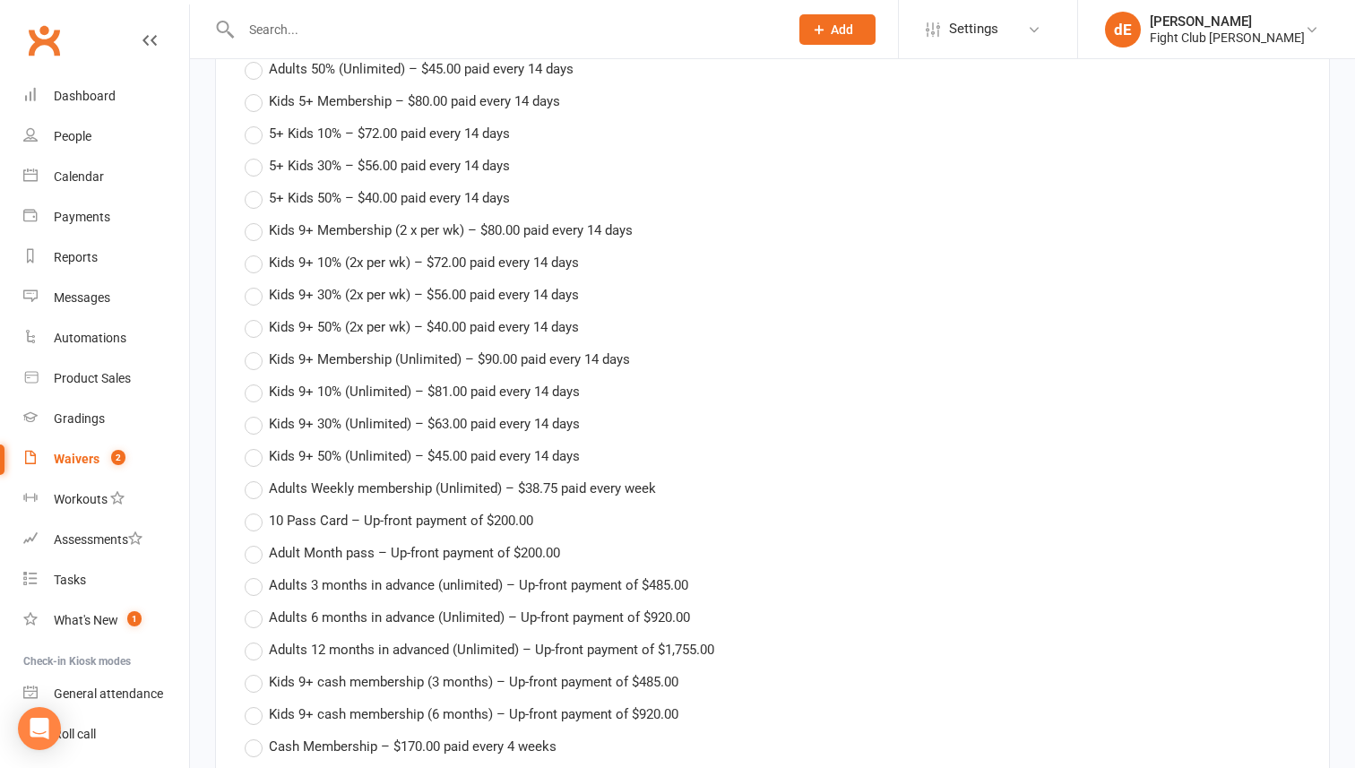
scroll to position [2730, 0]
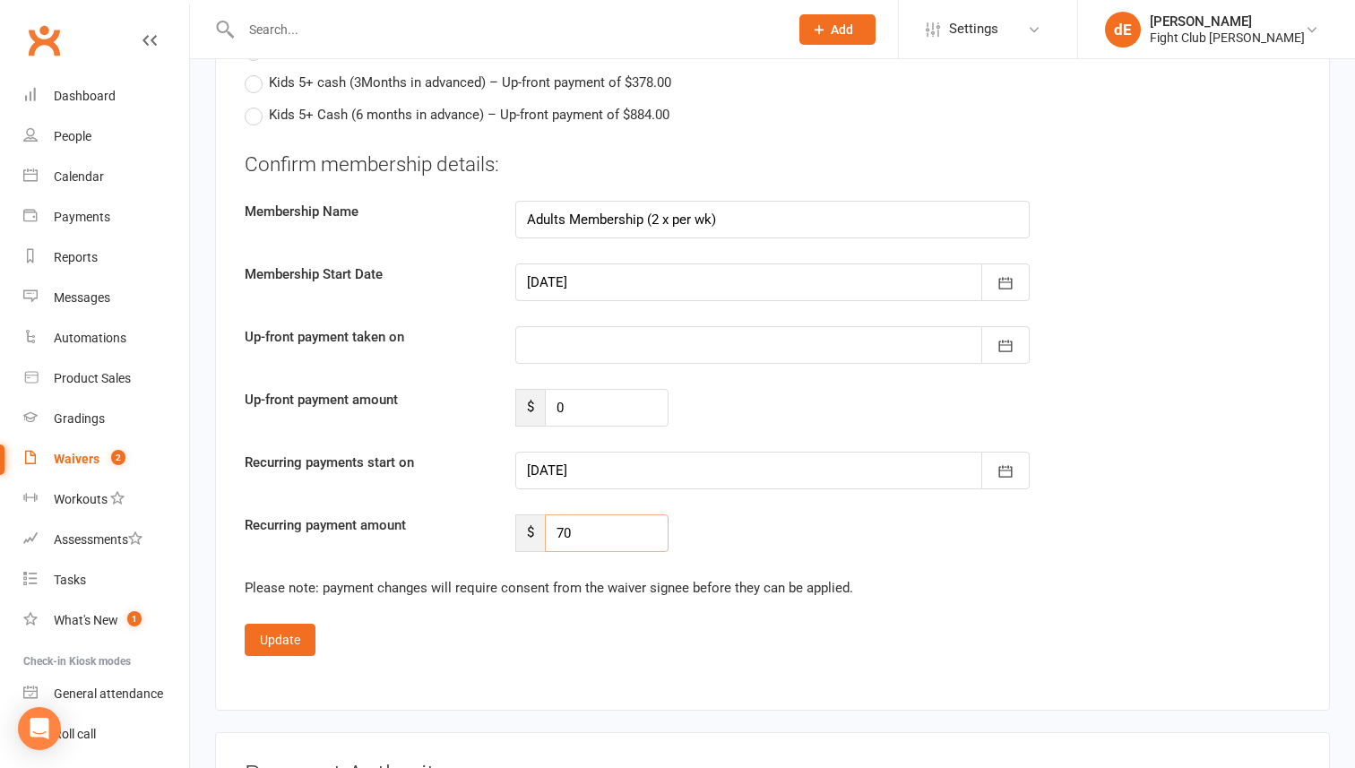
click at [587, 518] on input "70" at bounding box center [607, 533] width 124 height 38
type input "71.40"
click at [575, 466] on div at bounding box center [772, 471] width 514 height 38
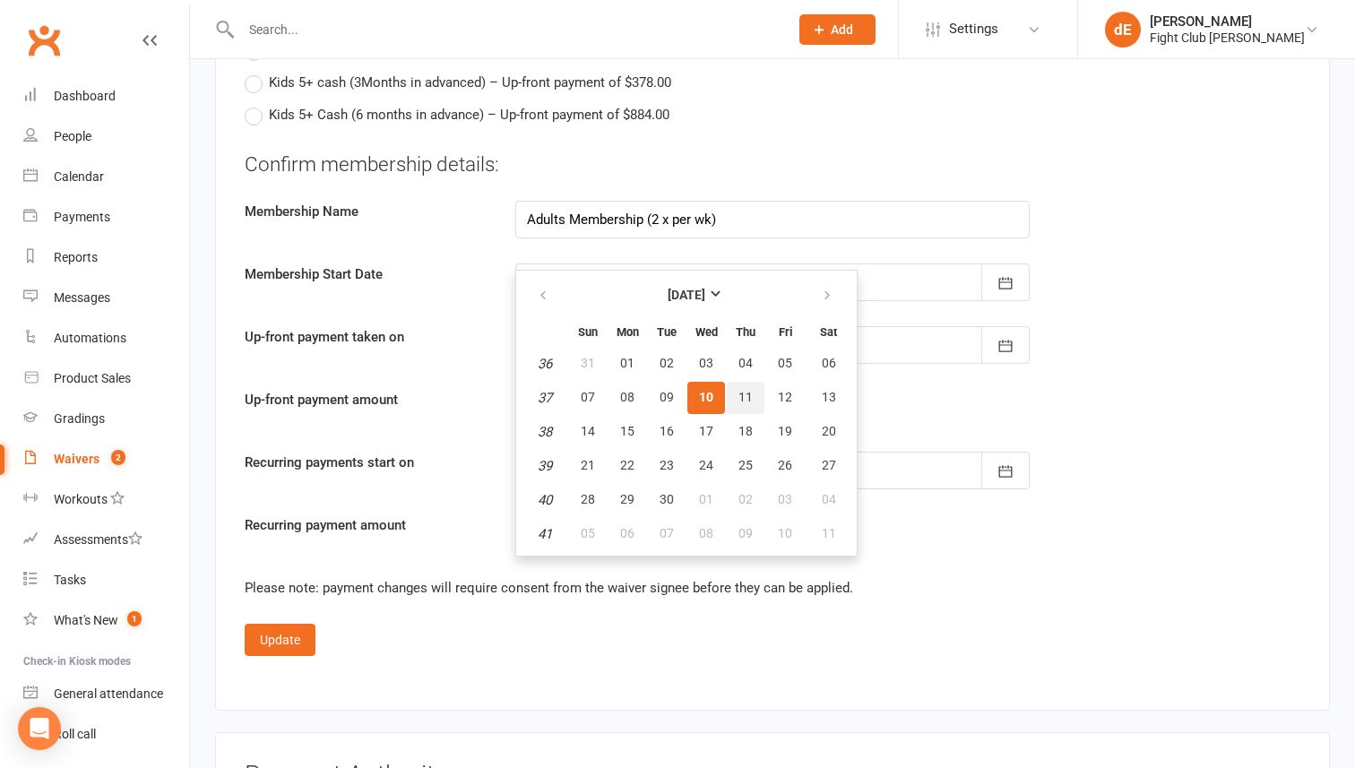
click at [738, 392] on span "11" at bounding box center [745, 397] width 14 height 14
type input "[DATE]"
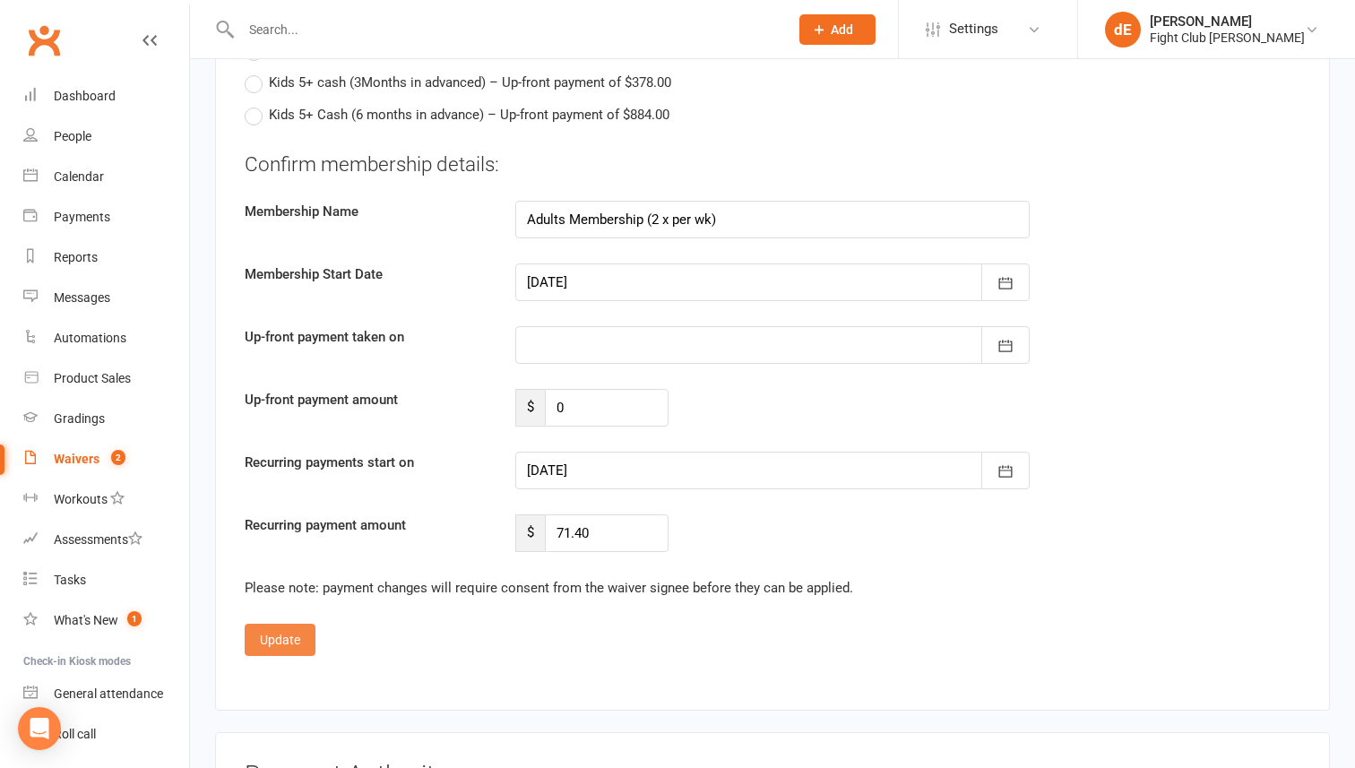
click at [289, 638] on button "Update" at bounding box center [280, 640] width 71 height 32
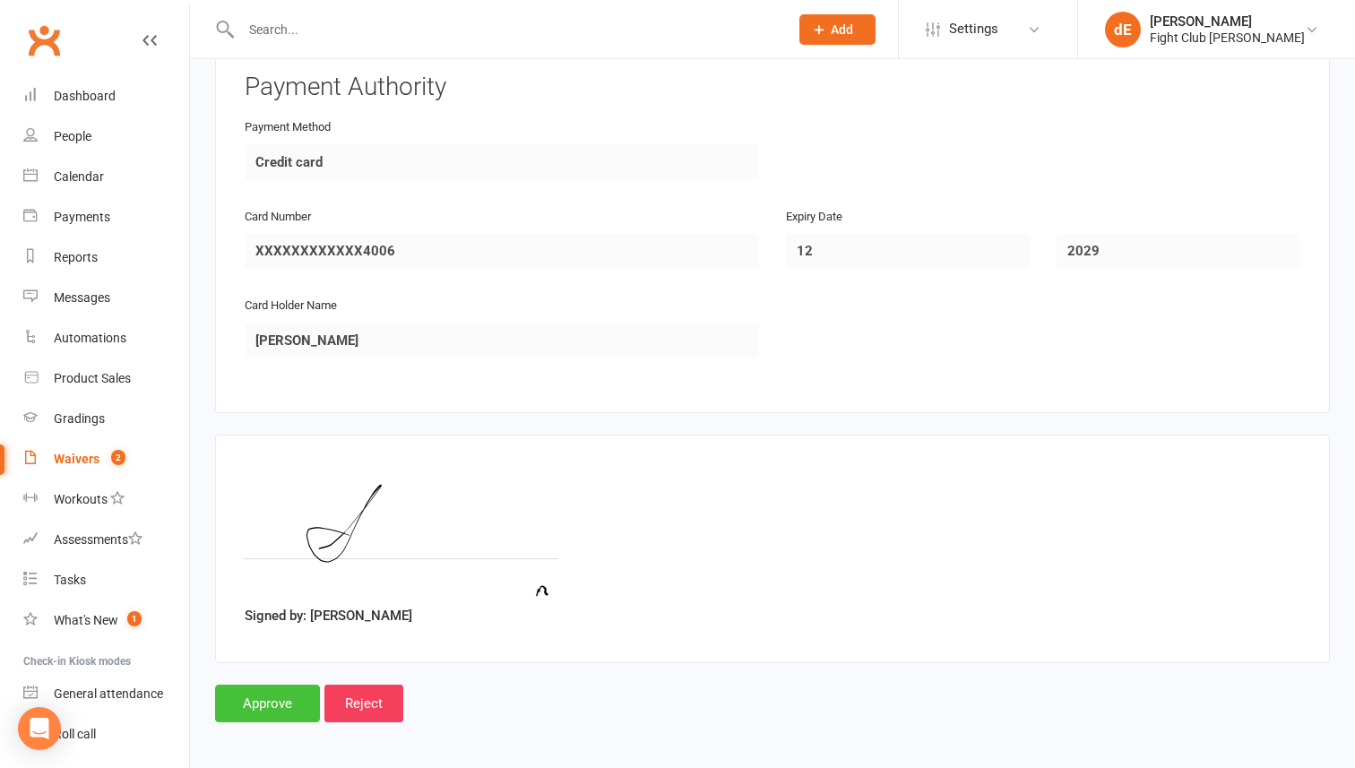
click at [280, 693] on input "Approve" at bounding box center [267, 704] width 105 height 38
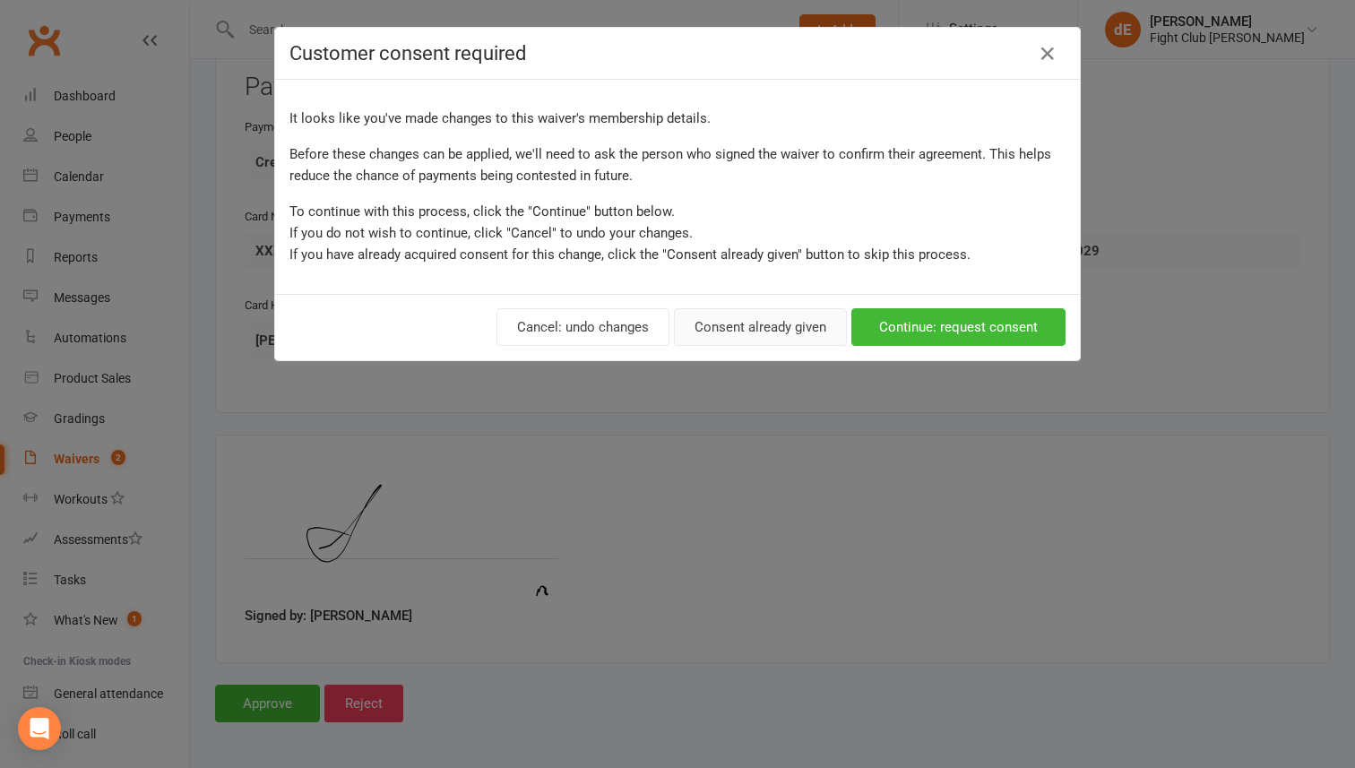
click at [771, 314] on button "Consent already given" at bounding box center [760, 327] width 173 height 38
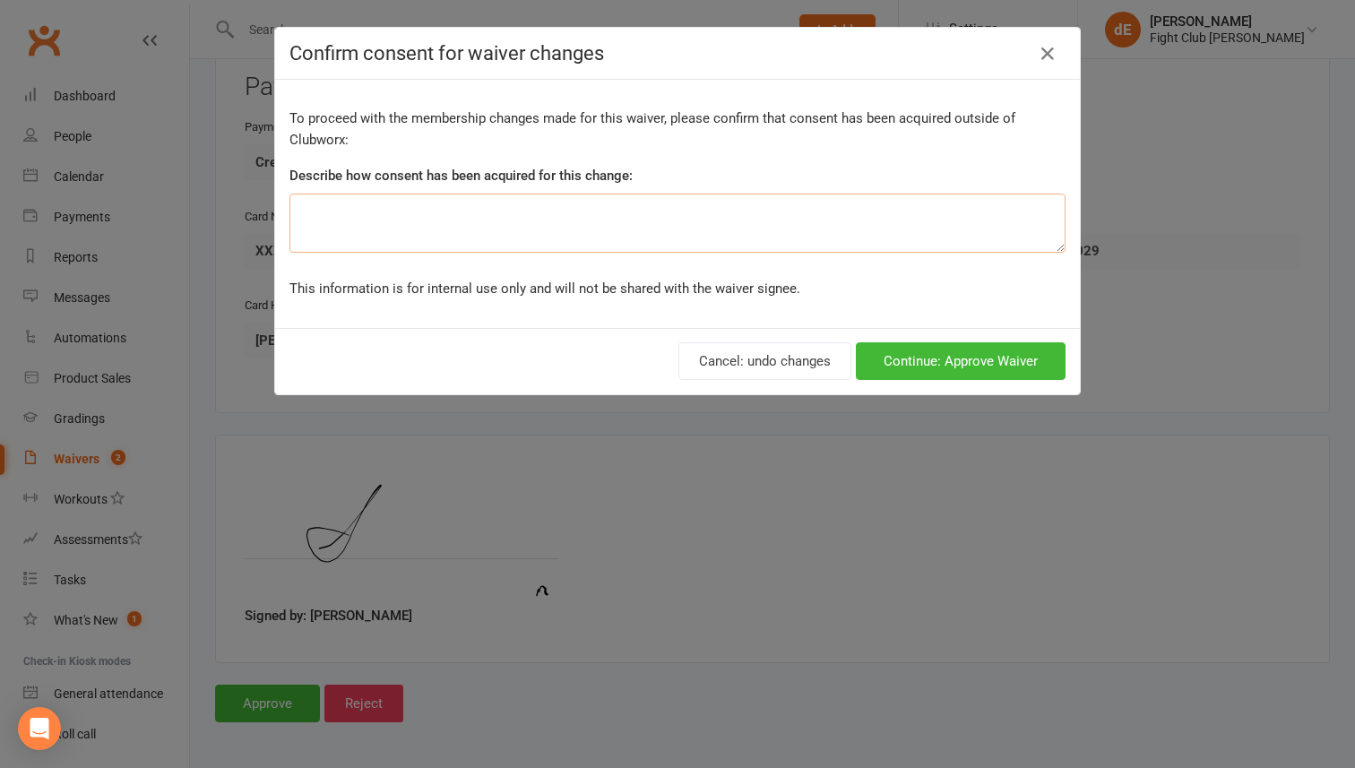
click at [750, 244] on textarea at bounding box center [677, 223] width 776 height 59
type textarea "in person"
click at [976, 353] on button "Continue: Approve Waiver" at bounding box center [961, 361] width 210 height 38
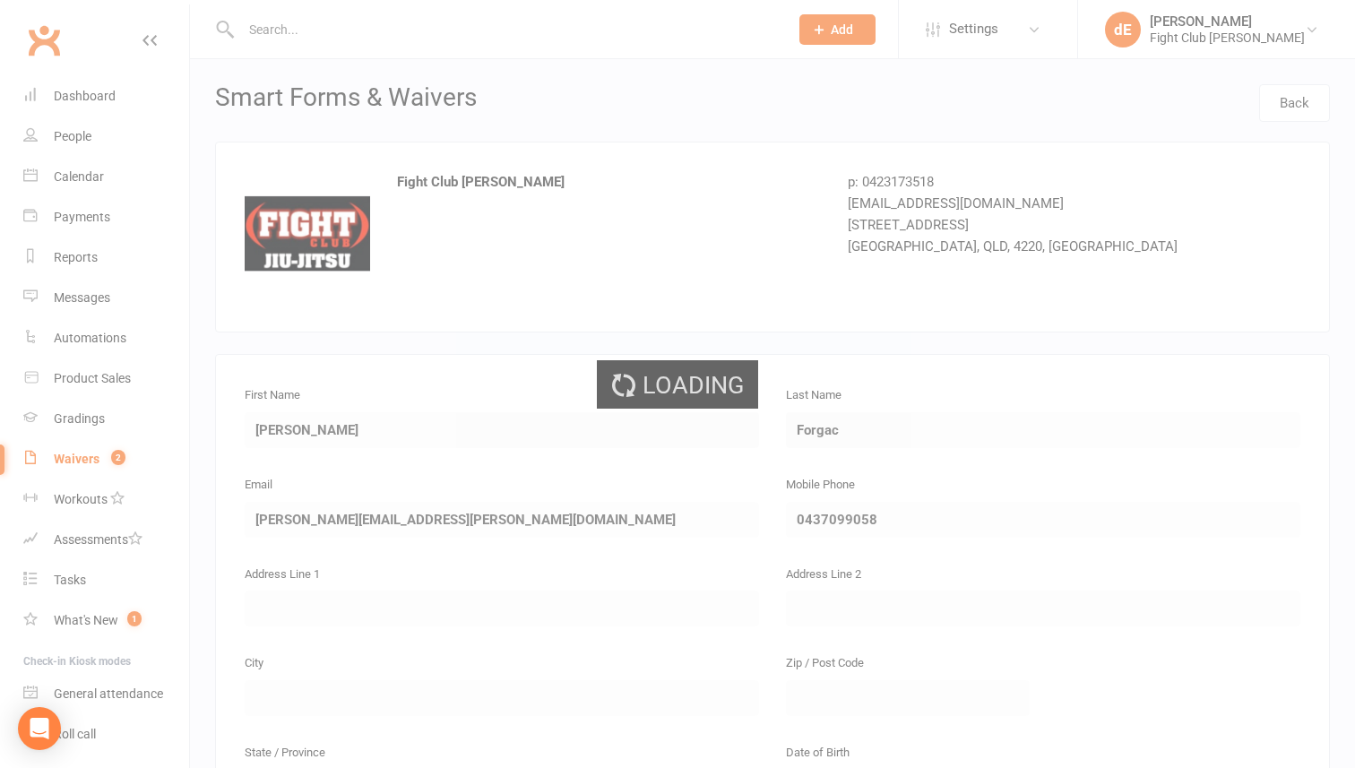
select select "100"
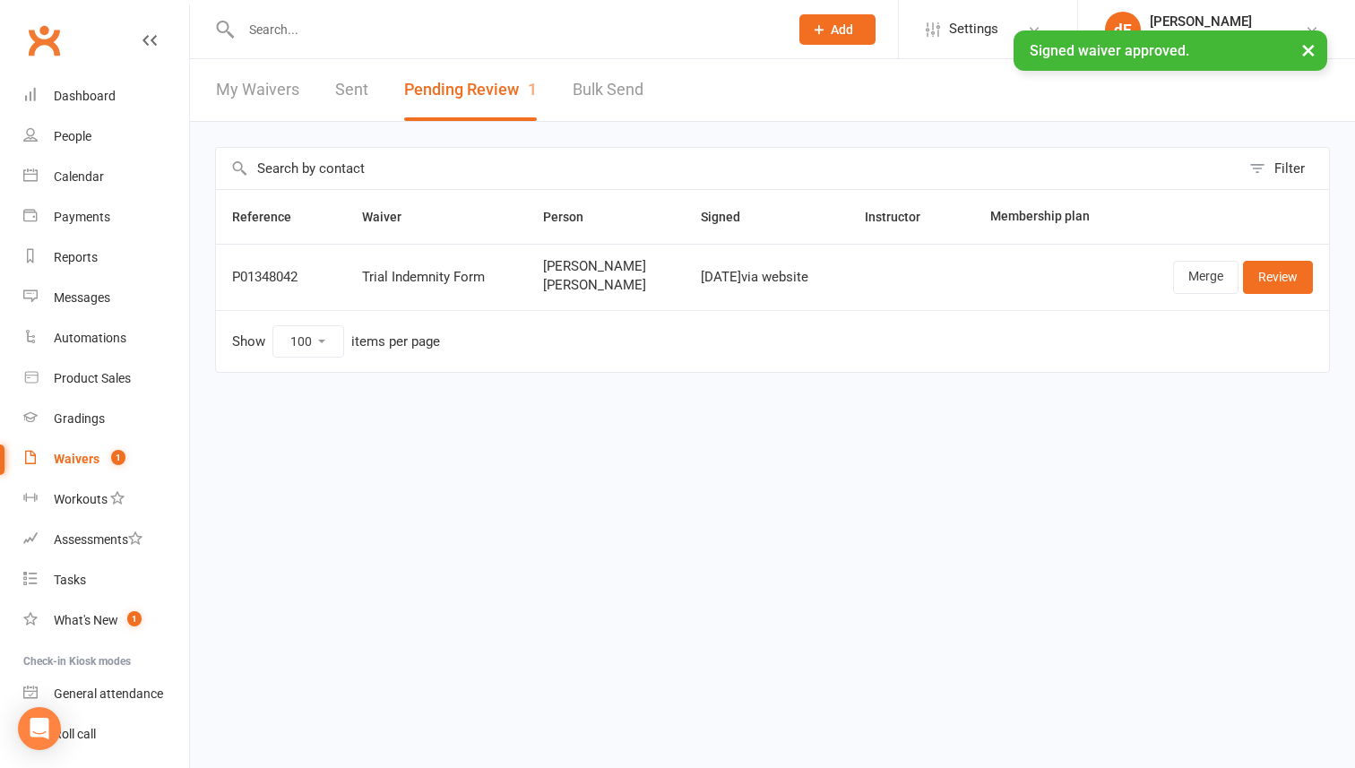
click at [340, 28] on input "text" at bounding box center [506, 29] width 540 height 25
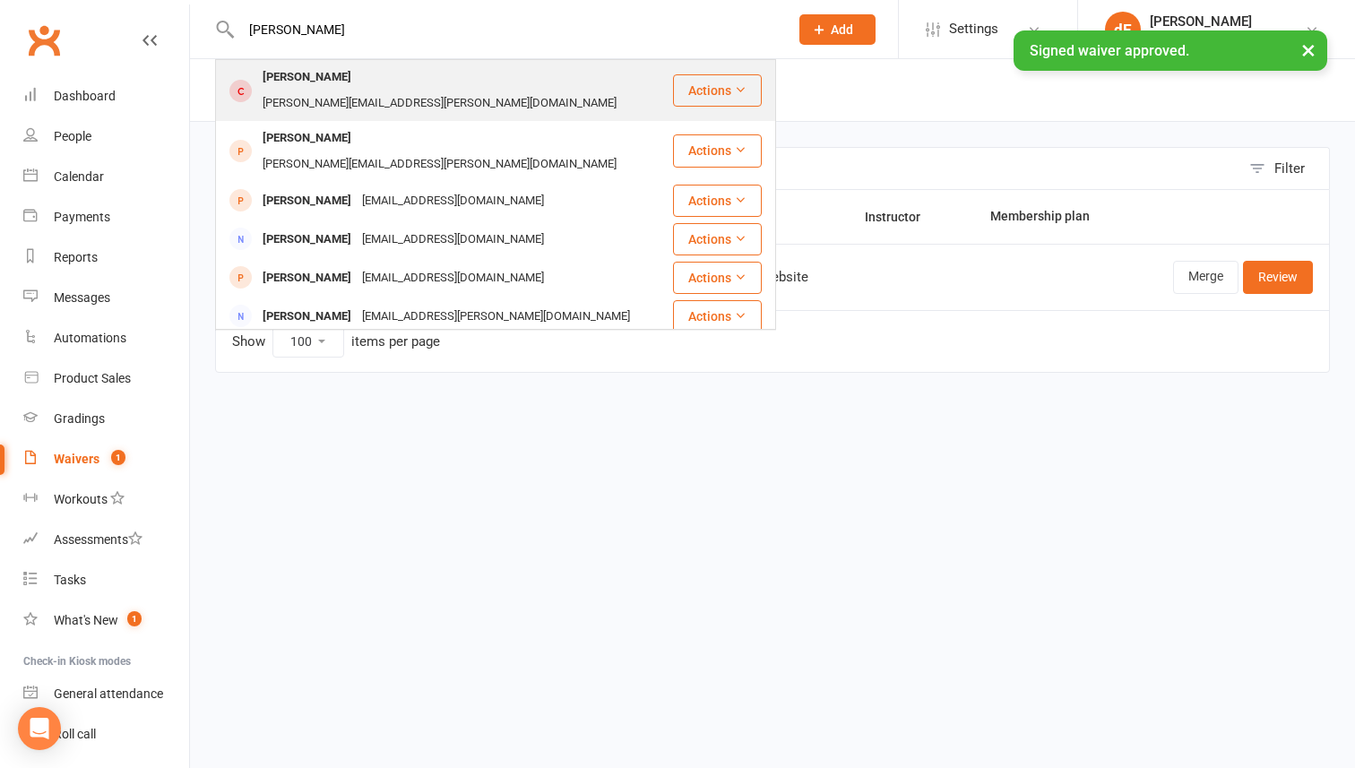
type input "[PERSON_NAME]"
click at [334, 87] on div "[PERSON_NAME]" at bounding box center [306, 78] width 99 height 26
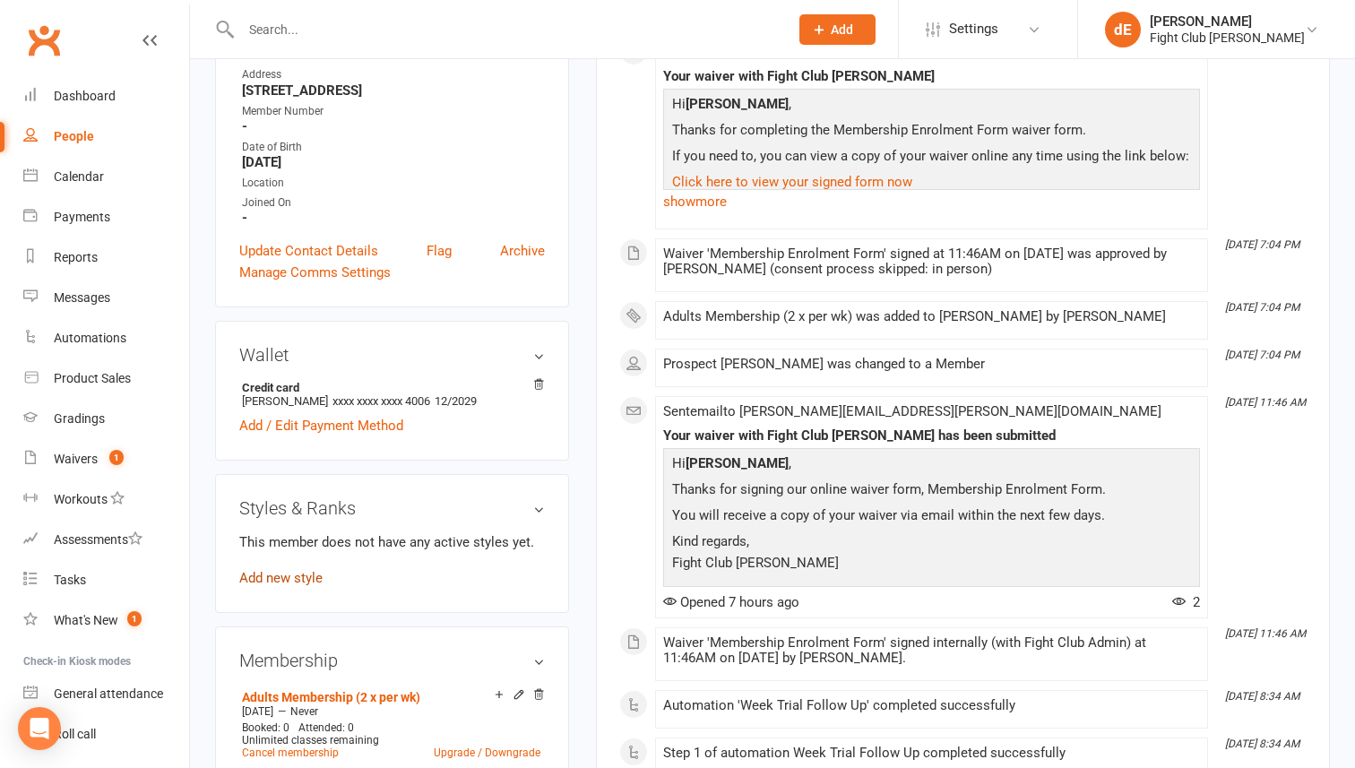
click at [298, 570] on link "Add new style" at bounding box center [280, 578] width 83 height 16
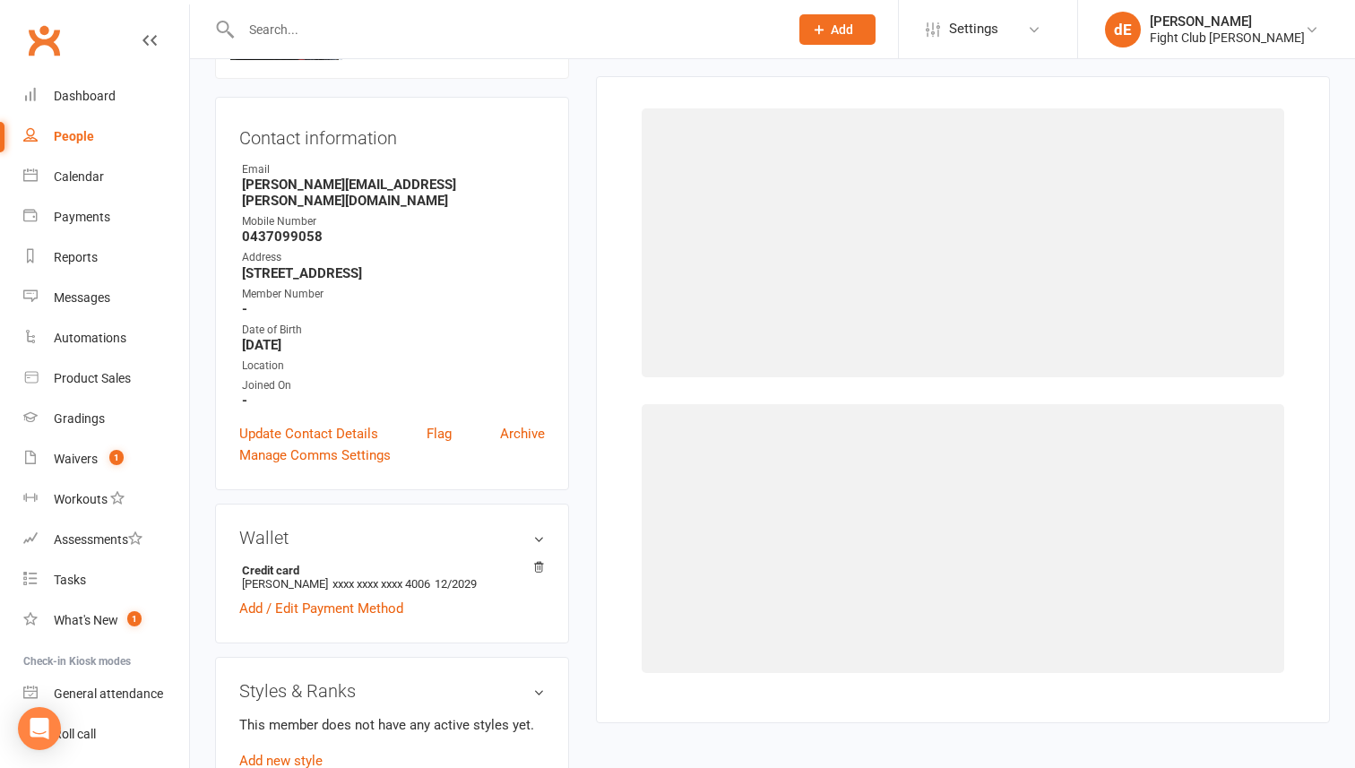
scroll to position [137, 0]
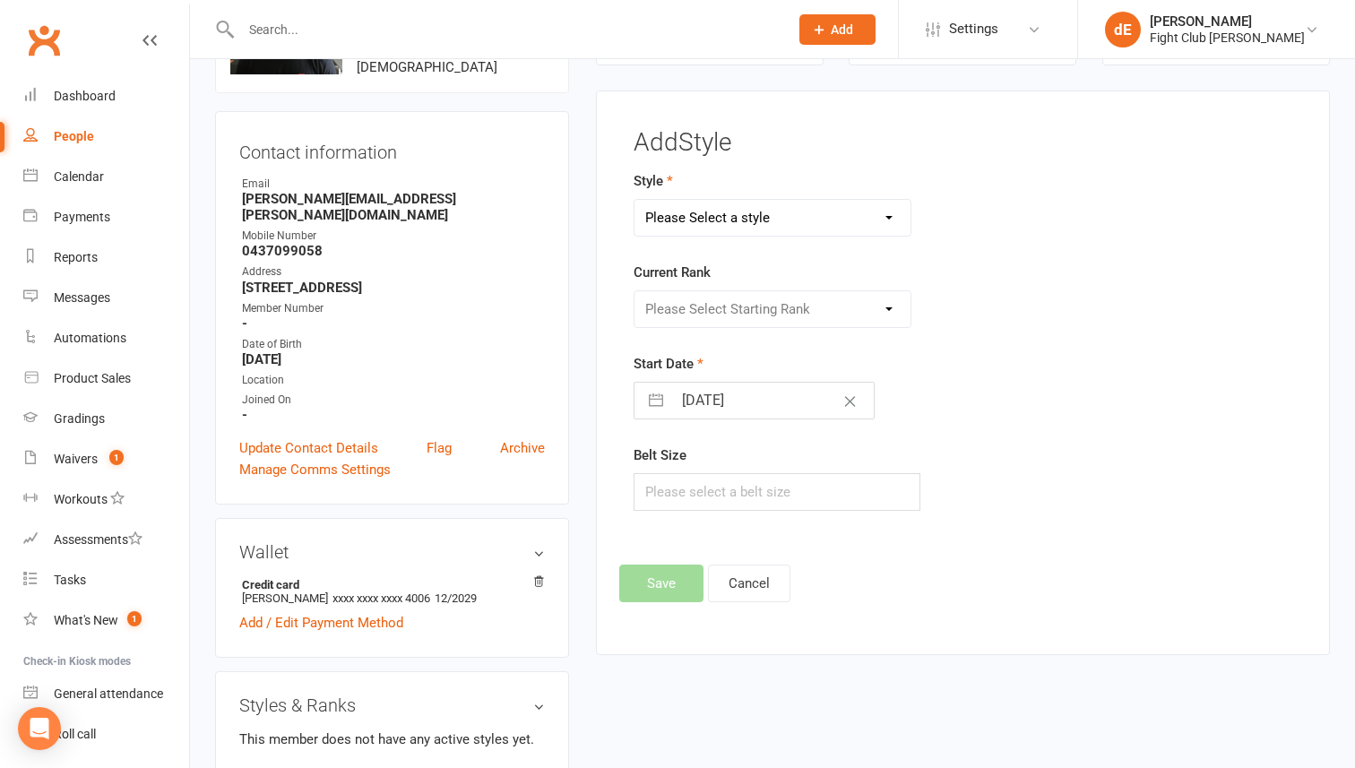
click at [777, 228] on select "Please Select a style Adults Brazilian Jiu Jitsu Kids 12+ Brazilian Jiu Jitsu K…" at bounding box center [772, 218] width 276 height 36
select select "1041"
click at [634, 200] on select "Please Select a style Adults Brazilian Jiu Jitsu Kids 12+ Brazilian Jiu Jitsu K…" at bounding box center [772, 218] width 276 height 36
click at [719, 315] on select "Please Select Starting Rank White Belt White Belt 1st Degree White Belt 2nd Deg…" at bounding box center [772, 309] width 276 height 36
select select "9652"
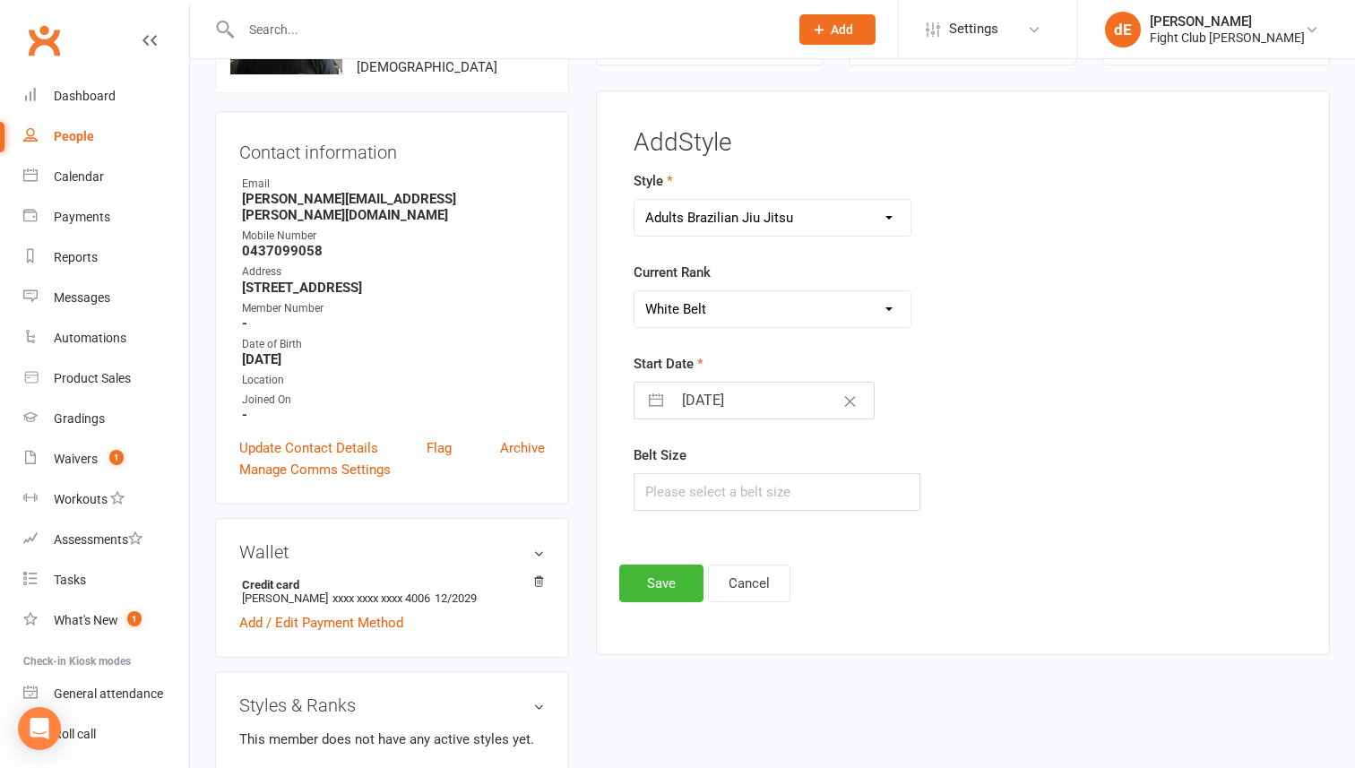
click at [634, 291] on select "Please Select Starting Rank White Belt White Belt 1st Degree White Belt 2nd Deg…" at bounding box center [772, 309] width 276 height 36
click at [640, 585] on button "Save" at bounding box center [661, 583] width 84 height 38
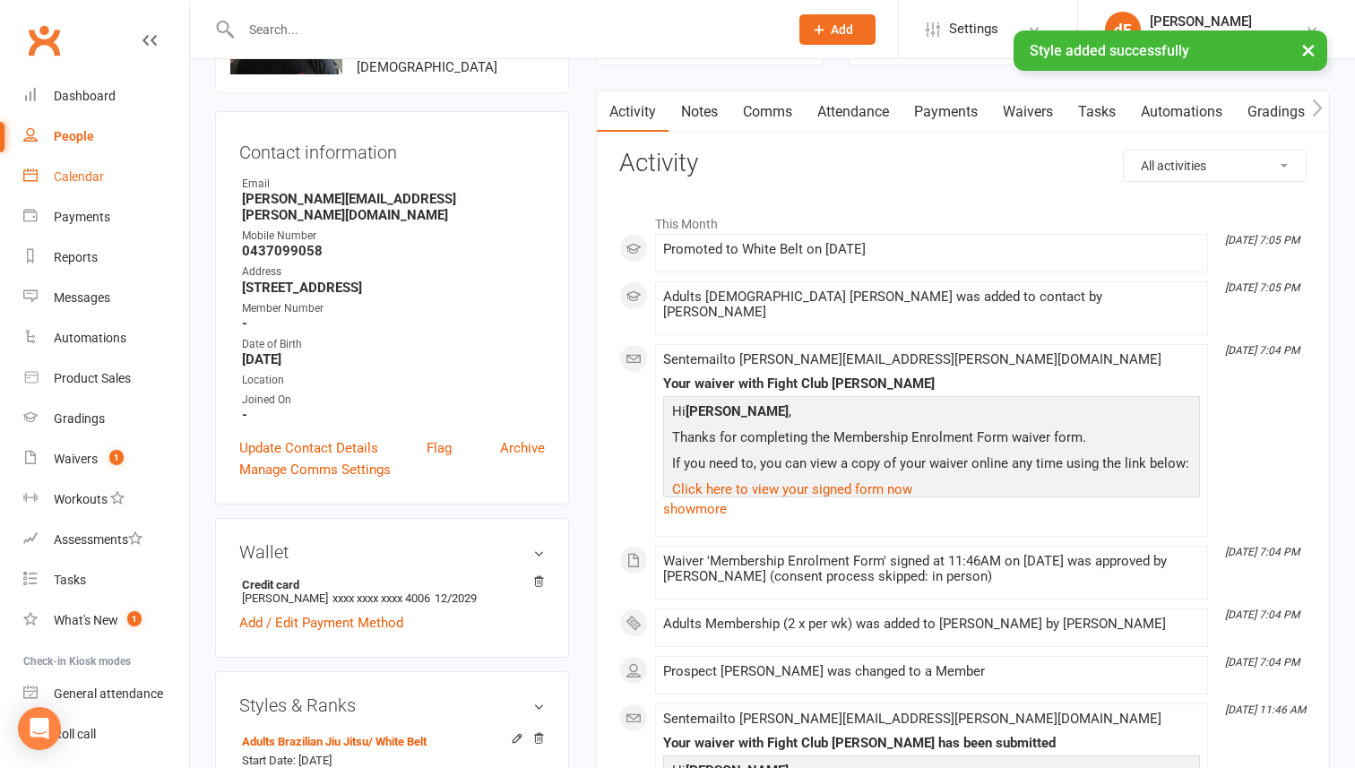
click at [48, 163] on link "Calendar" at bounding box center [106, 177] width 166 height 40
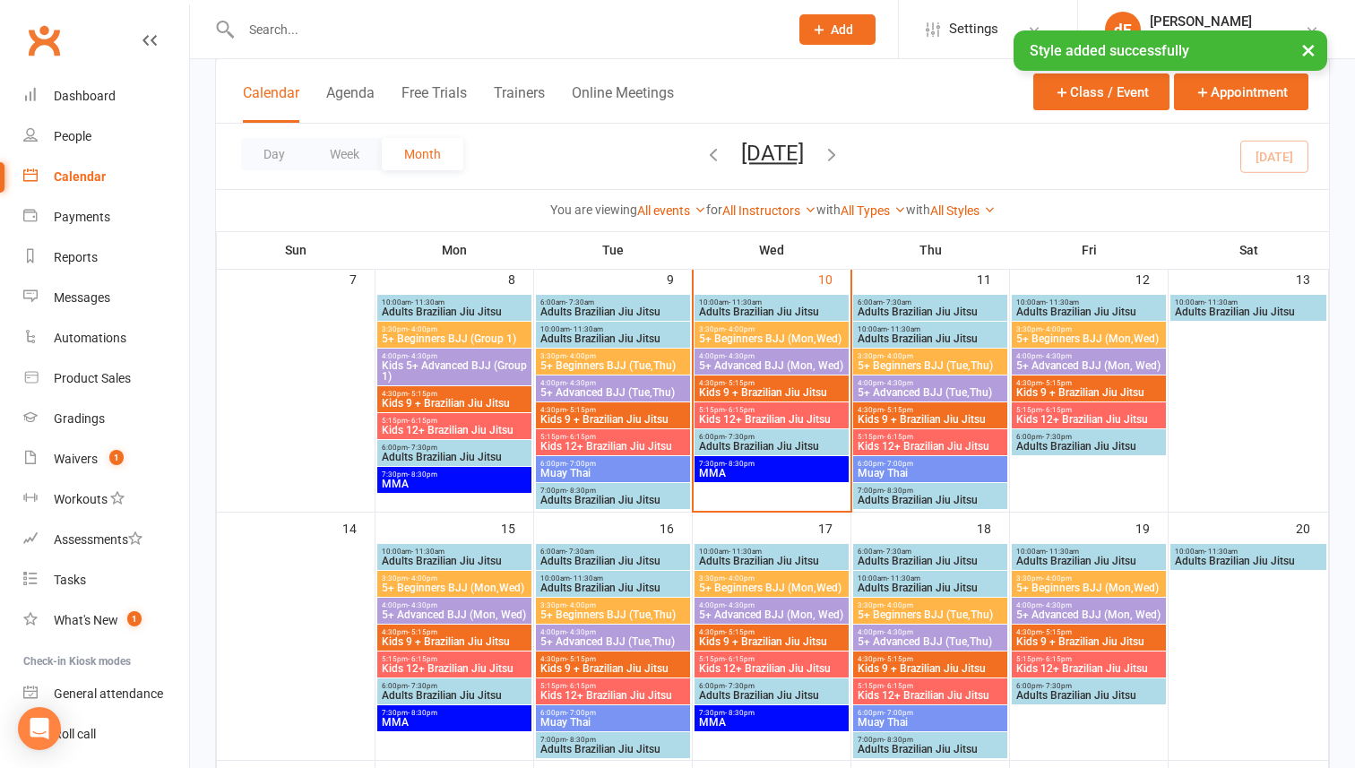
scroll to position [360, 0]
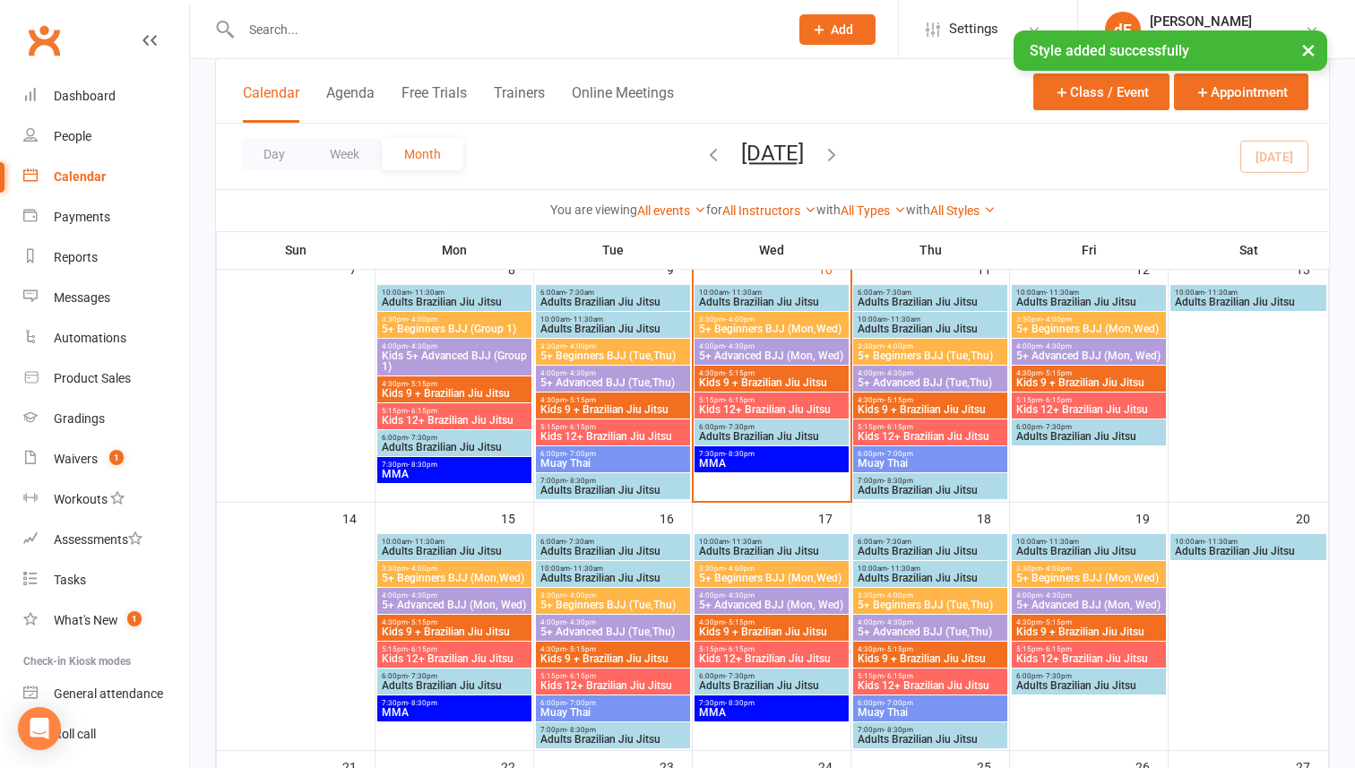
click at [810, 431] on span "Adults Brazilian Jiu Jitsu" at bounding box center [771, 436] width 147 height 11
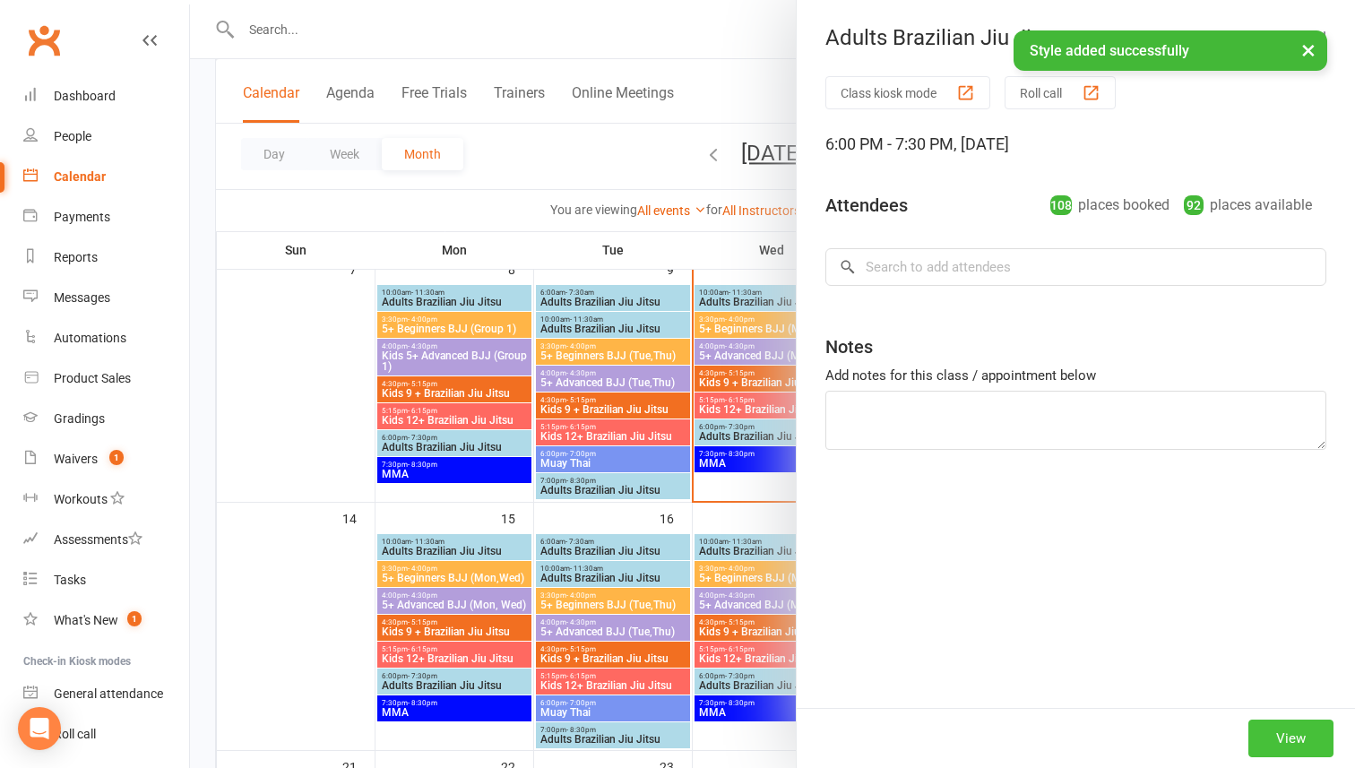
click at [1287, 732] on button "View" at bounding box center [1290, 738] width 85 height 38
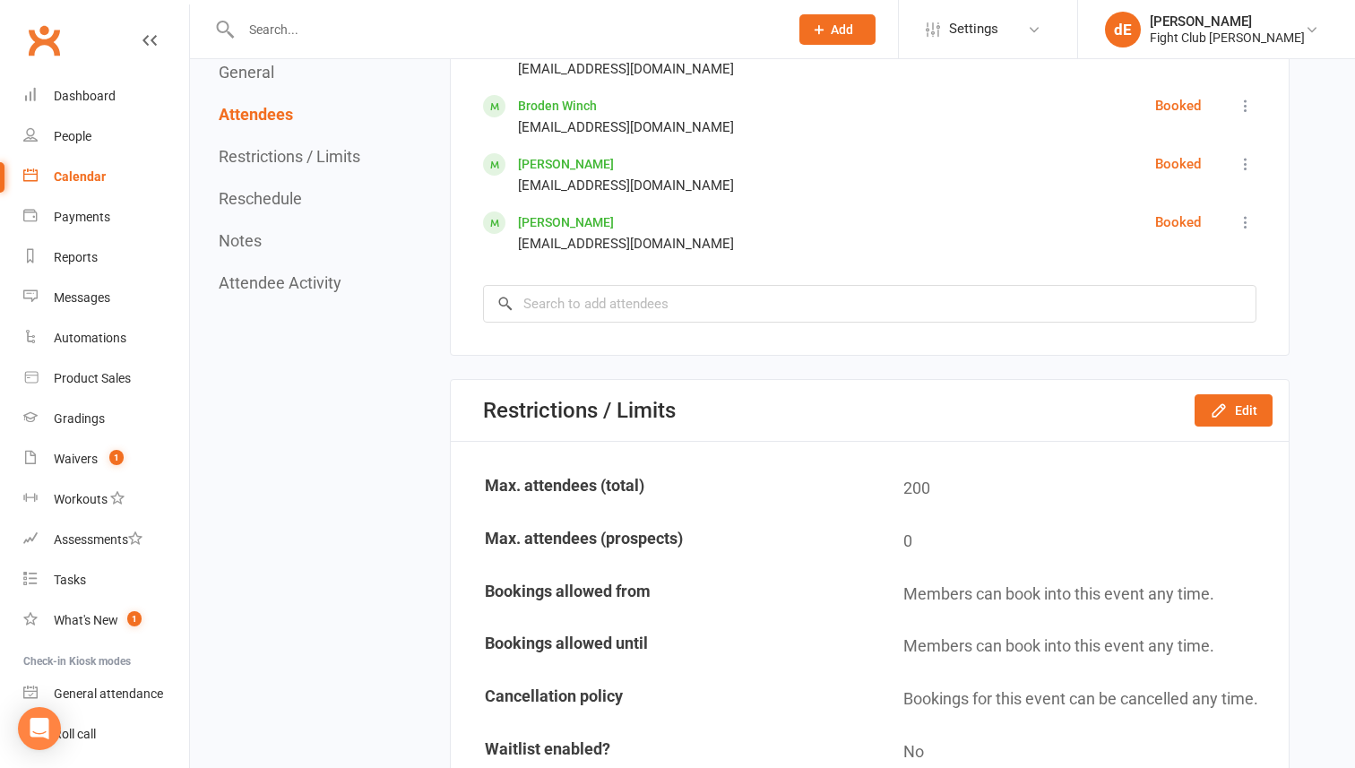
scroll to position [7053, 0]
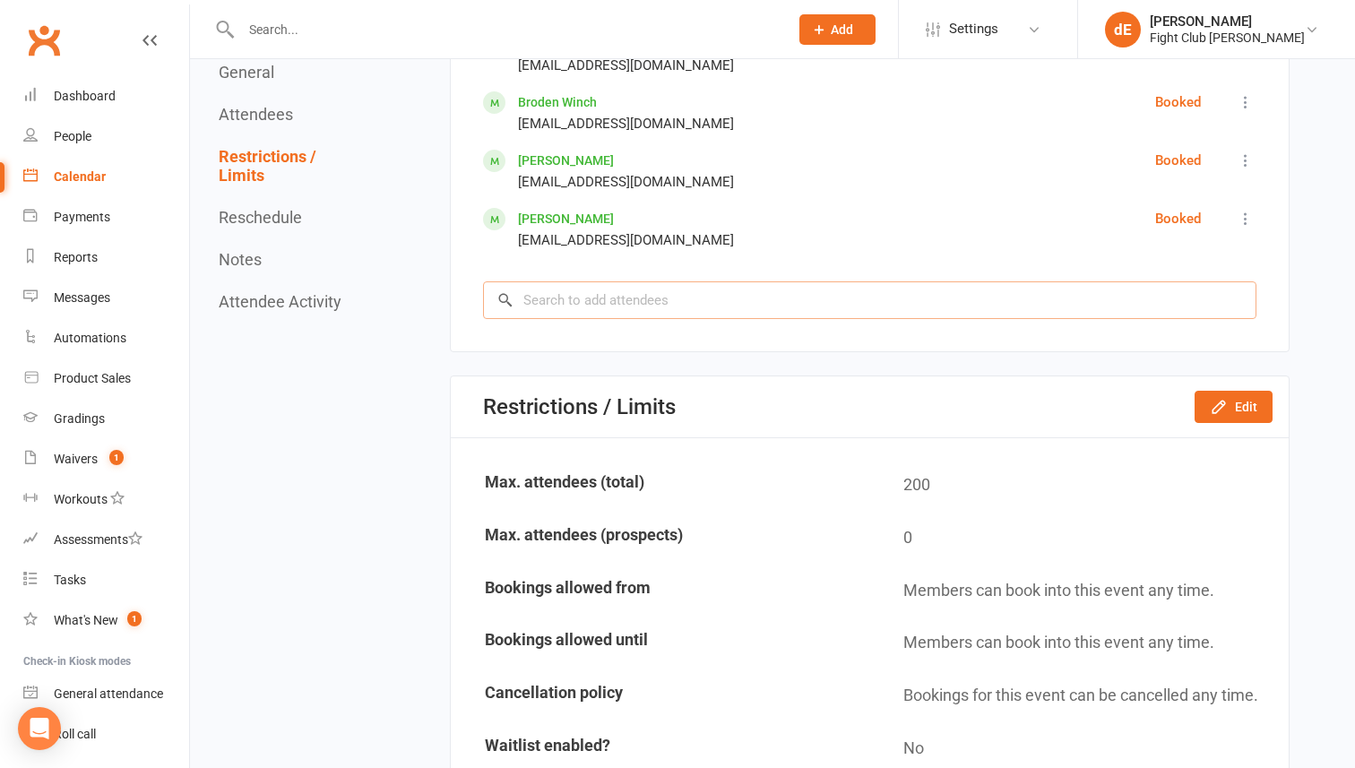
click at [816, 298] on input "search" at bounding box center [869, 300] width 773 height 38
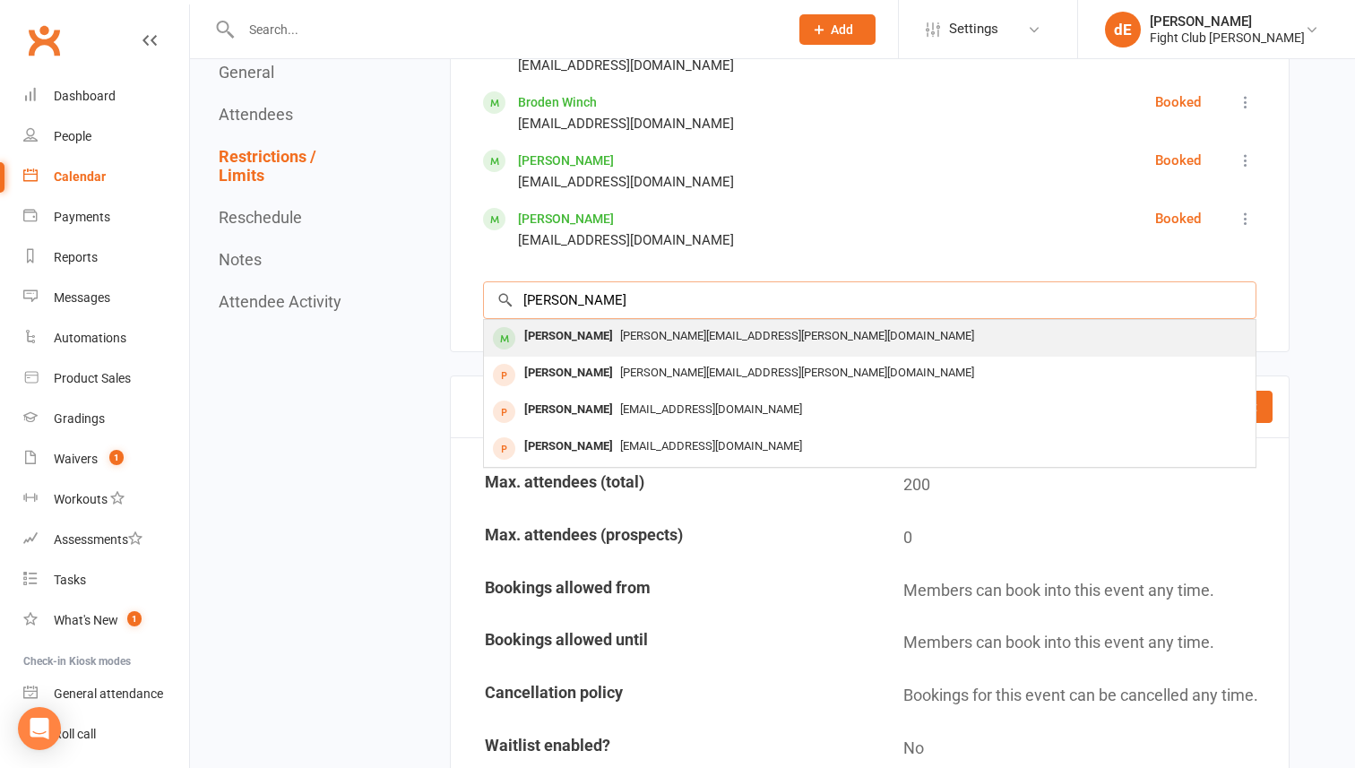
type input "[PERSON_NAME]"
click at [785, 332] on div "[PERSON_NAME][EMAIL_ADDRESS][PERSON_NAME][DOMAIN_NAME]" at bounding box center [869, 336] width 757 height 26
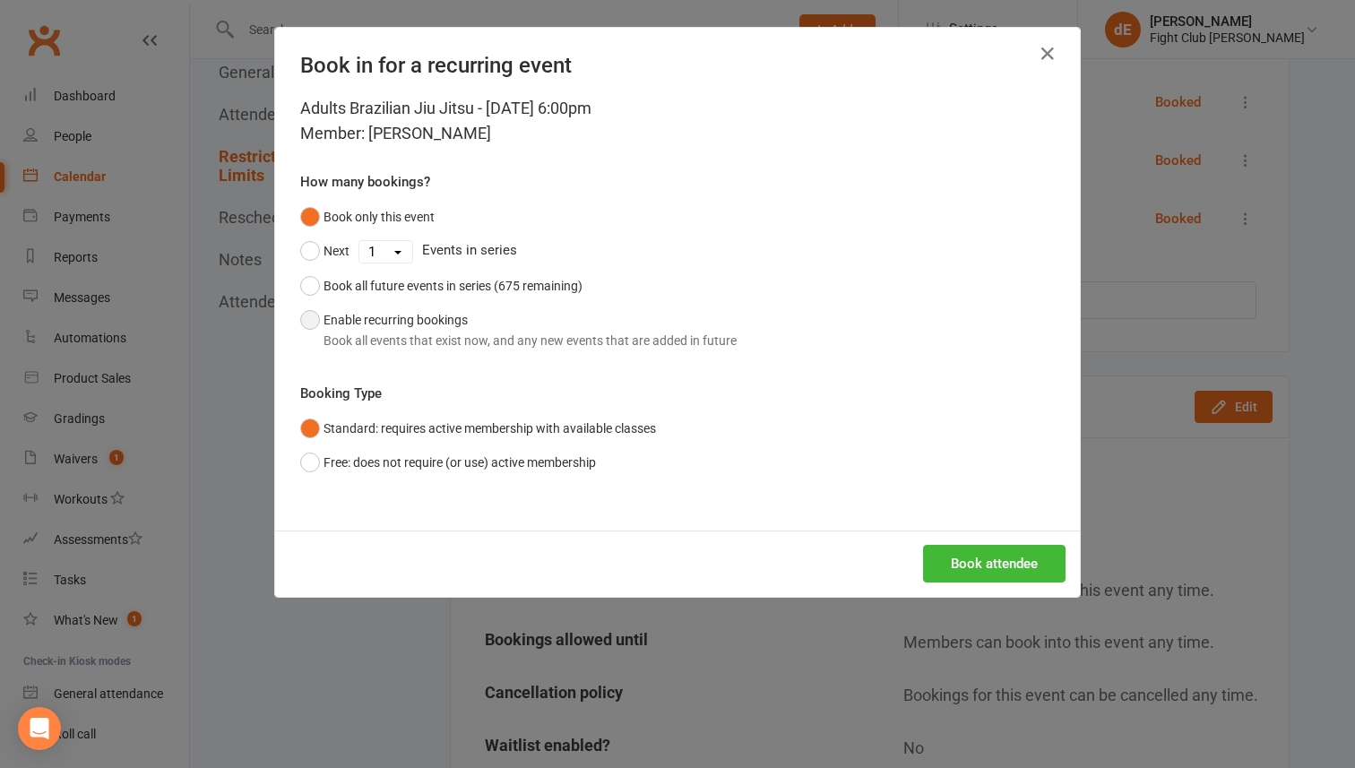
click at [601, 336] on div "Book all events that exist now, and any new events that are added in future" at bounding box center [529, 341] width 413 height 20
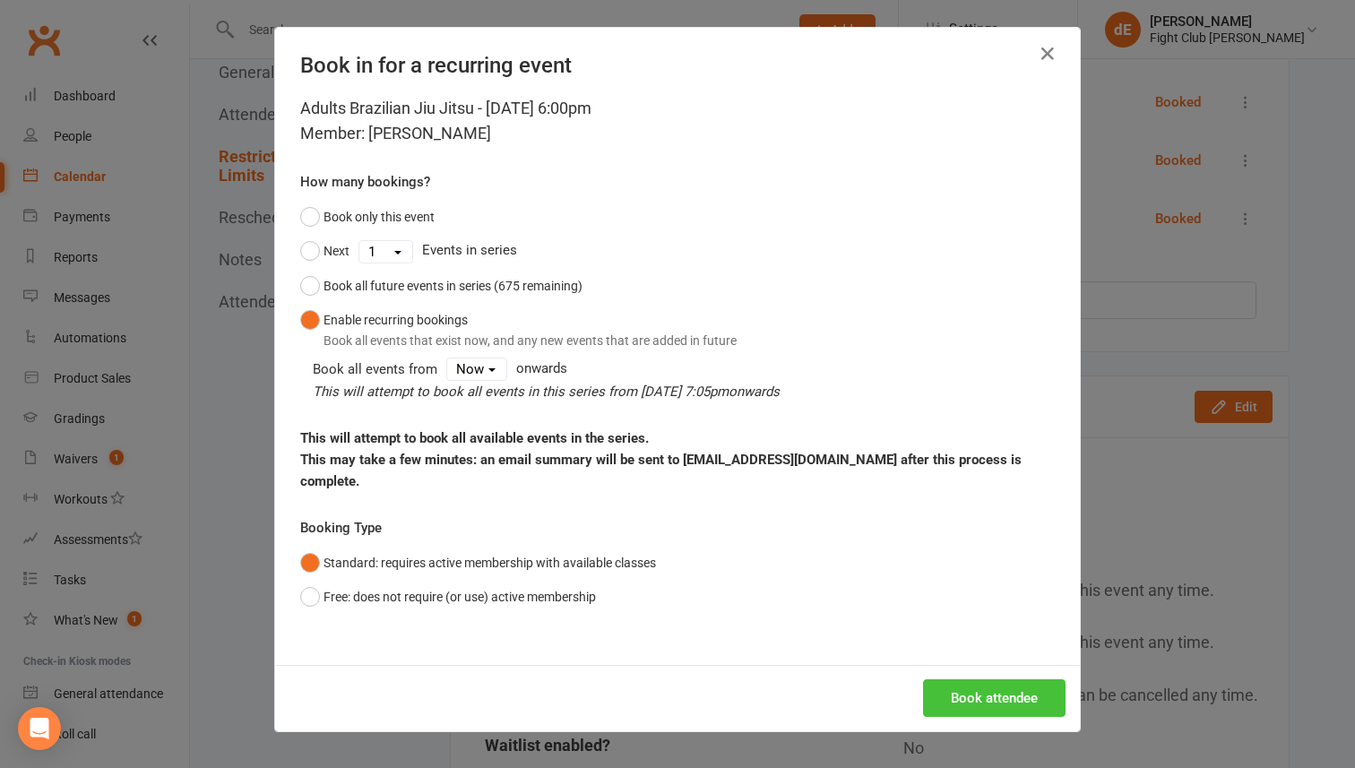
click at [963, 679] on button "Book attendee" at bounding box center [994, 698] width 142 height 38
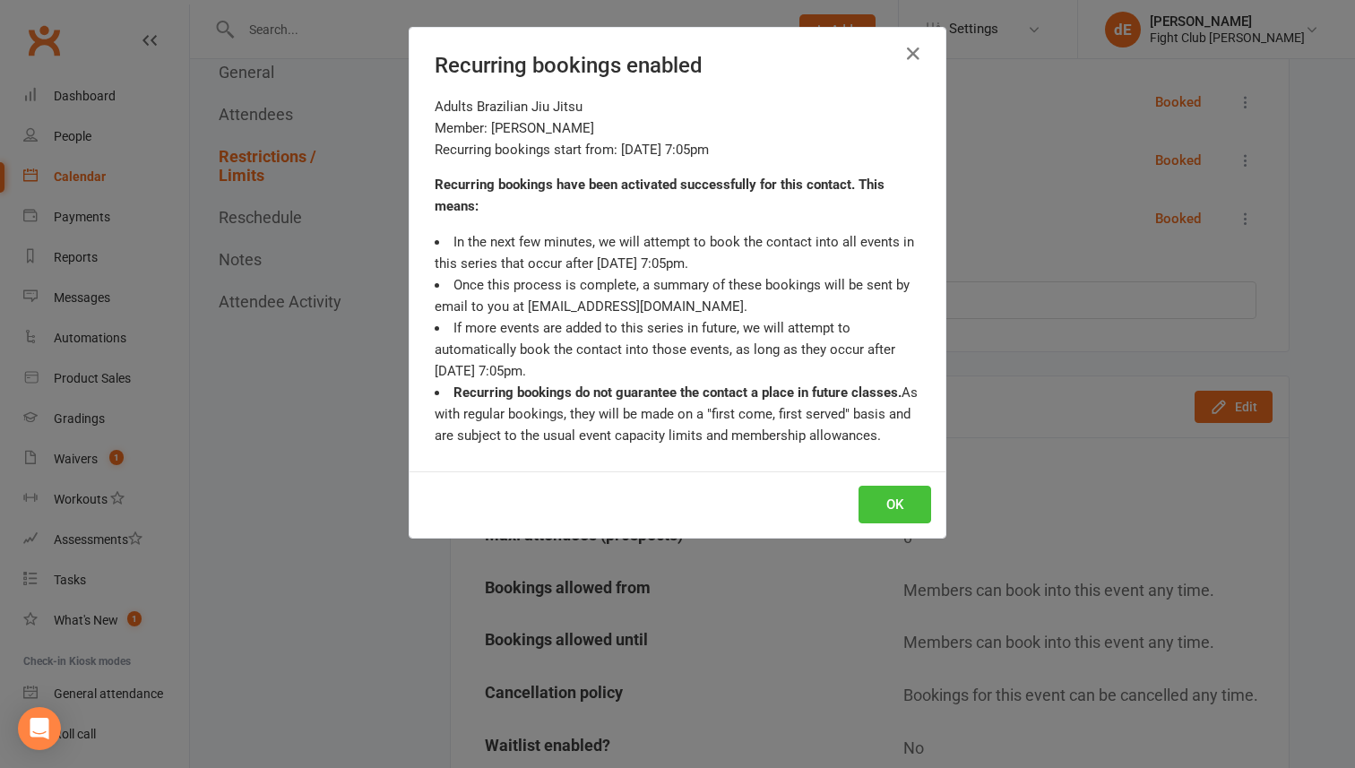
click at [902, 516] on button "OK" at bounding box center [894, 505] width 73 height 38
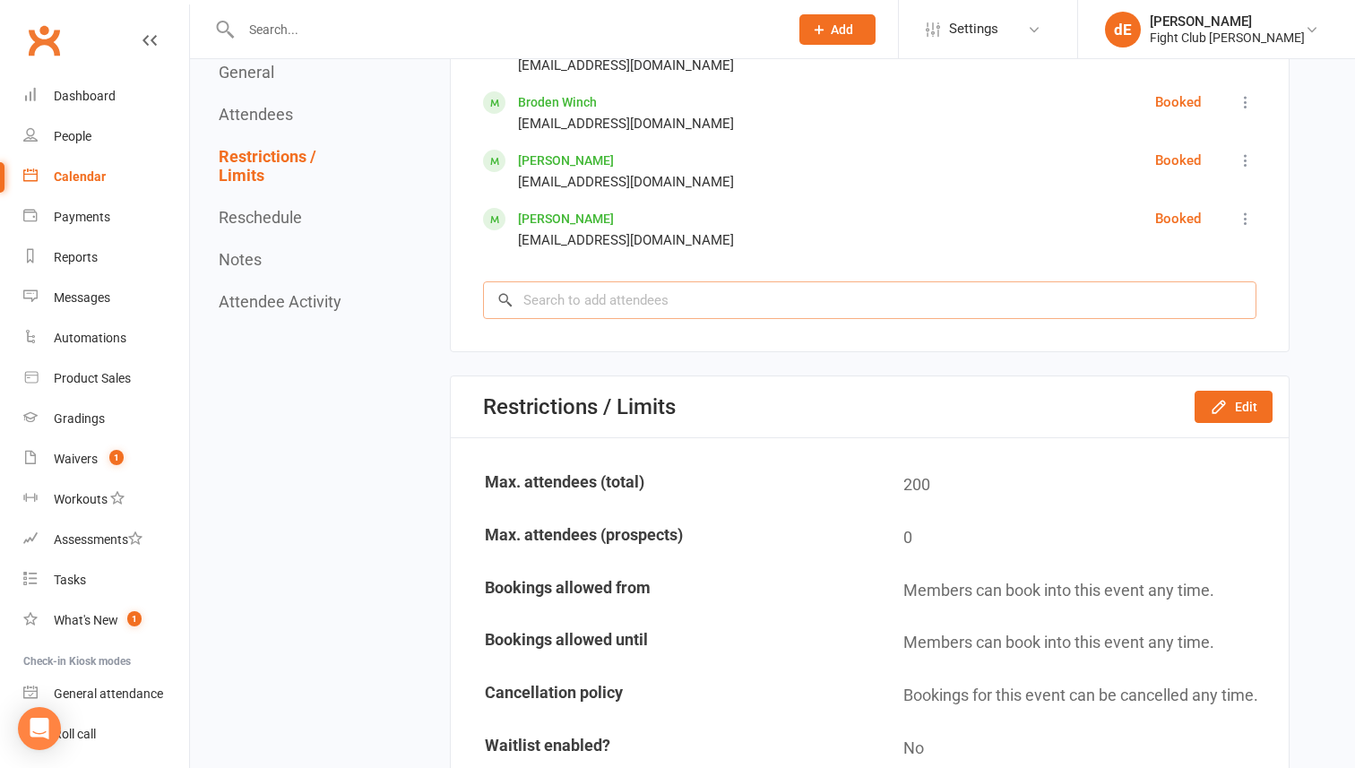
click at [816, 303] on input "search" at bounding box center [869, 300] width 773 height 38
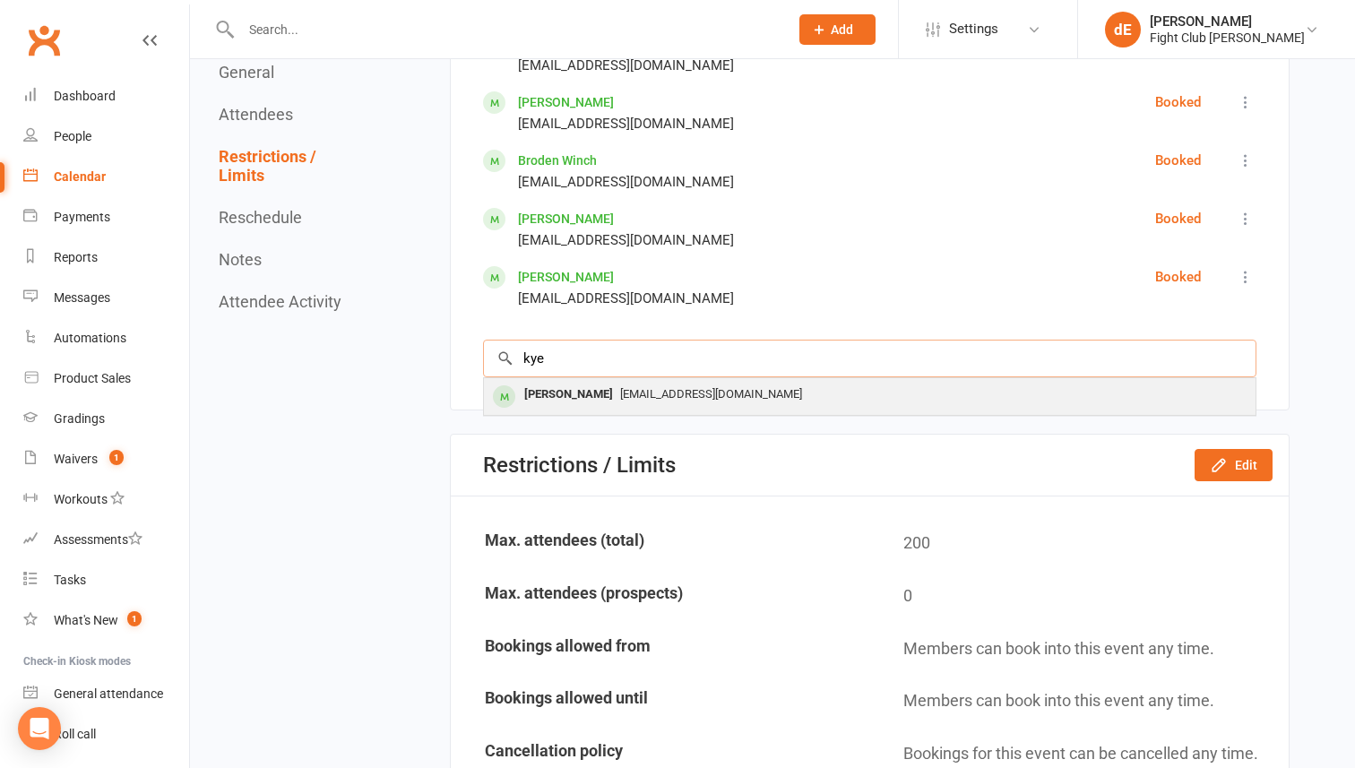
type input "kye"
click at [753, 397] on div "[EMAIL_ADDRESS][DOMAIN_NAME]" at bounding box center [869, 395] width 757 height 26
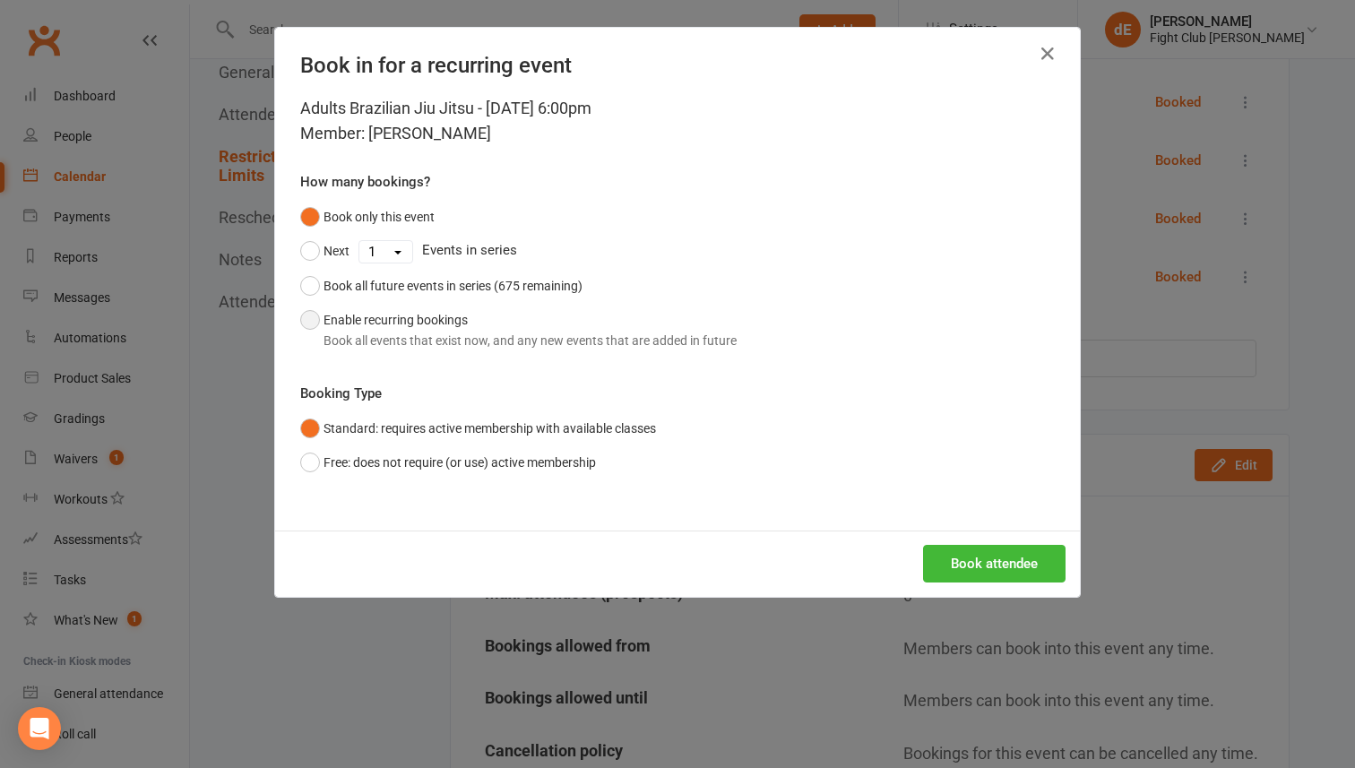
click at [564, 342] on div "Book all events that exist now, and any new events that are added in future" at bounding box center [529, 341] width 413 height 20
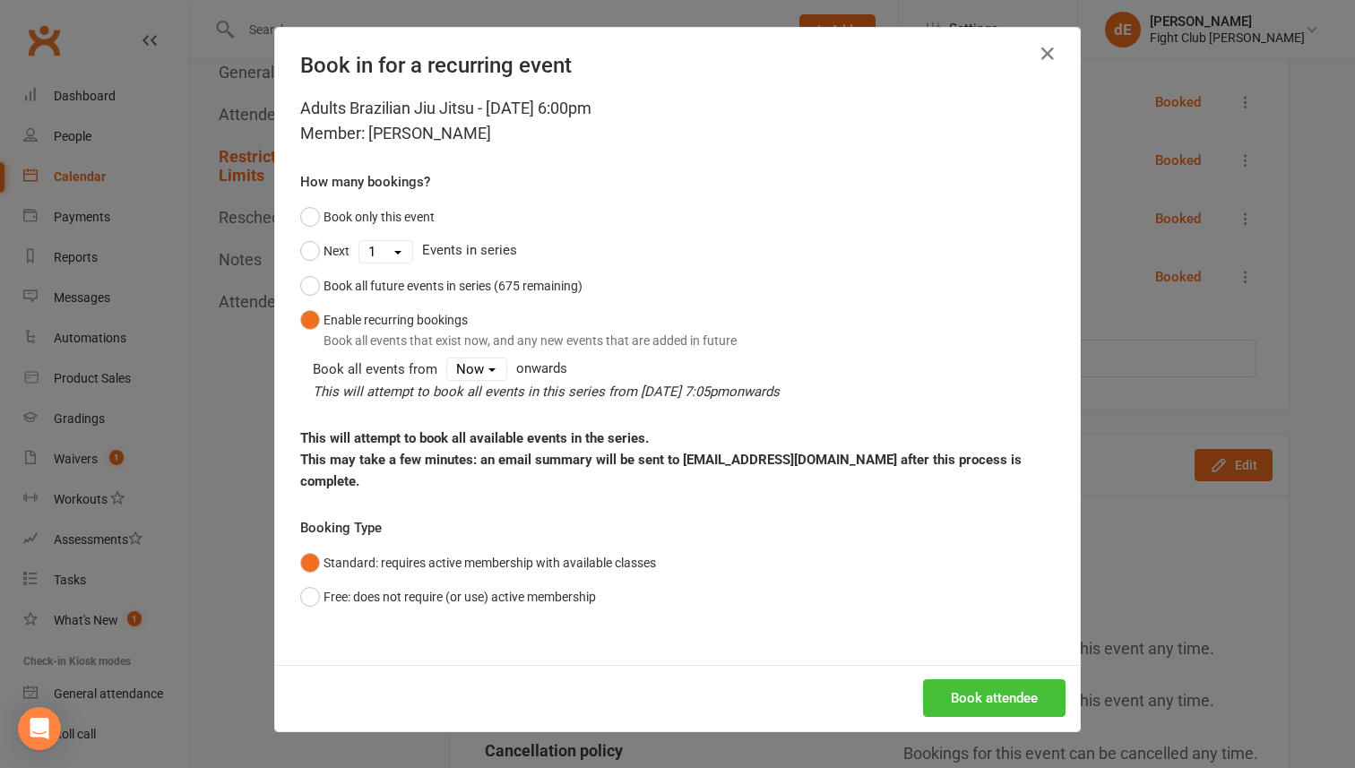
click at [1038, 679] on button "Book attendee" at bounding box center [994, 698] width 142 height 38
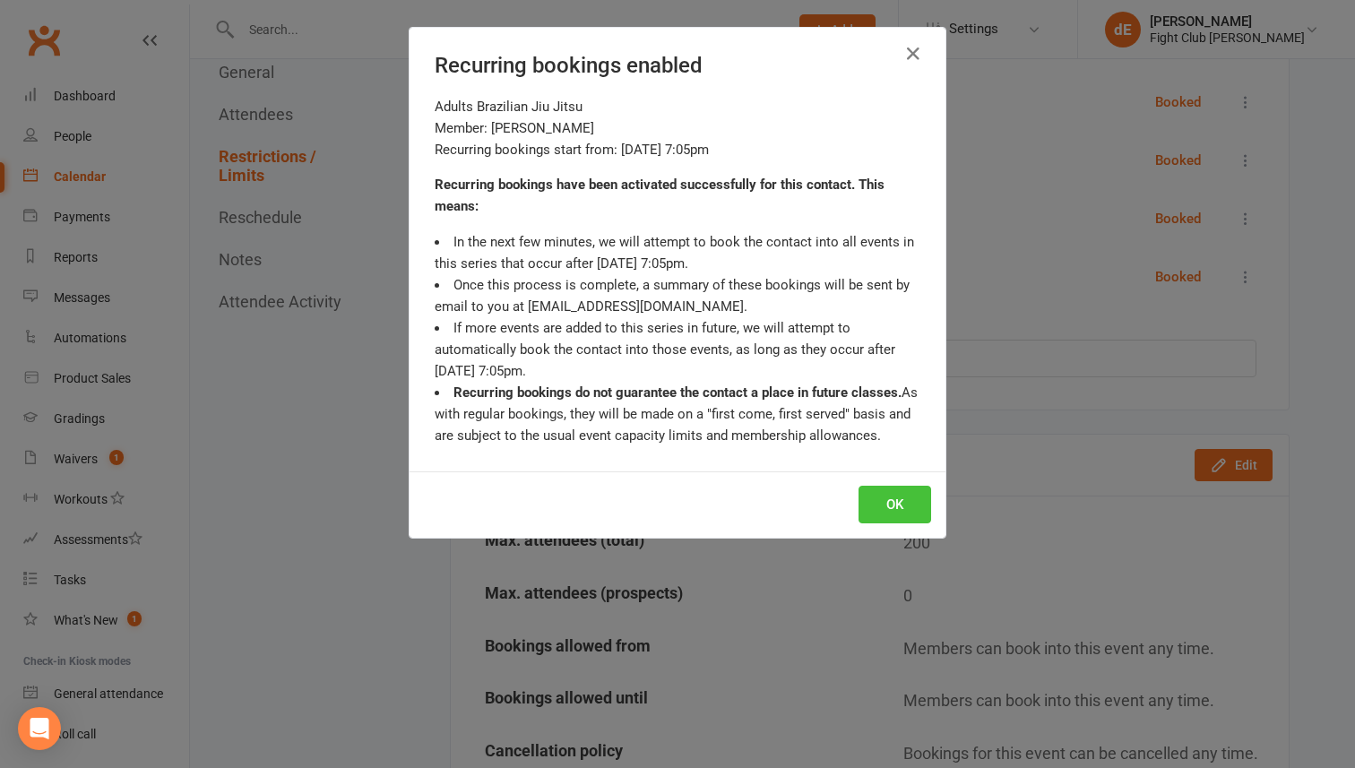
click at [902, 511] on button "OK" at bounding box center [894, 505] width 73 height 38
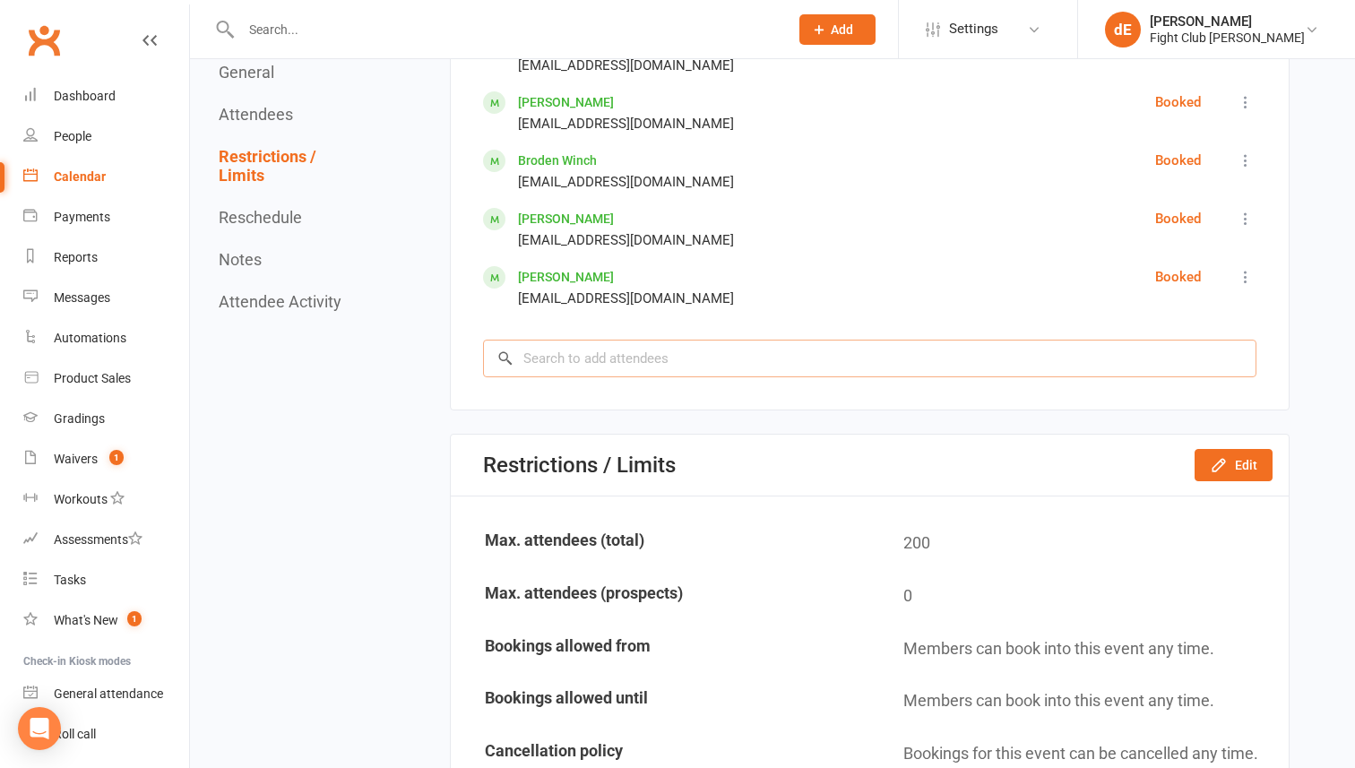
click at [797, 364] on input "search" at bounding box center [869, 359] width 773 height 38
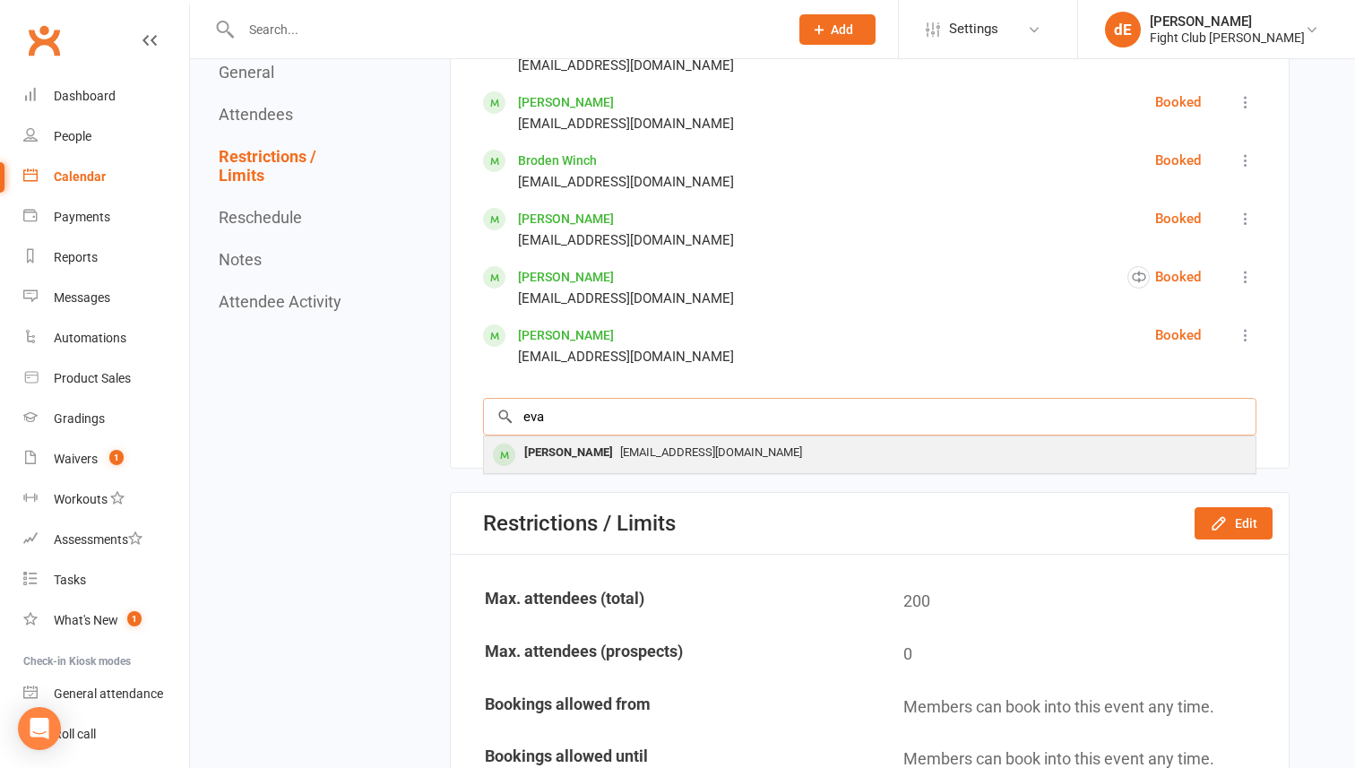
type input "eva"
click at [735, 459] on div "[EMAIL_ADDRESS][DOMAIN_NAME]" at bounding box center [869, 453] width 757 height 26
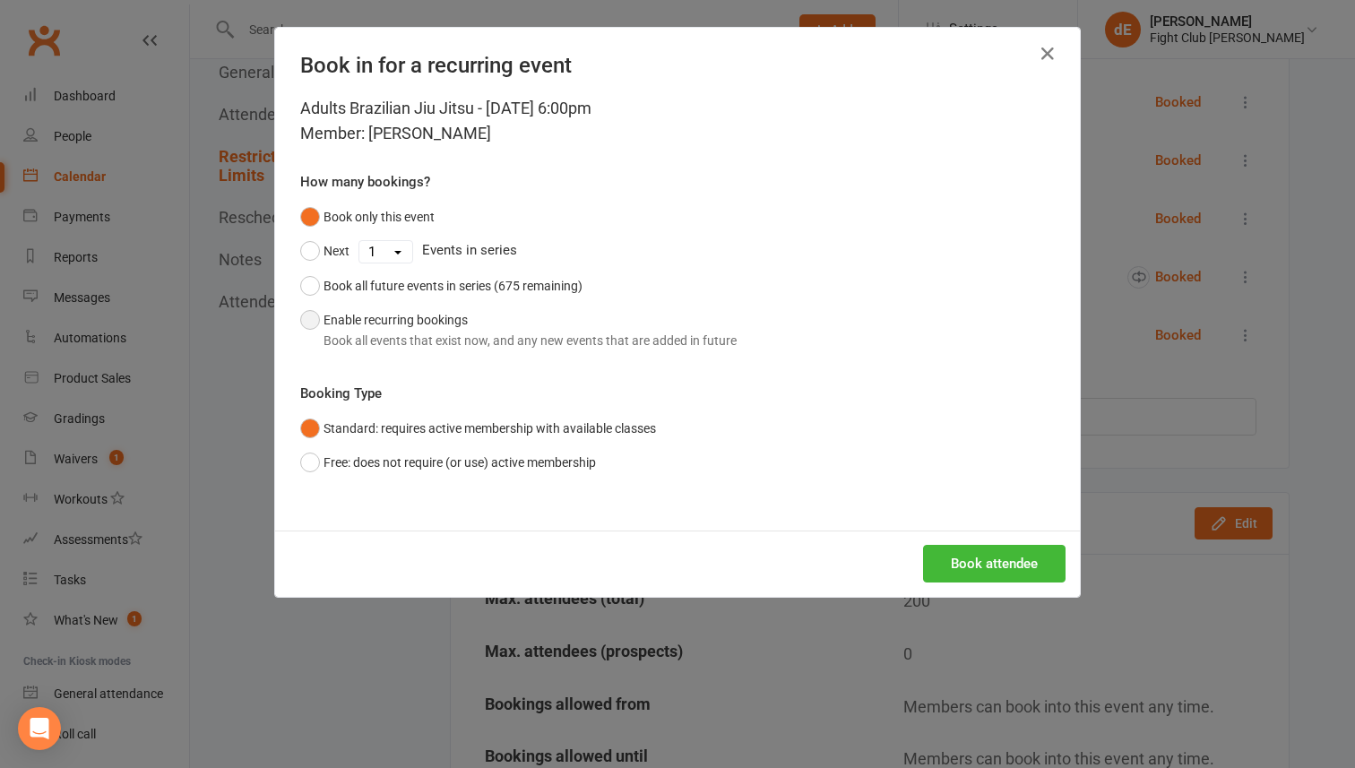
click at [560, 348] on div "Book all events that exist now, and any new events that are added in future" at bounding box center [529, 341] width 413 height 20
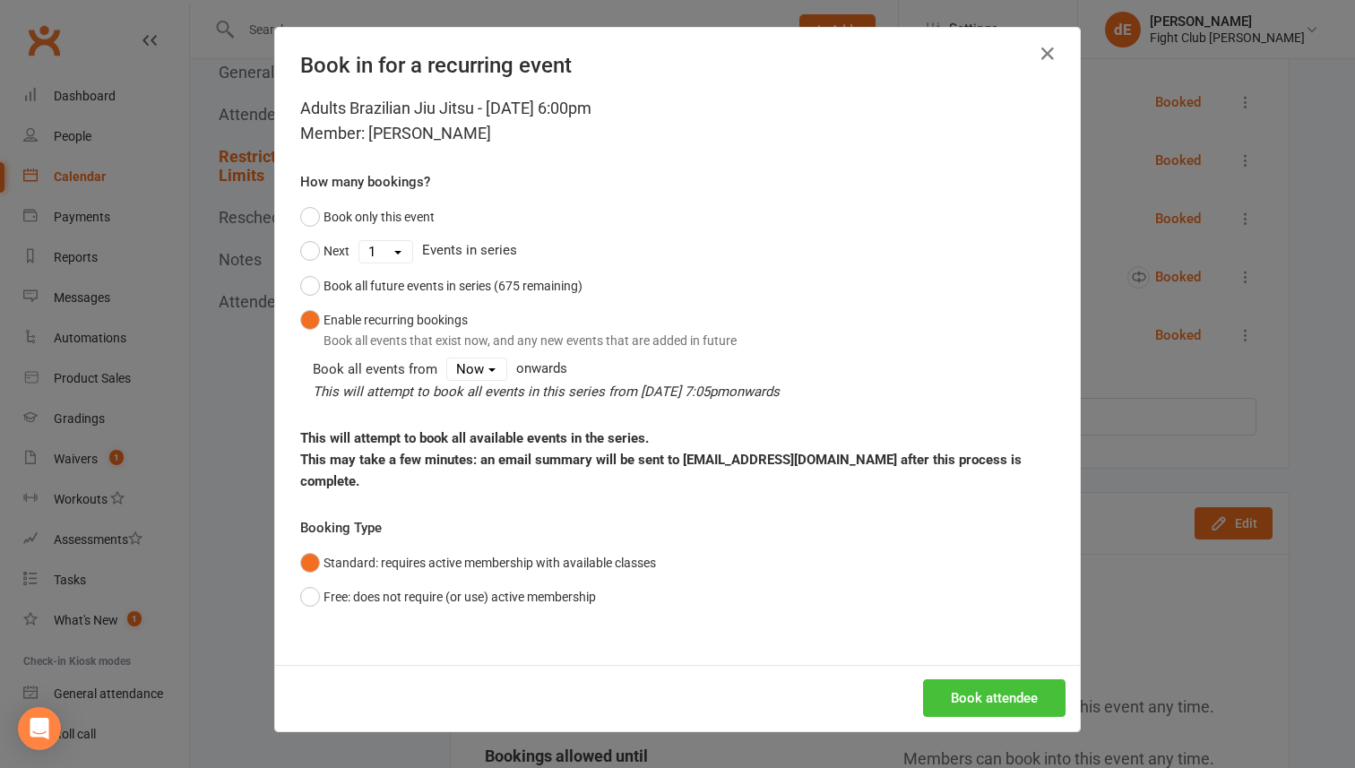
click at [1017, 679] on button "Book attendee" at bounding box center [994, 698] width 142 height 38
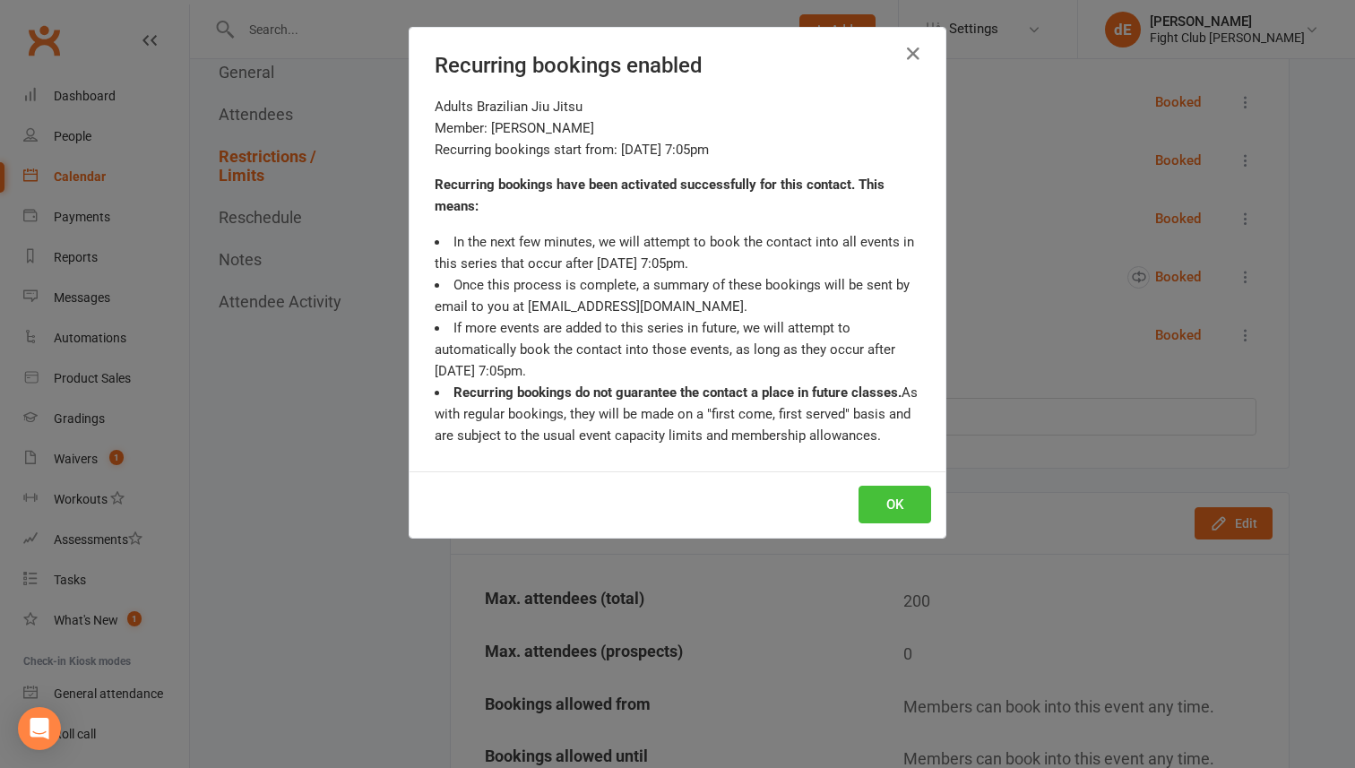
click at [883, 512] on button "OK" at bounding box center [894, 505] width 73 height 38
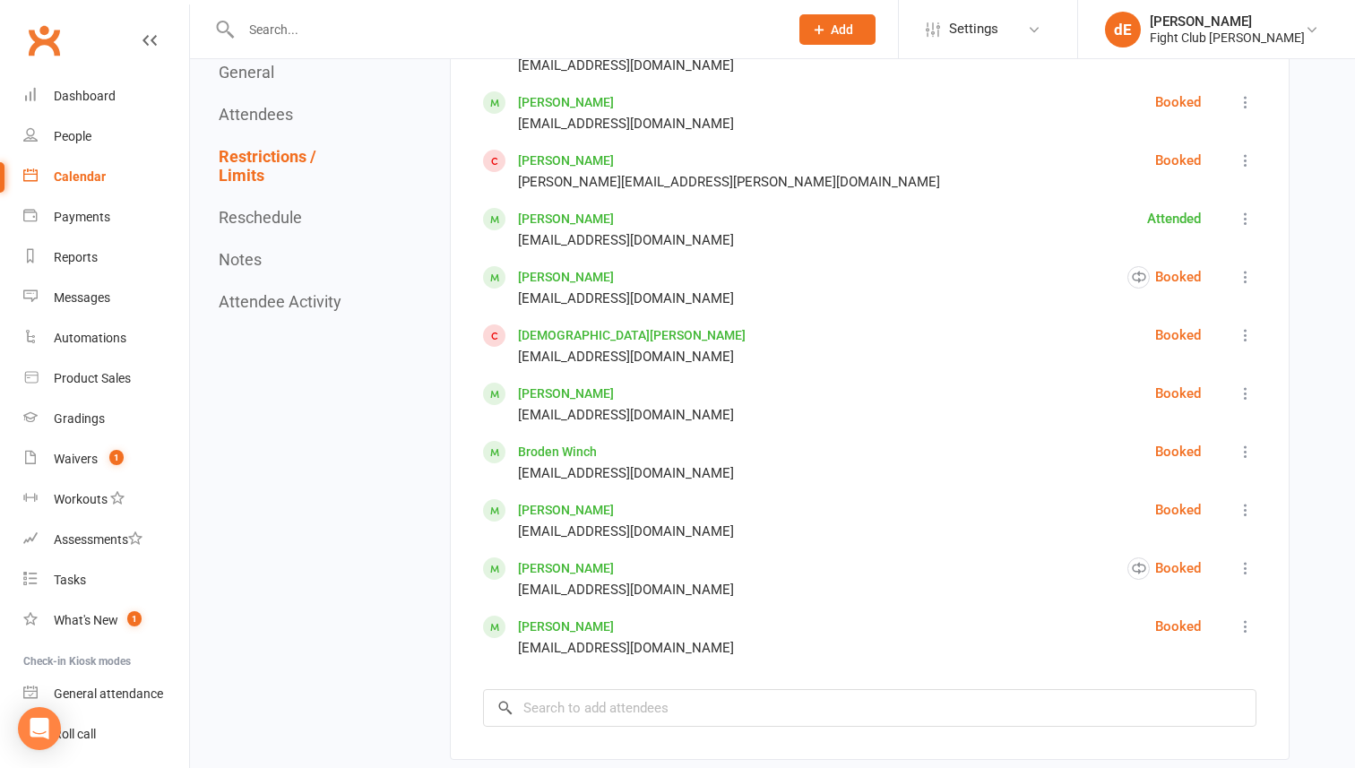
click at [290, 19] on input "text" at bounding box center [506, 29] width 540 height 25
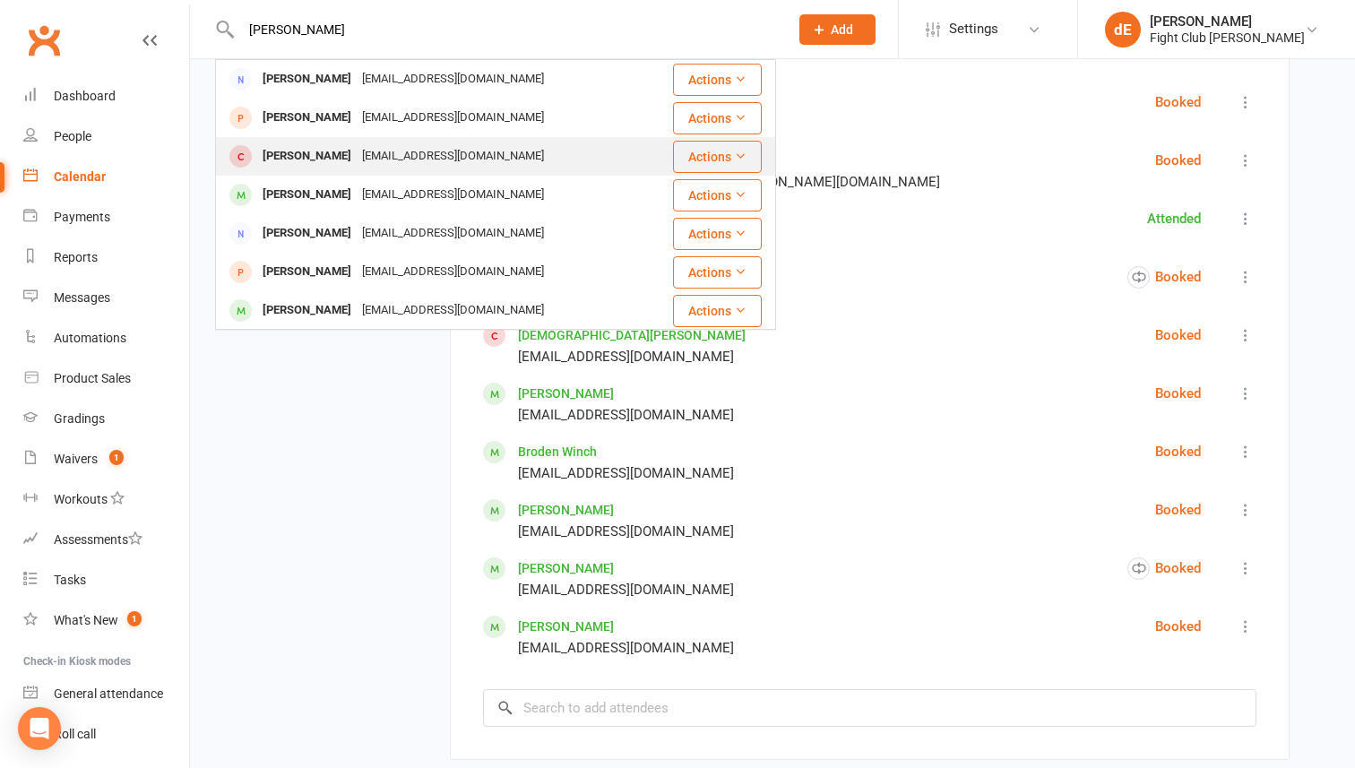
type input "jarry"
click at [342, 153] on div "Jarryd Brutnell" at bounding box center [306, 156] width 99 height 26
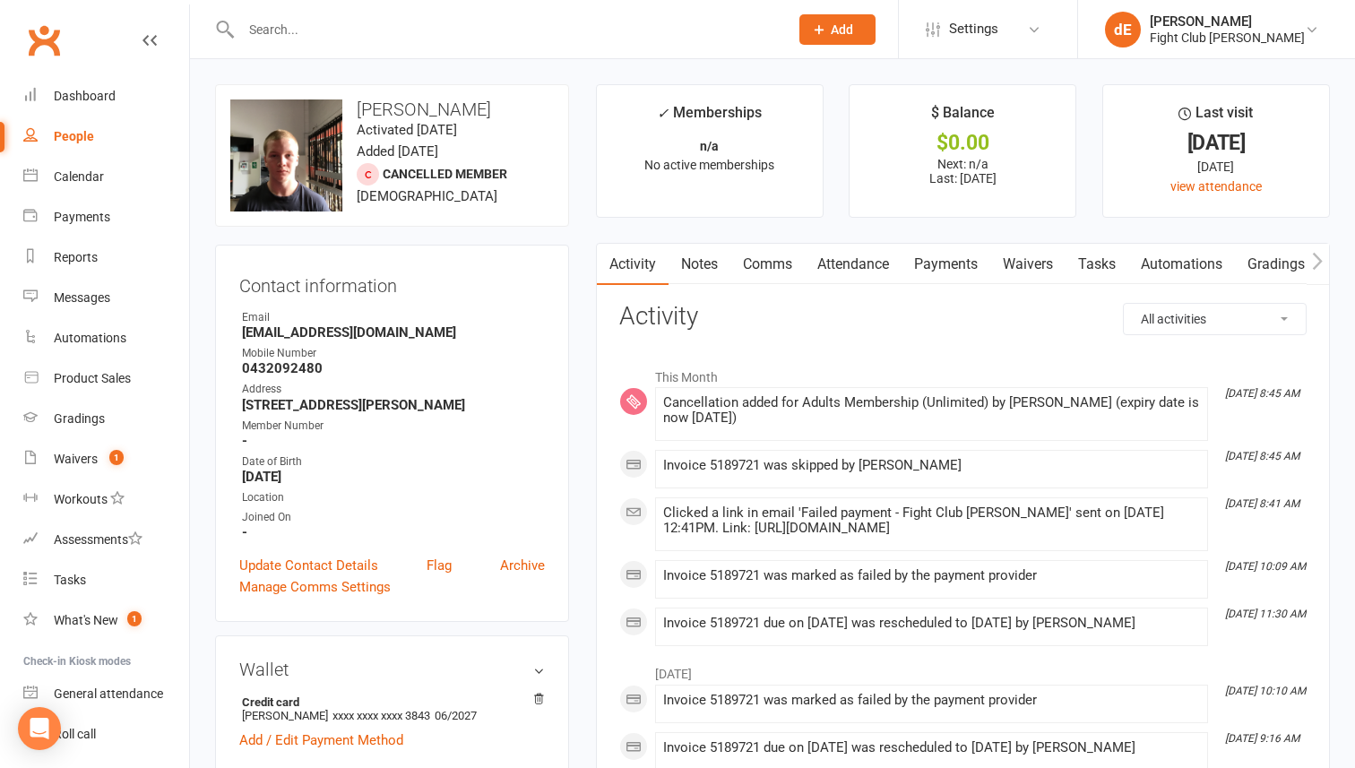
click at [949, 255] on link "Payments" at bounding box center [945, 264] width 89 height 41
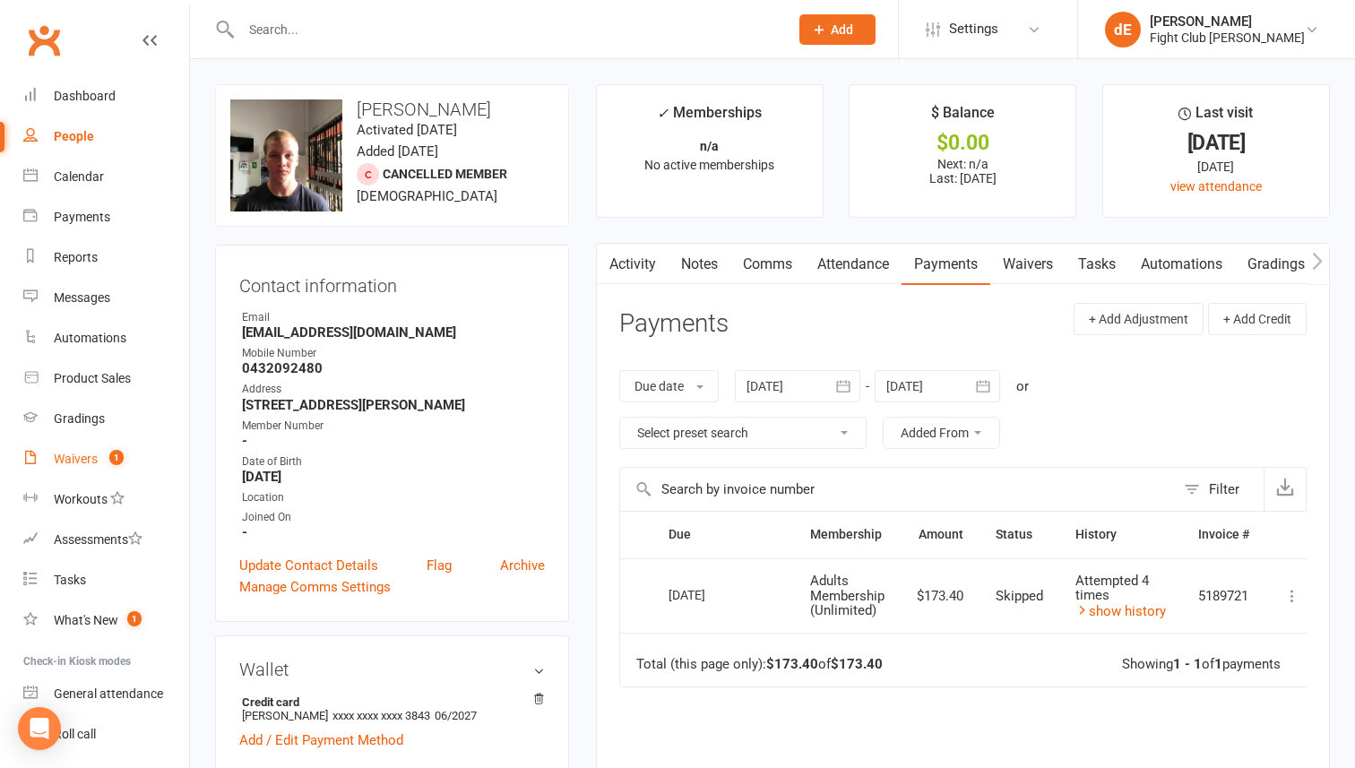
click at [70, 467] on link "Waivers 1" at bounding box center [106, 459] width 166 height 40
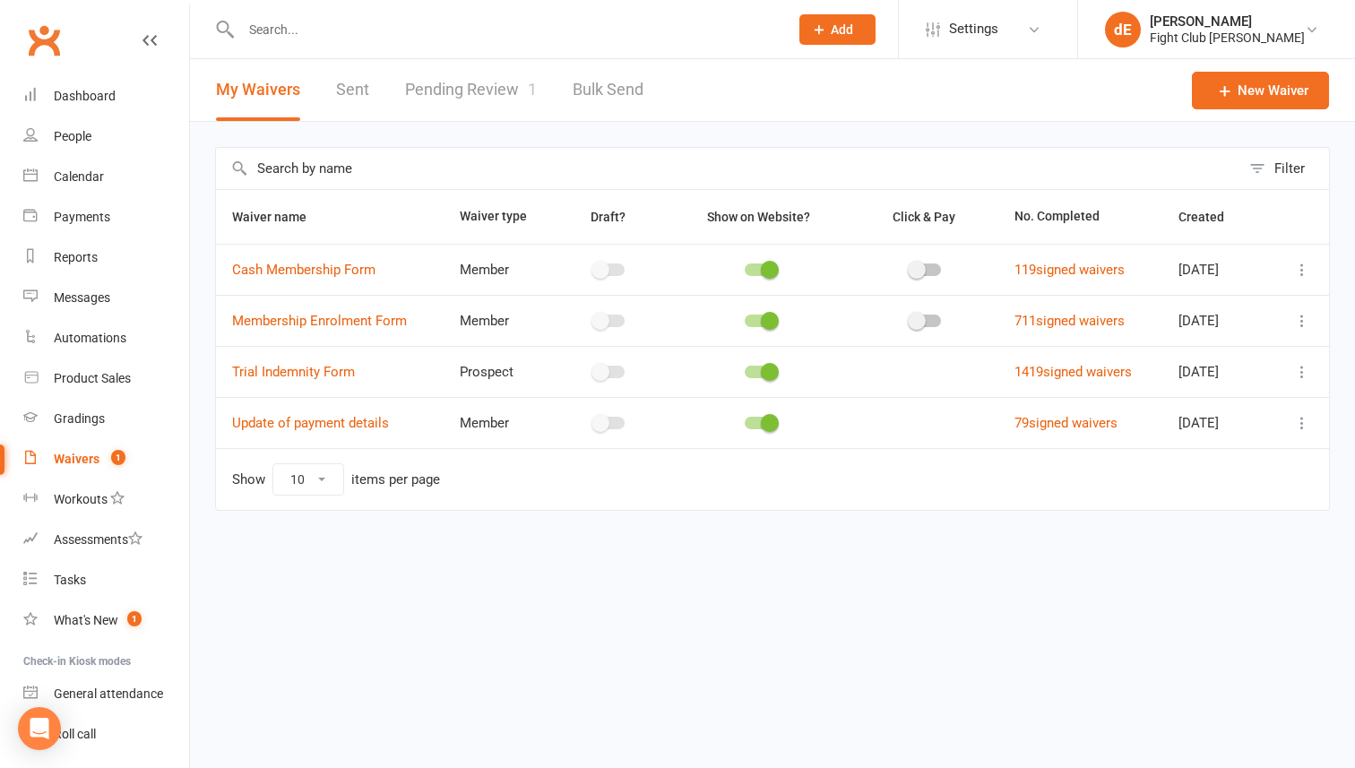
click at [424, 105] on link "Pending Review 1" at bounding box center [471, 90] width 132 height 62
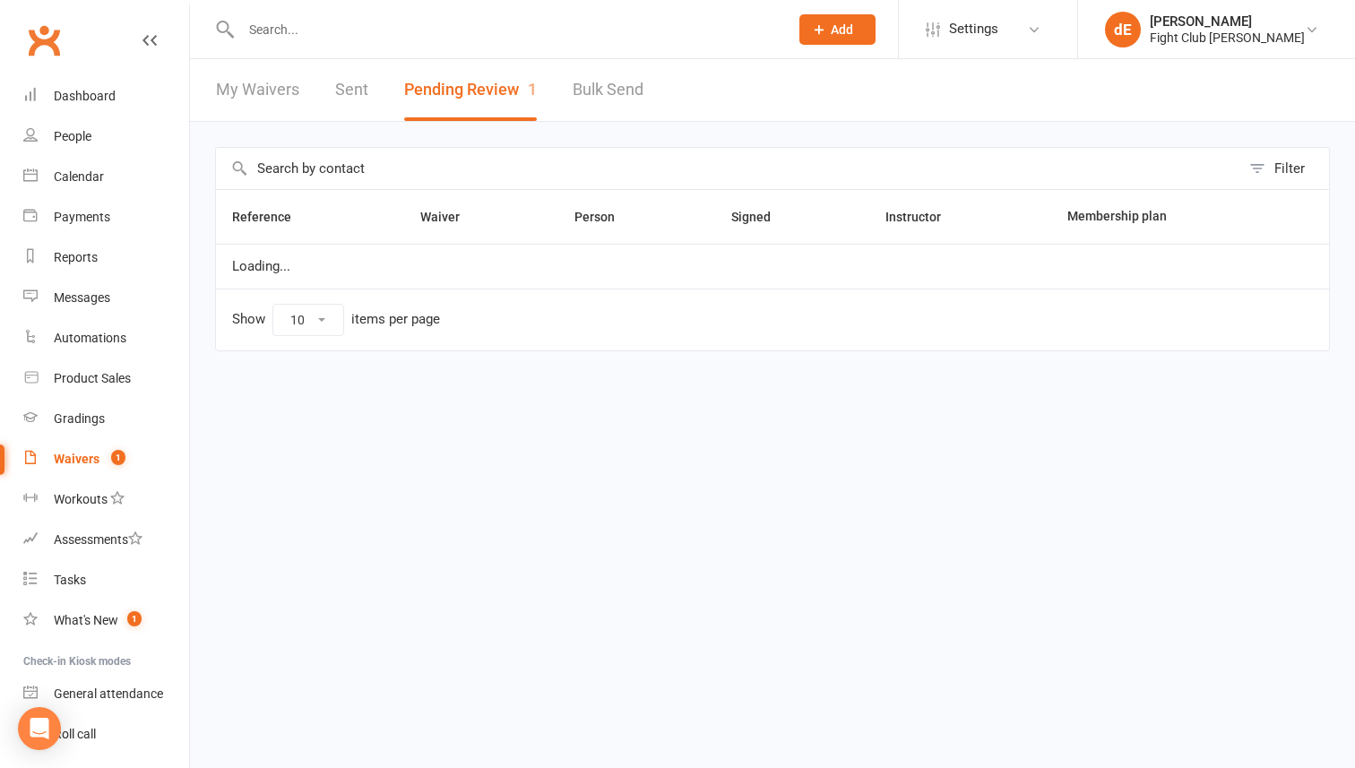
select select "100"
